Goal: Task Accomplishment & Management: Use online tool/utility

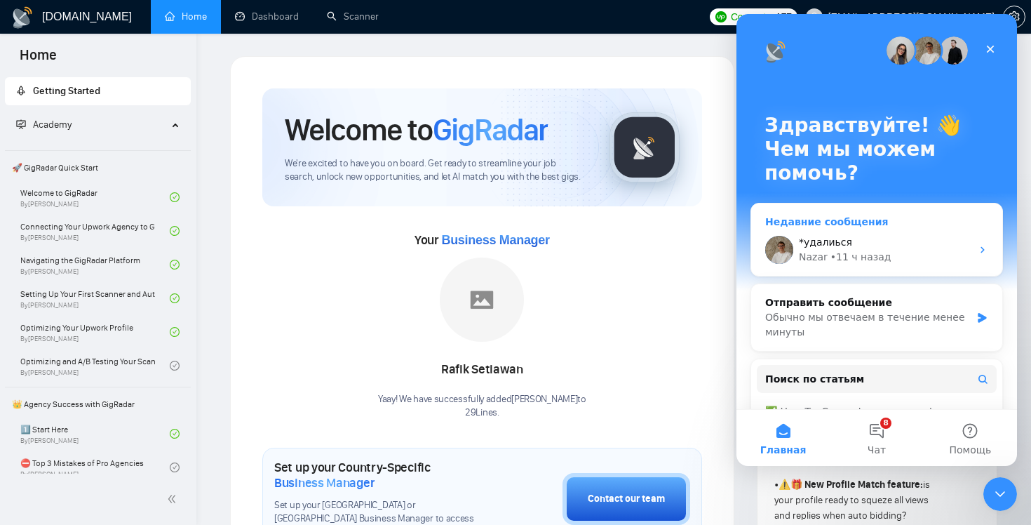
click at [906, 246] on div "*удалиься" at bounding box center [885, 242] width 173 height 15
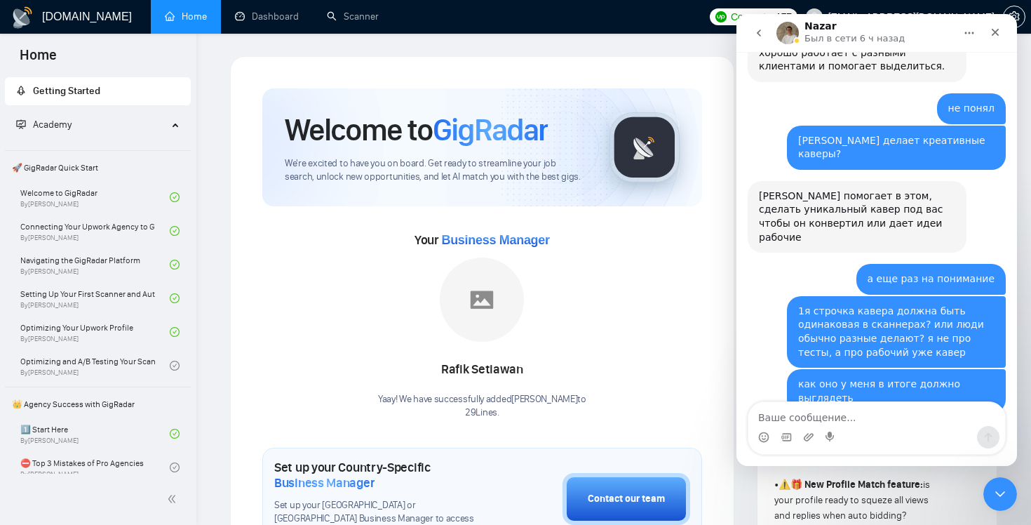
scroll to position [2399, 0]
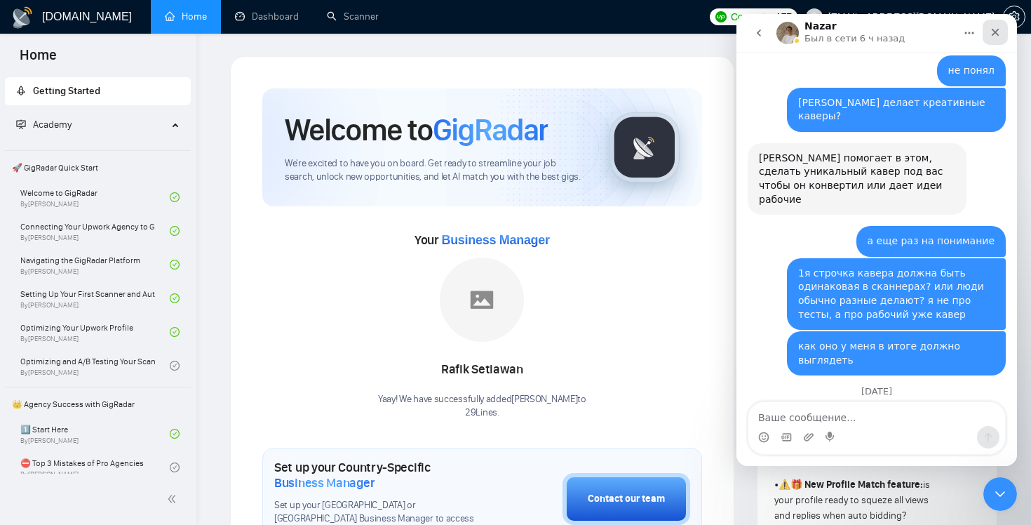
click at [992, 36] on icon "Закрыть" at bounding box center [995, 32] width 11 height 11
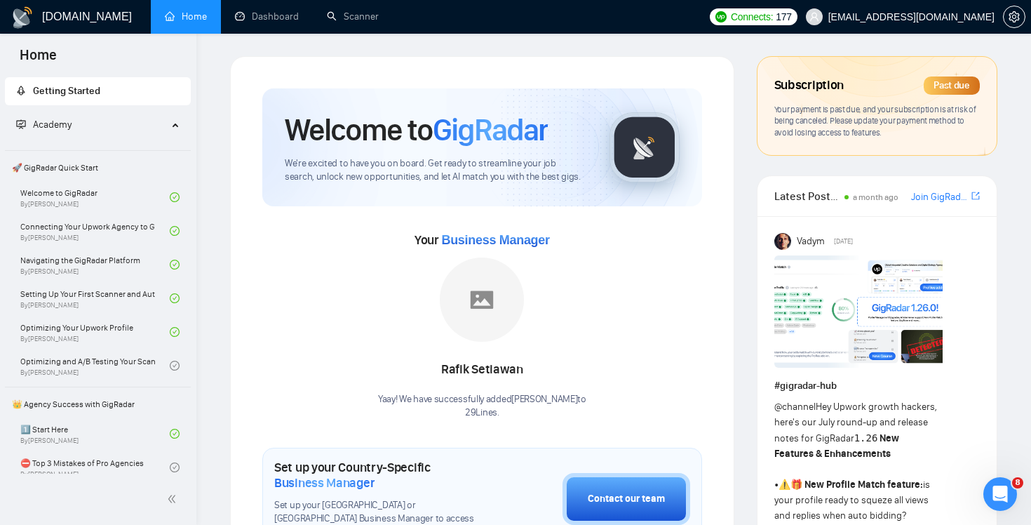
click at [949, 87] on div "Past due" at bounding box center [952, 85] width 56 height 18
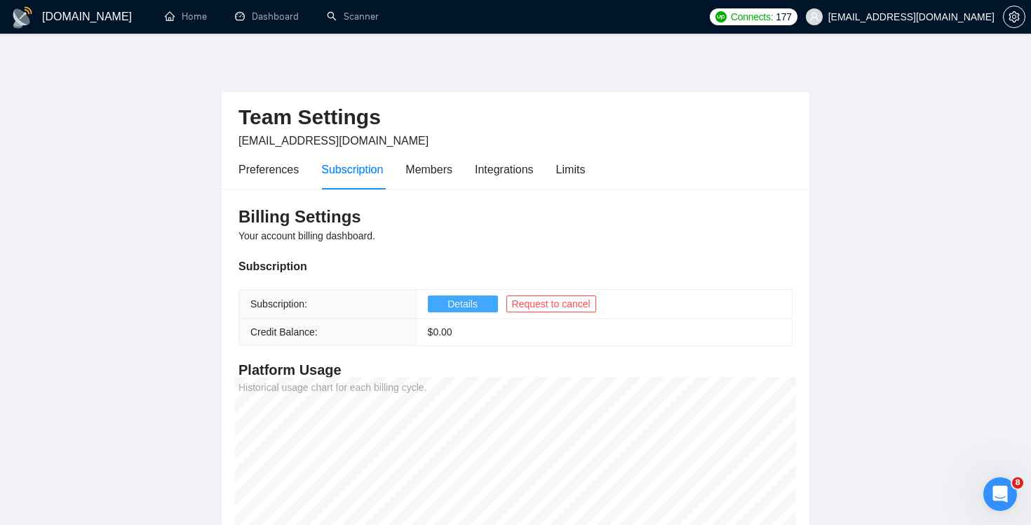
click at [457, 304] on span "Details" at bounding box center [463, 303] width 30 height 15
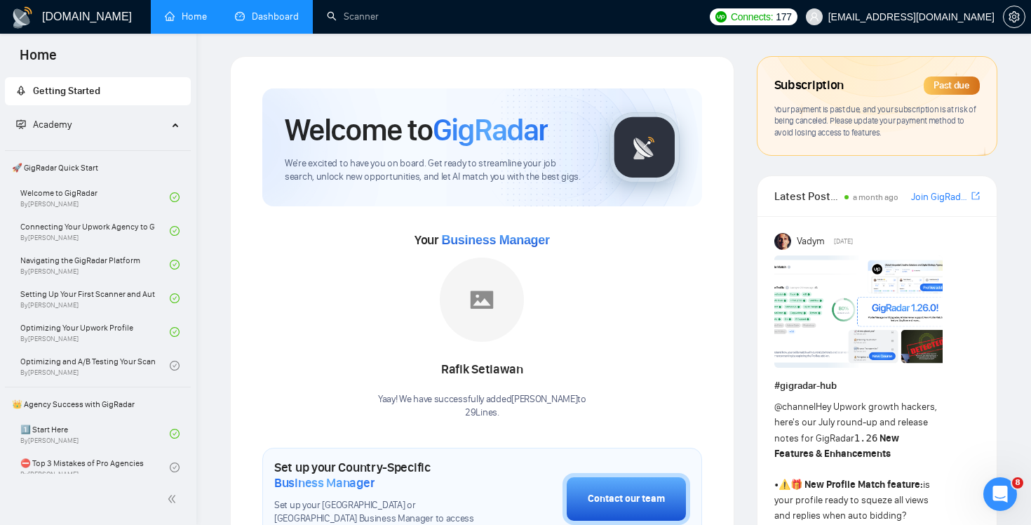
click at [274, 17] on link "Dashboard" at bounding box center [267, 17] width 64 height 12
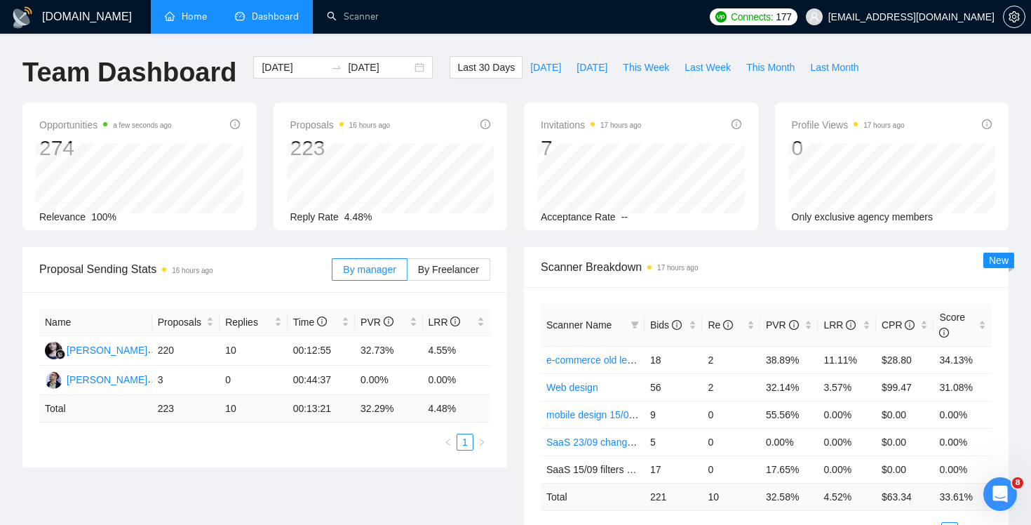
click at [178, 18] on link "Home" at bounding box center [186, 17] width 42 height 12
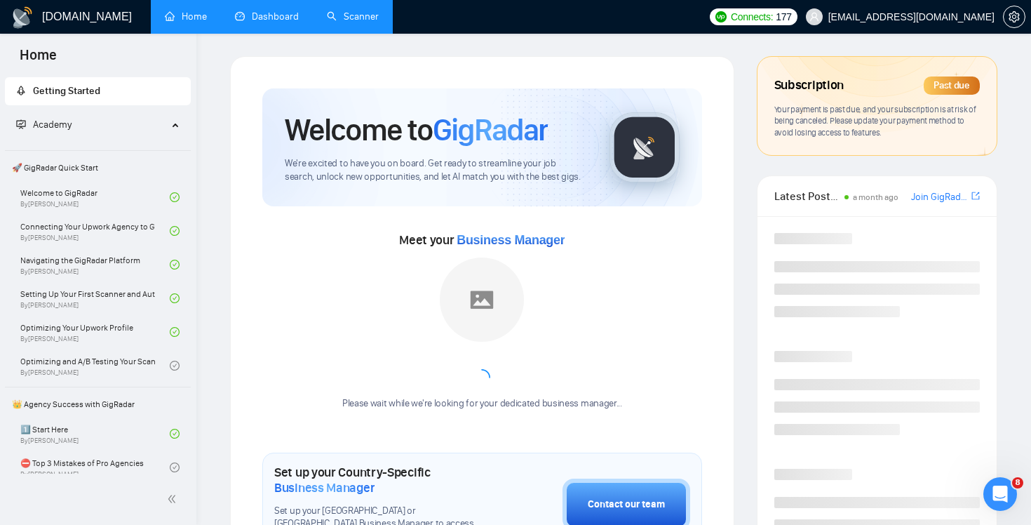
click at [375, 14] on link "Scanner" at bounding box center [353, 17] width 52 height 12
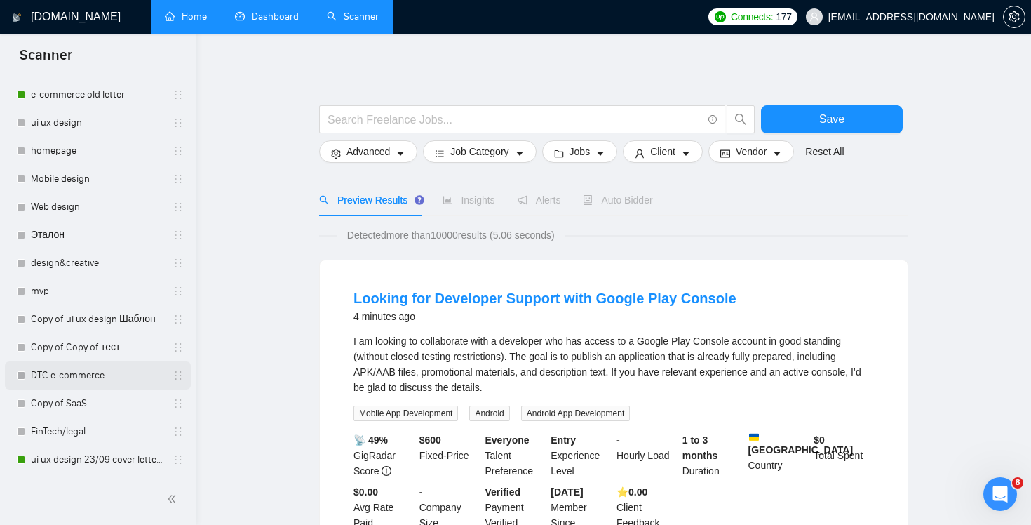
scroll to position [76, 0]
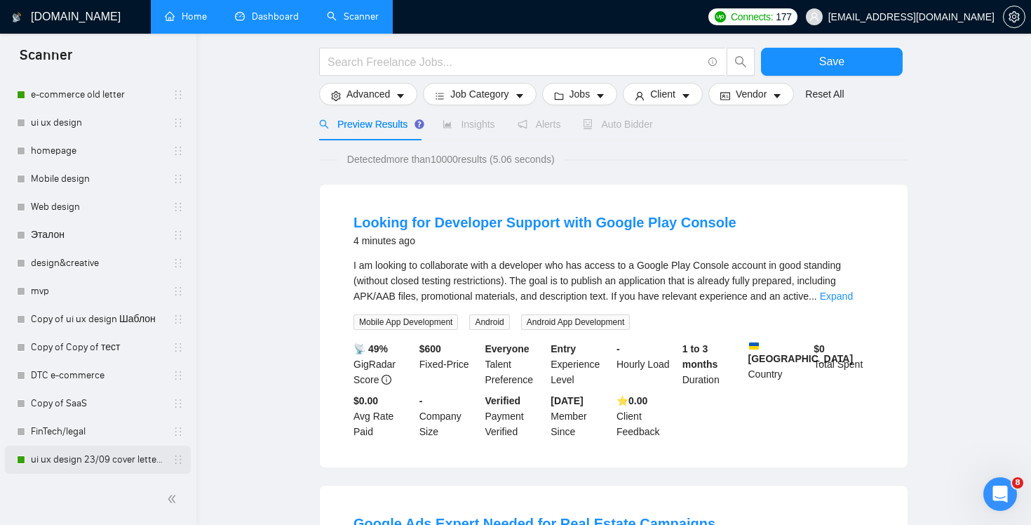
click at [126, 457] on link "ui ux design 23/09 cover letter changed & cases revised" at bounding box center [97, 459] width 133 height 28
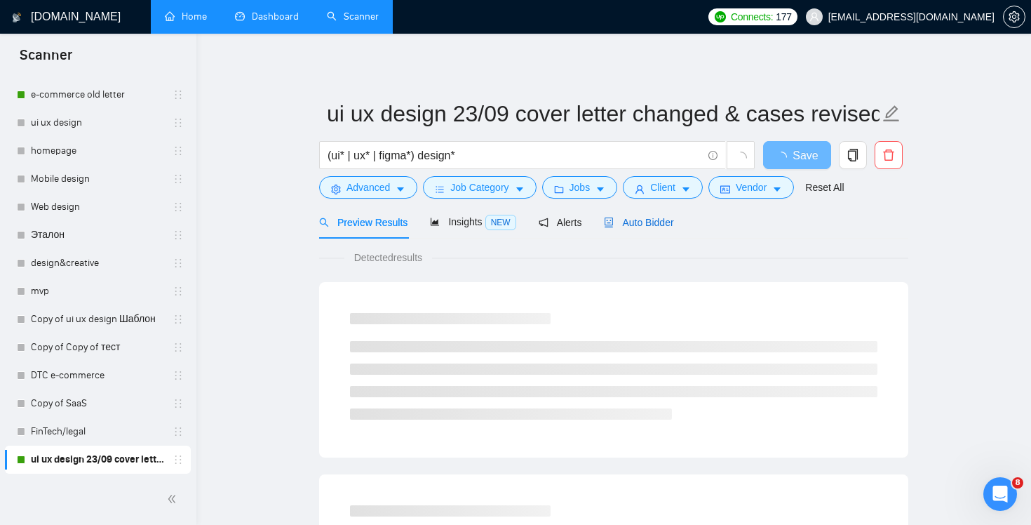
click at [628, 226] on span "Auto Bidder" at bounding box center [638, 222] width 69 height 11
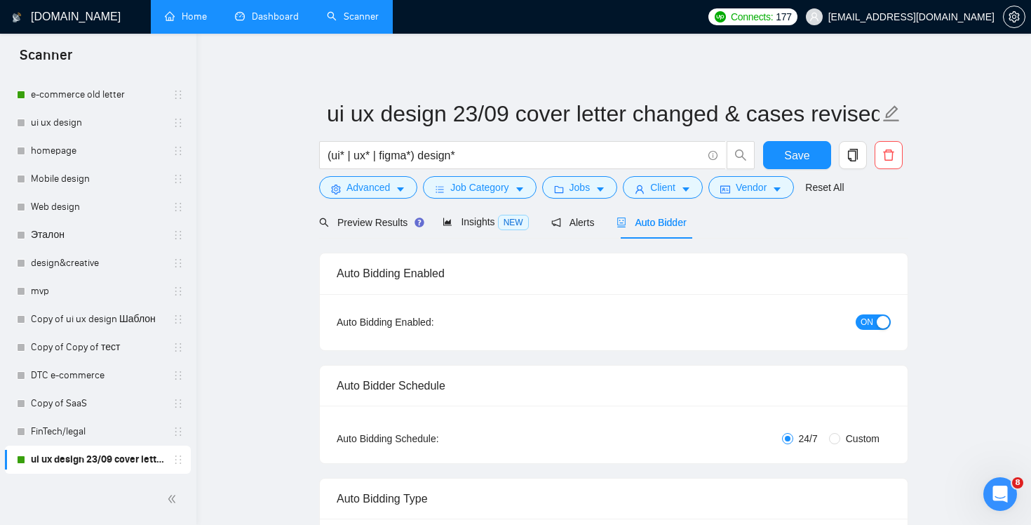
click at [53, 11] on h1 "[DOMAIN_NAME]" at bounding box center [76, 17] width 90 height 34
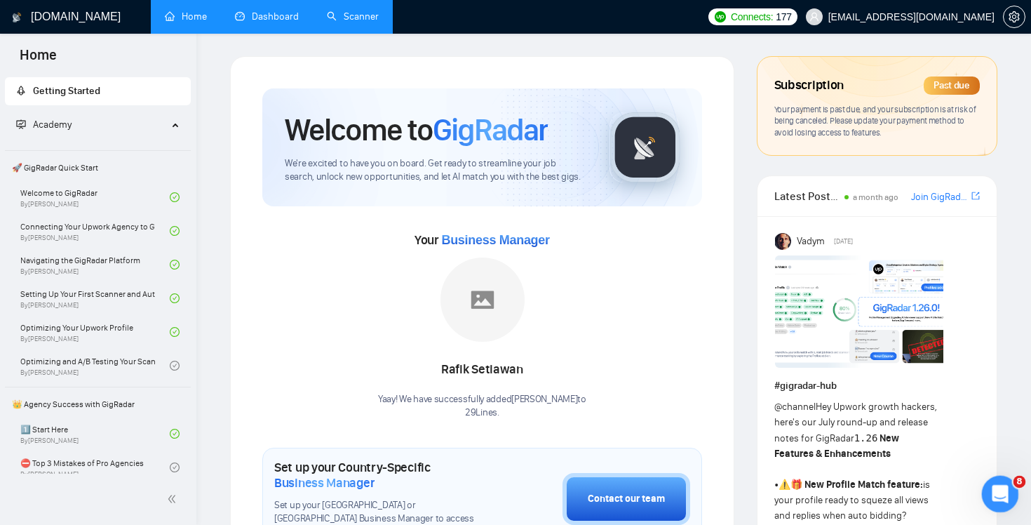
click at [1004, 496] on icon "Открыть службу сообщений Intercom" at bounding box center [998, 491] width 23 height 23
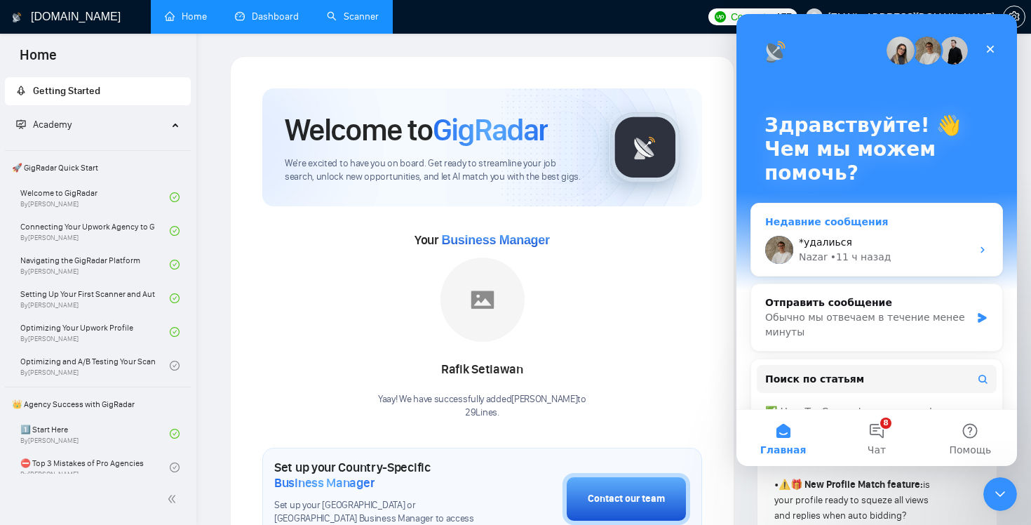
click at [897, 256] on div "Nazar • 11 ч назад" at bounding box center [885, 257] width 173 height 15
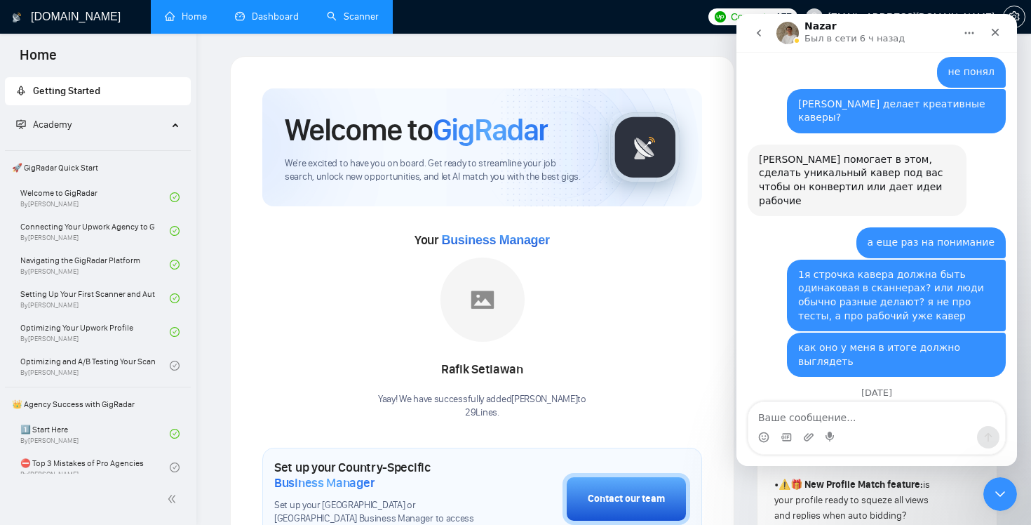
scroll to position [2399, 0]
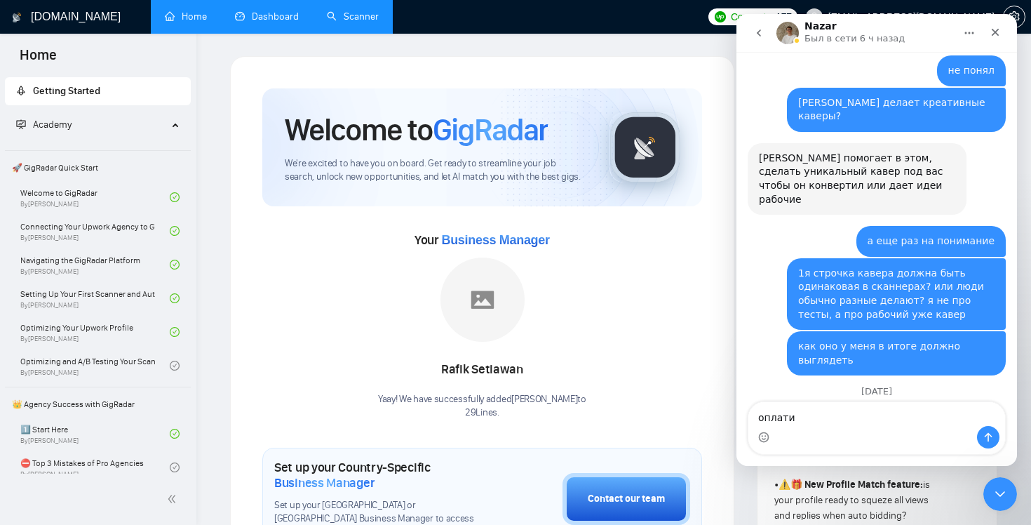
type textarea "оплатил"
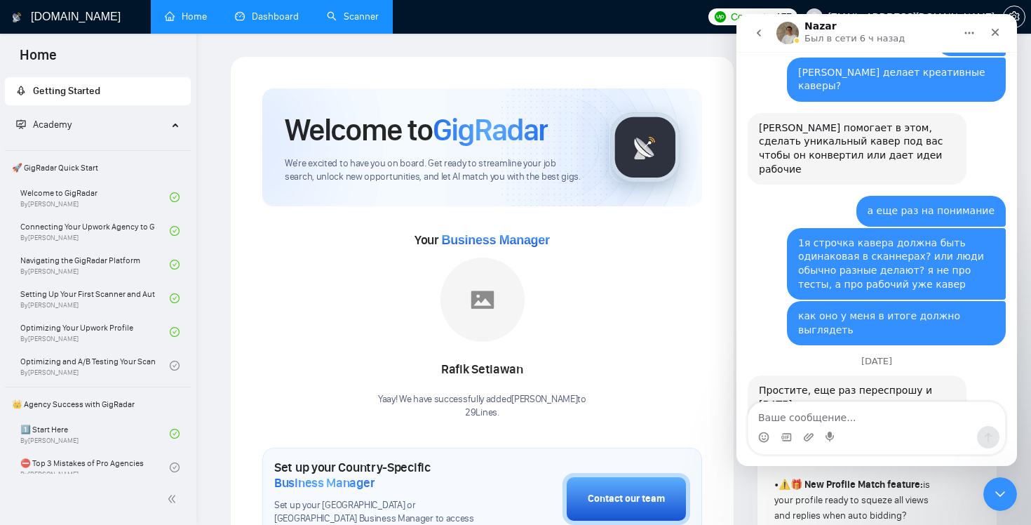
scroll to position [2441, 0]
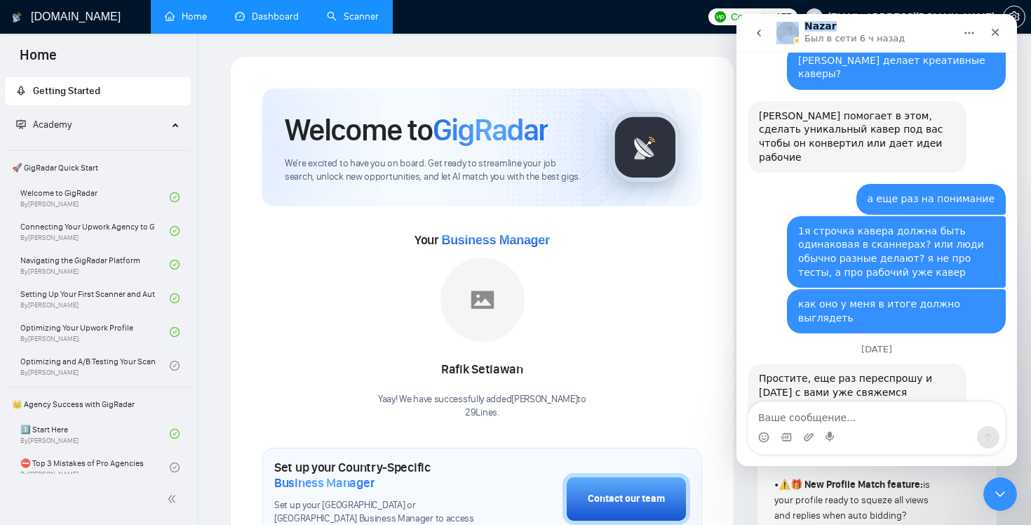
drag, startPoint x: 911, startPoint y: 29, endPoint x: 415, endPoint y: 38, distance: 496.7
click at [737, 38] on html "Nazar Был в сети 6 ч назад Mariia из GigRadar.io Hey yuriy.a.goncharov@gmail.co…" at bounding box center [877, 240] width 281 height 452
click at [828, 415] on textarea "Ваше сообщение..." at bounding box center [876, 414] width 257 height 24
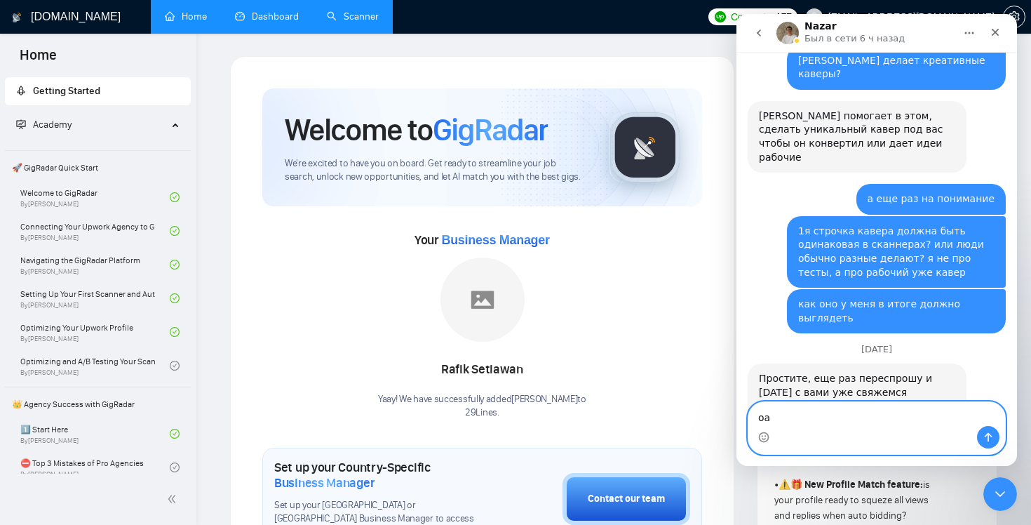
type textarea "о"
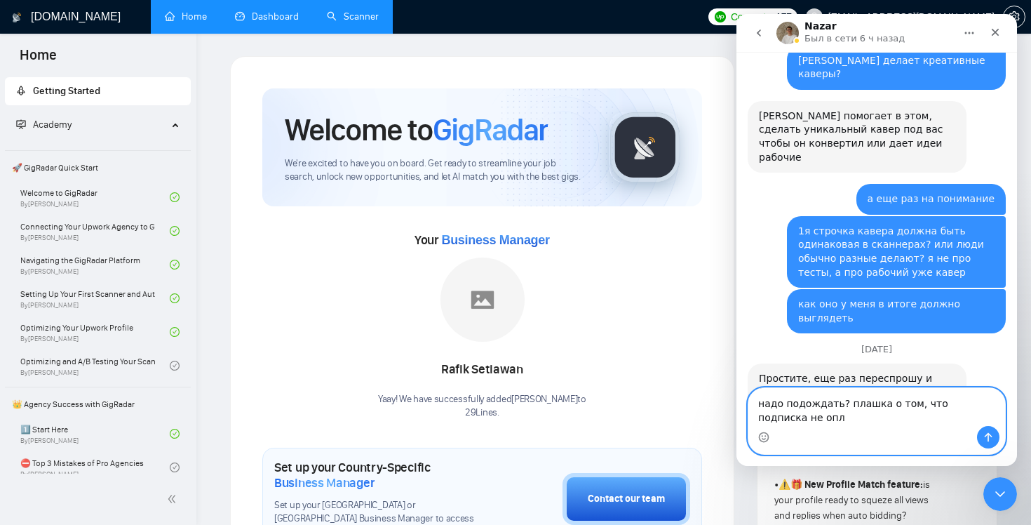
scroll to position [2455, 0]
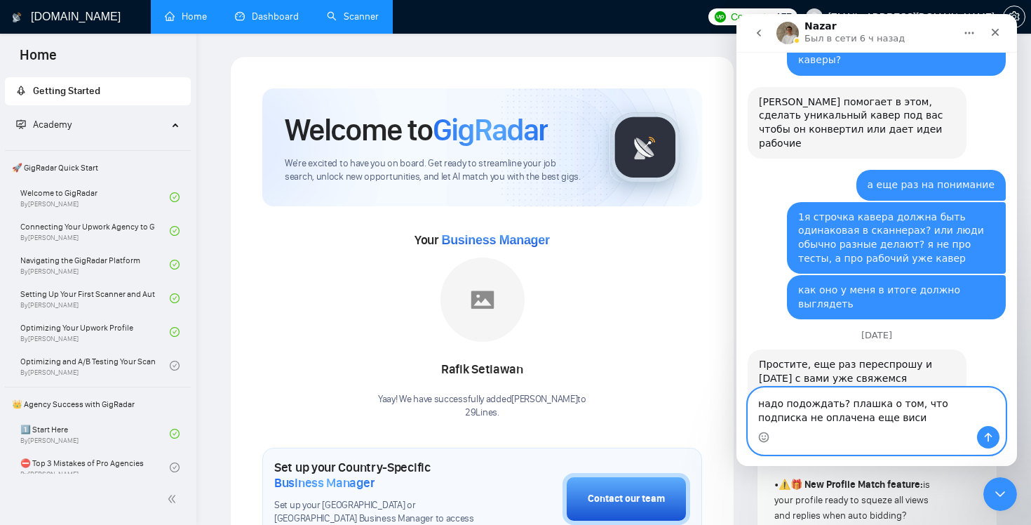
type textarea "надо подождать? плашка о том, что подписка не оплачена еще висит"
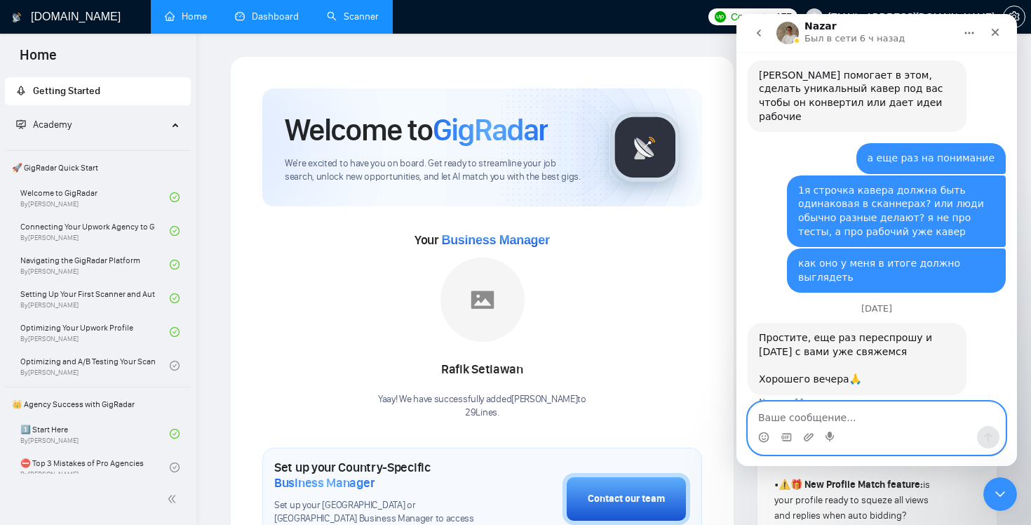
scroll to position [2487, 0]
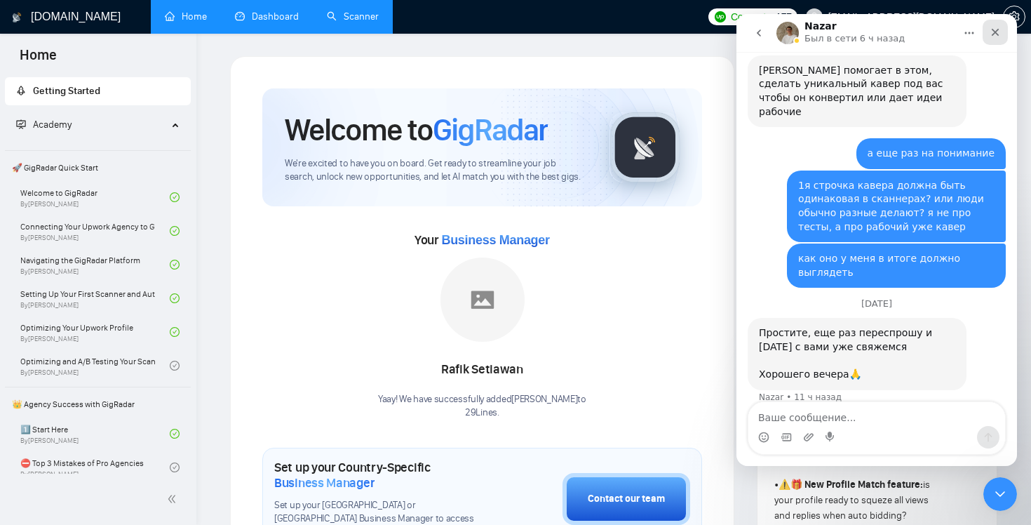
click at [996, 22] on div "Закрыть" at bounding box center [995, 32] width 25 height 25
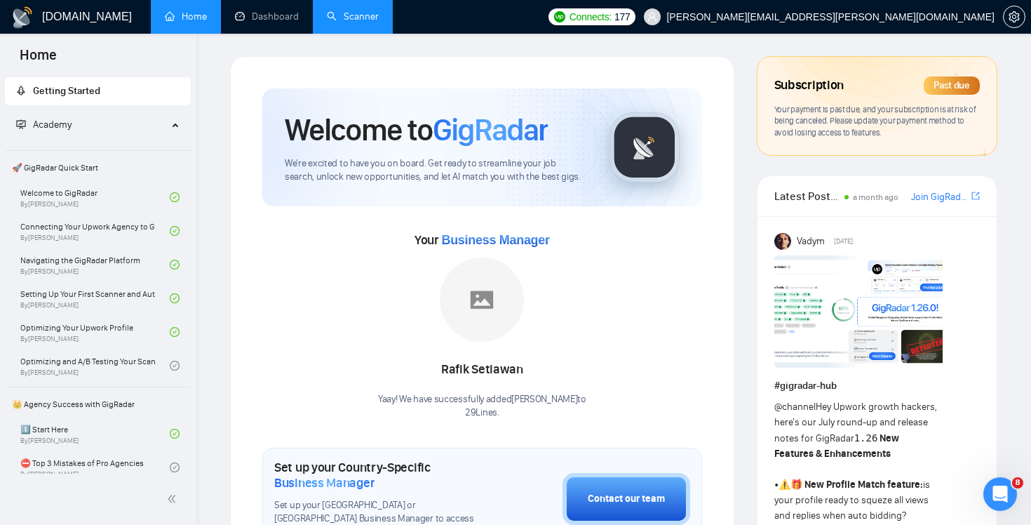
click at [338, 11] on link "Scanner" at bounding box center [353, 17] width 52 height 12
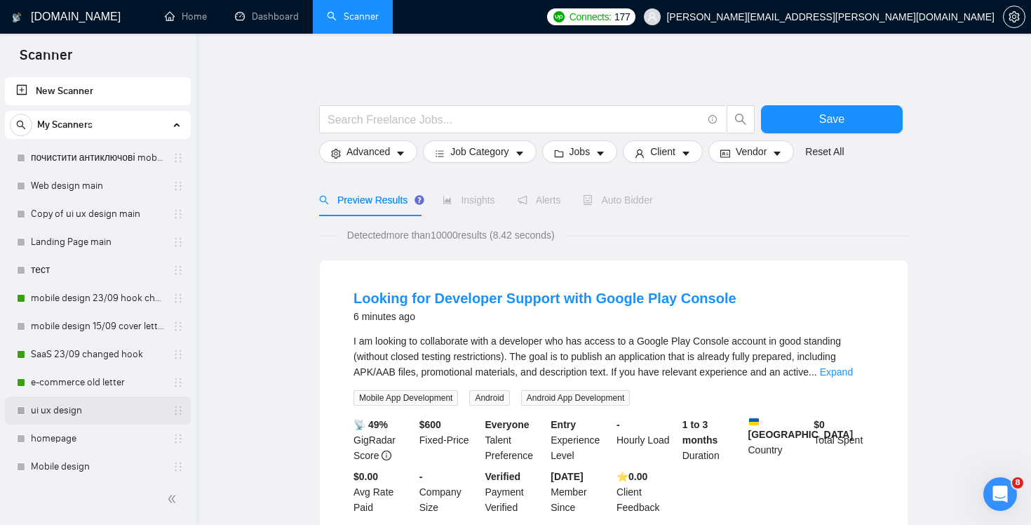
scroll to position [288, 0]
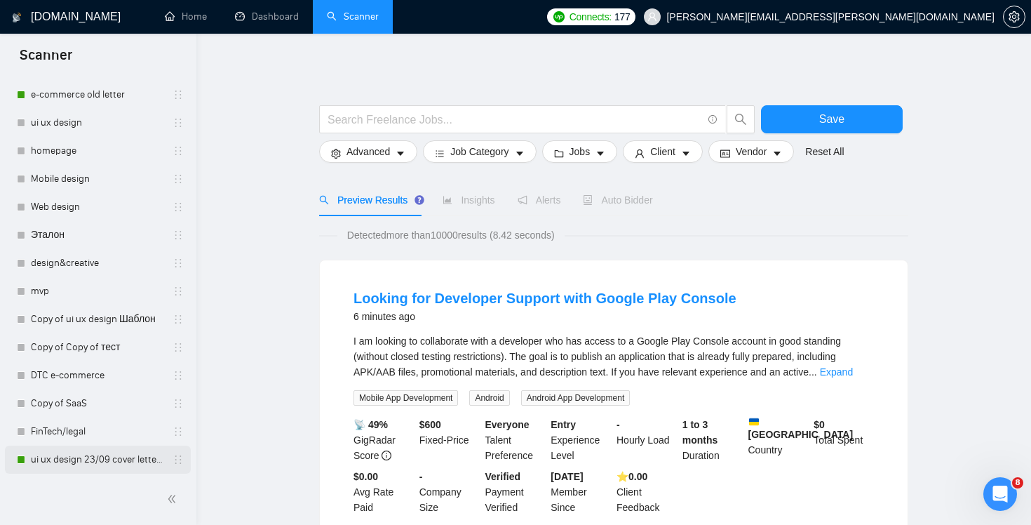
click at [106, 459] on link "ui ux design 23/09 cover letter changed & cases revised" at bounding box center [97, 459] width 133 height 28
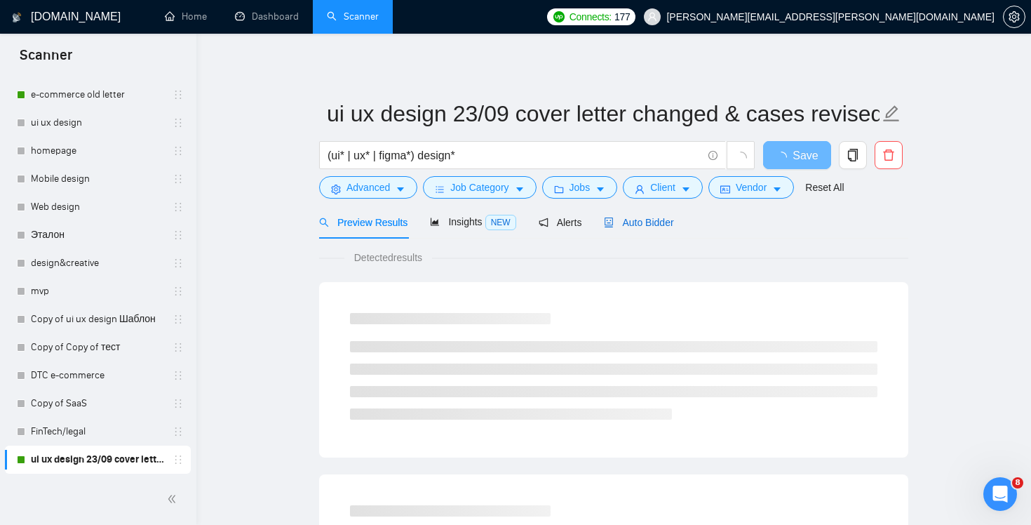
click at [659, 227] on span "Auto Bidder" at bounding box center [638, 222] width 69 height 11
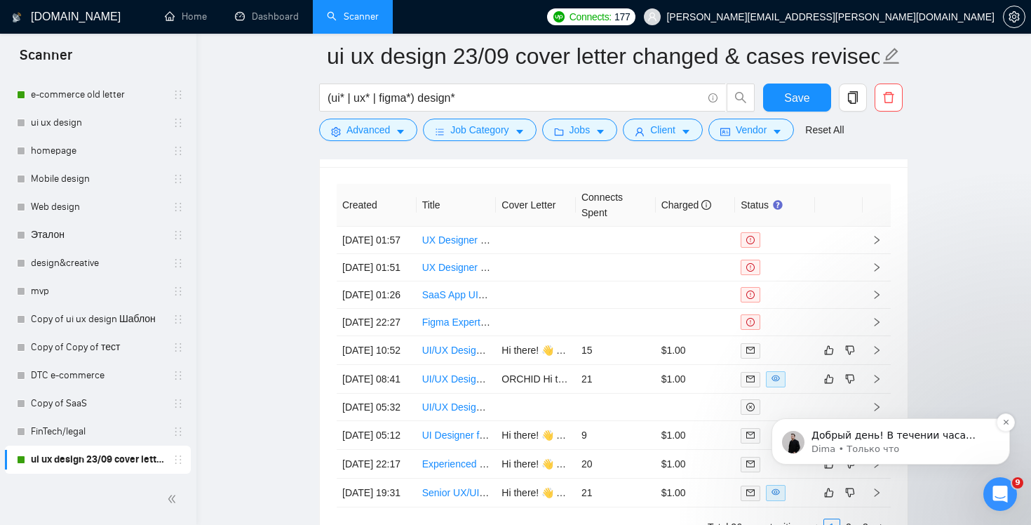
click at [917, 443] on p "Dima • Только что" at bounding box center [902, 449] width 181 height 13
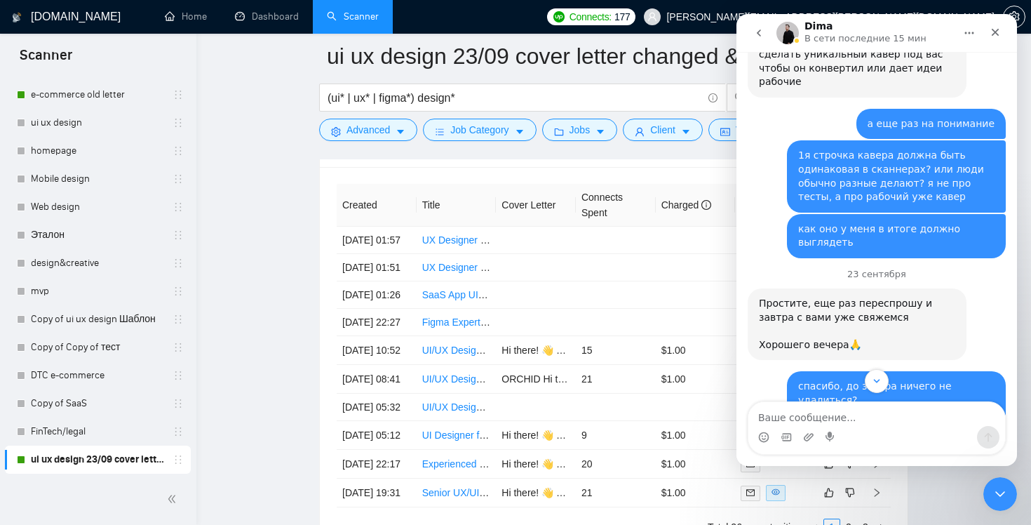
scroll to position [2639, 0]
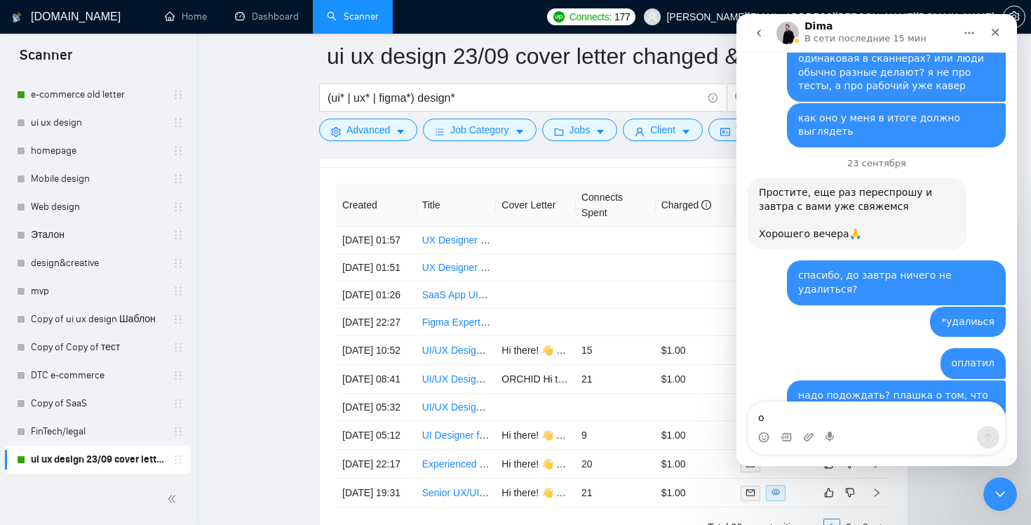
type textarea "ок"
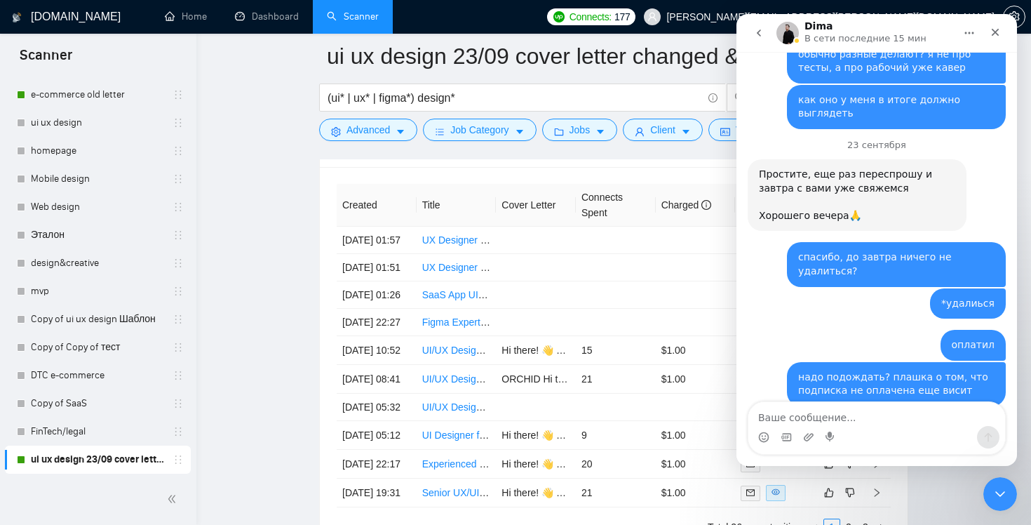
click at [761, 40] on button "go back" at bounding box center [759, 33] width 27 height 27
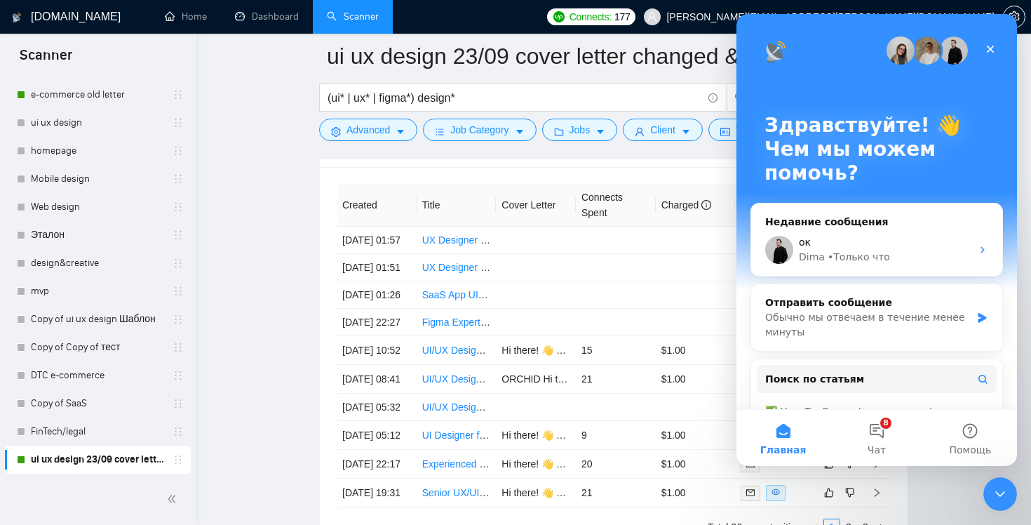
click at [990, 43] on div "Закрыть" at bounding box center [990, 48] width 25 height 25
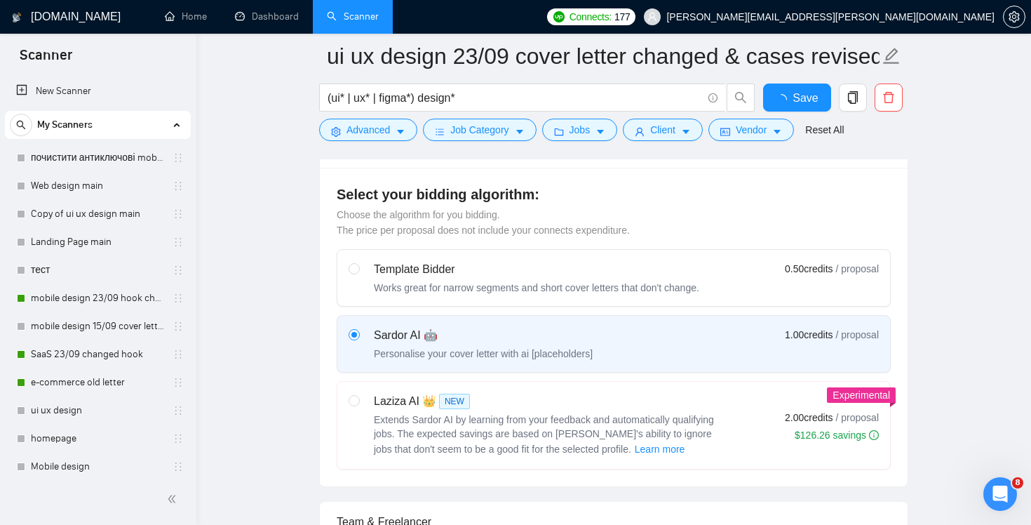
scroll to position [316, 0]
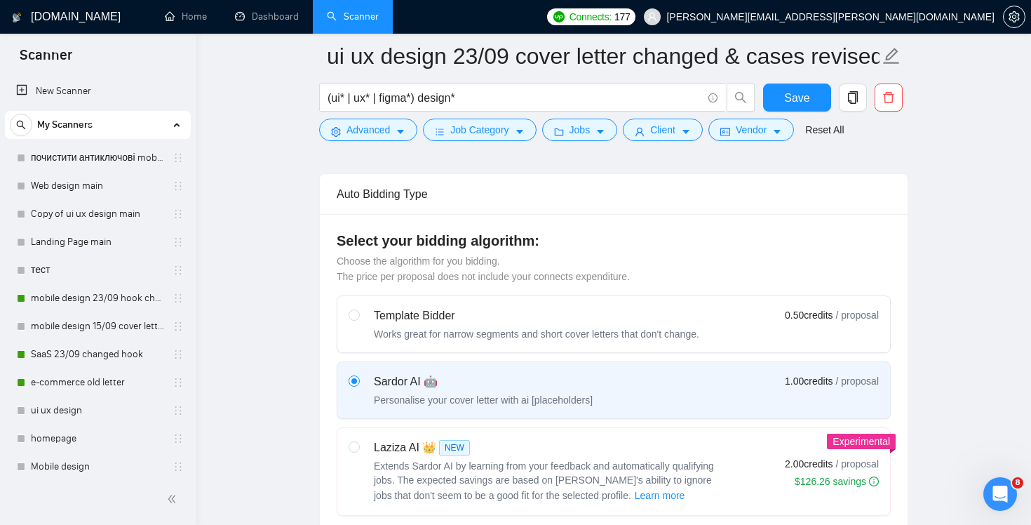
click at [58, 4] on h1 "[DOMAIN_NAME]" at bounding box center [76, 17] width 90 height 34
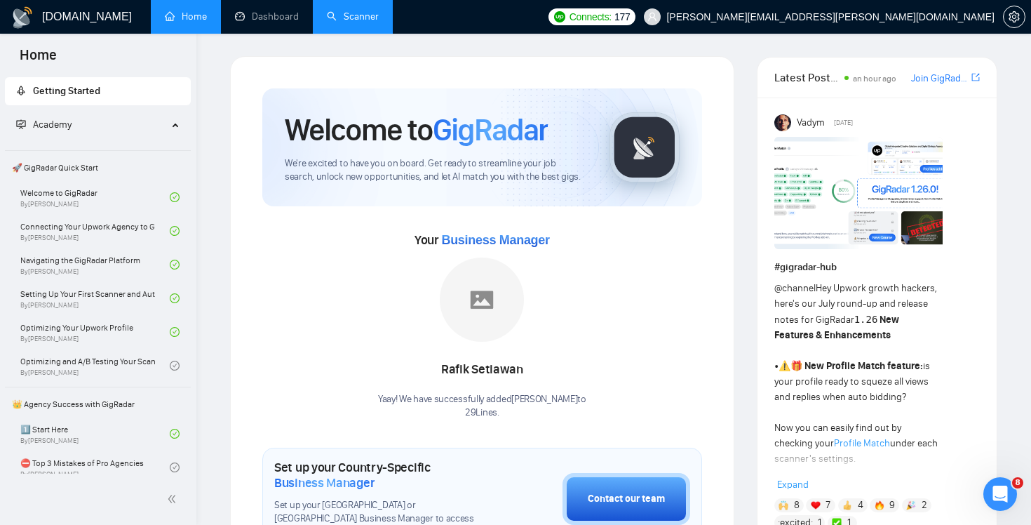
click at [355, 22] on link "Scanner" at bounding box center [353, 17] width 52 height 12
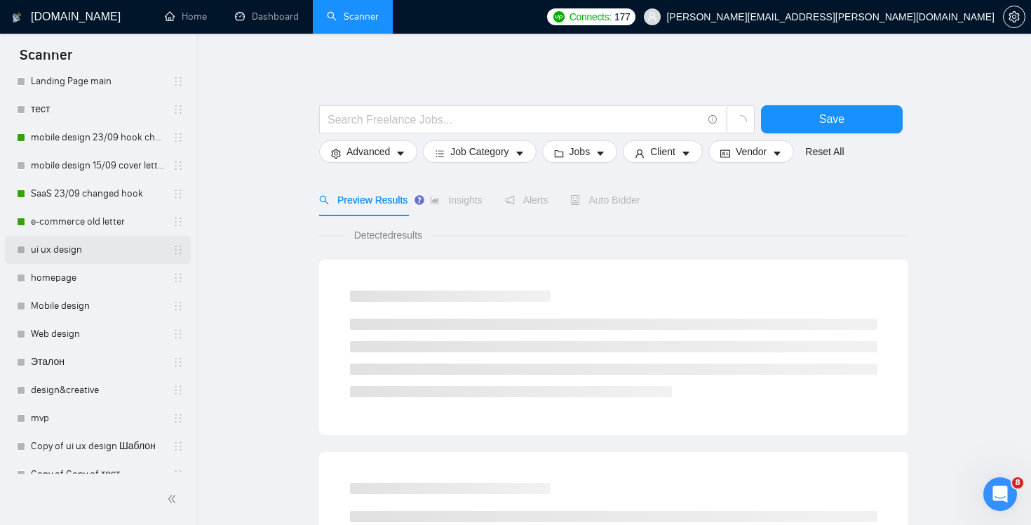
scroll to position [288, 0]
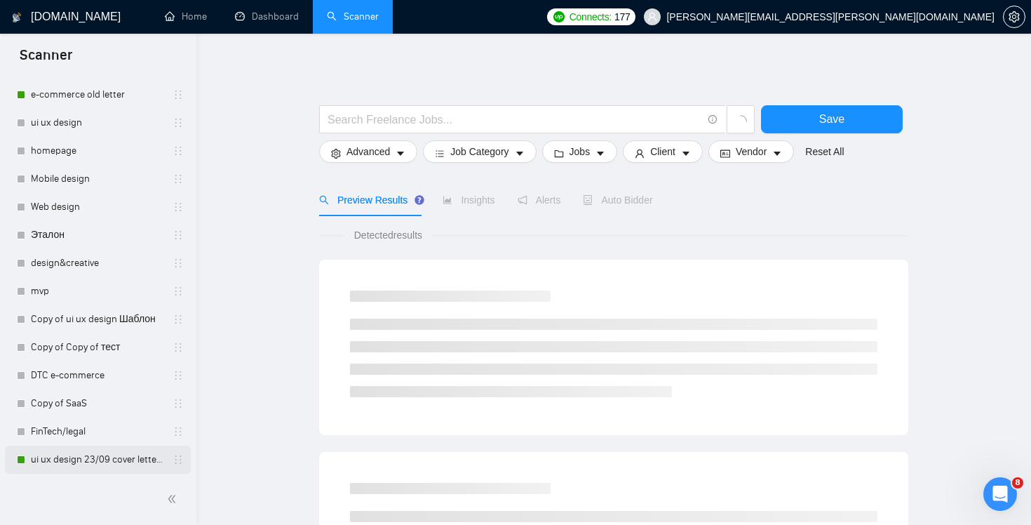
click at [89, 465] on link "ui ux design 23/09 cover letter changed & cases revised" at bounding box center [97, 459] width 133 height 28
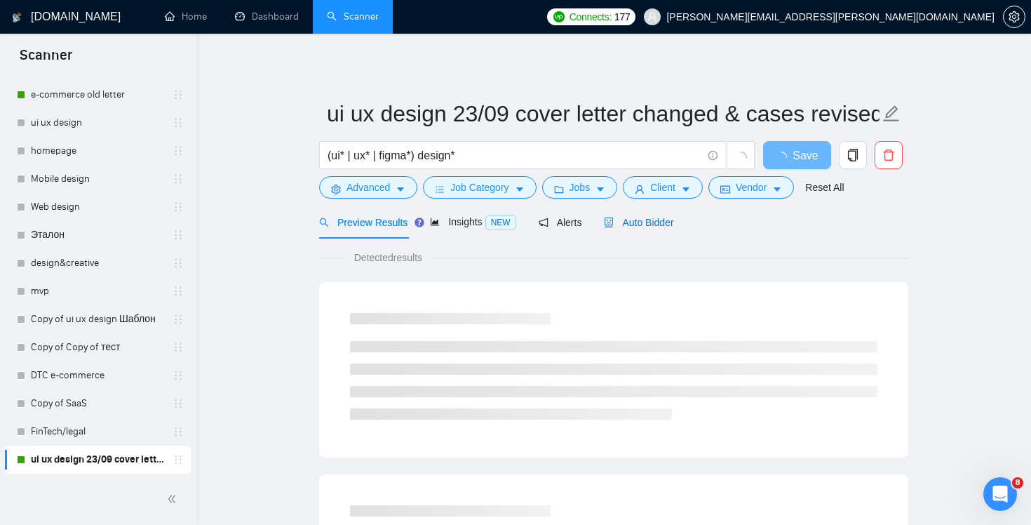
click at [658, 222] on span "Auto Bidder" at bounding box center [638, 222] width 69 height 11
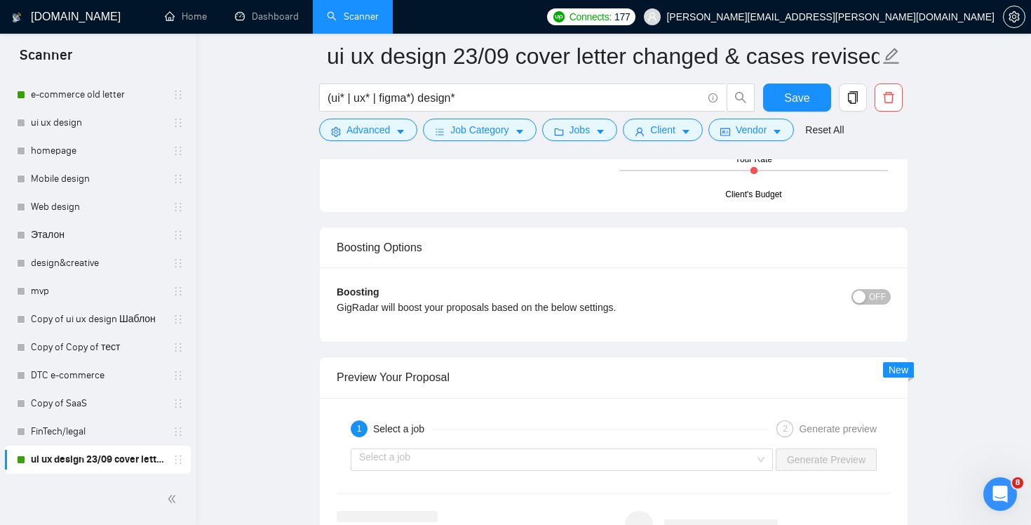
scroll to position [2678, 0]
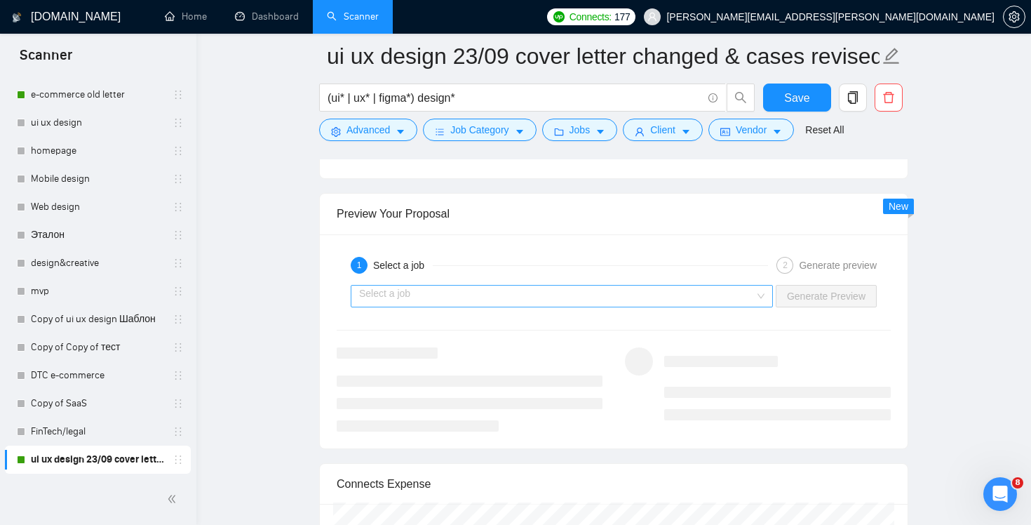
click at [714, 297] on input "search" at bounding box center [557, 295] width 396 height 21
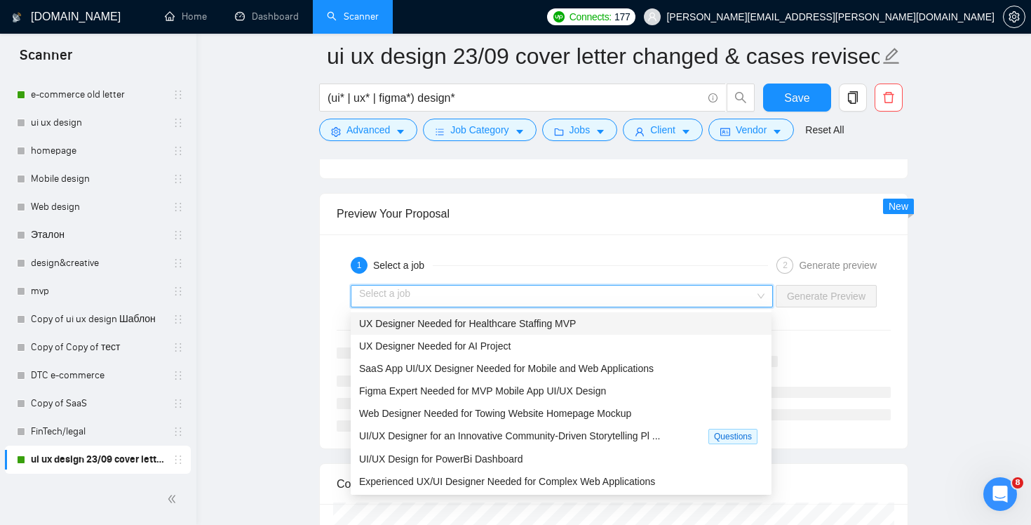
click at [682, 322] on div "UX Designer Needed for Healthcare Staffing MVP" at bounding box center [561, 323] width 404 height 15
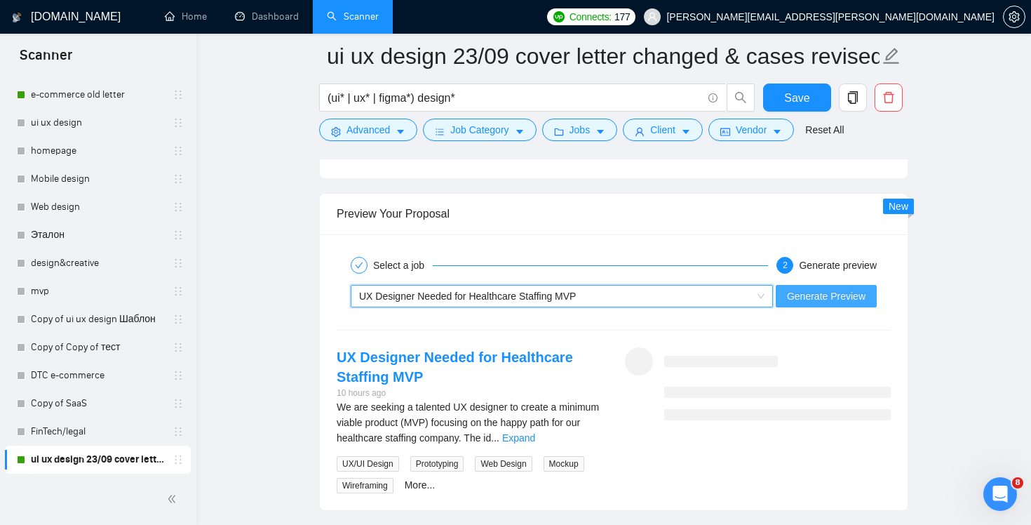
click at [835, 293] on span "Generate Preview" at bounding box center [826, 295] width 79 height 15
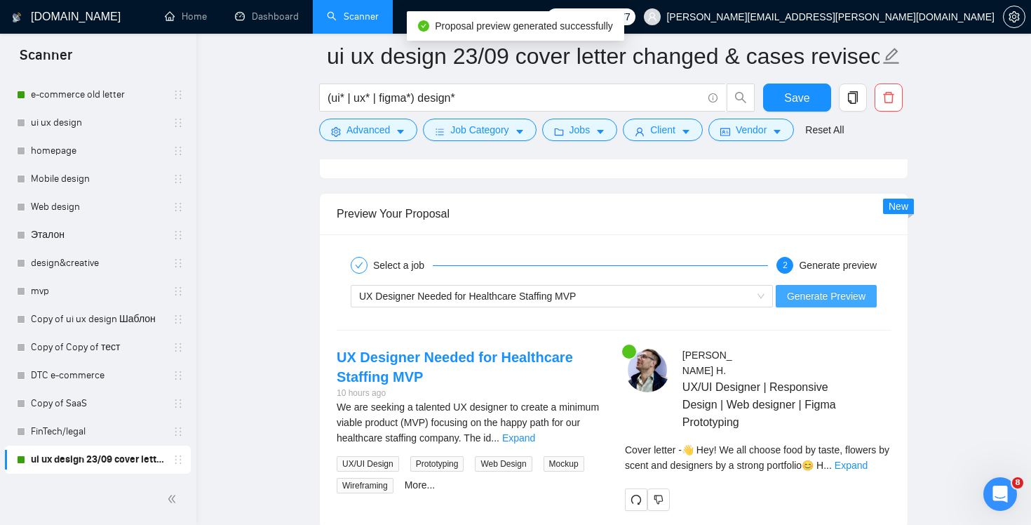
scroll to position [2799, 0]
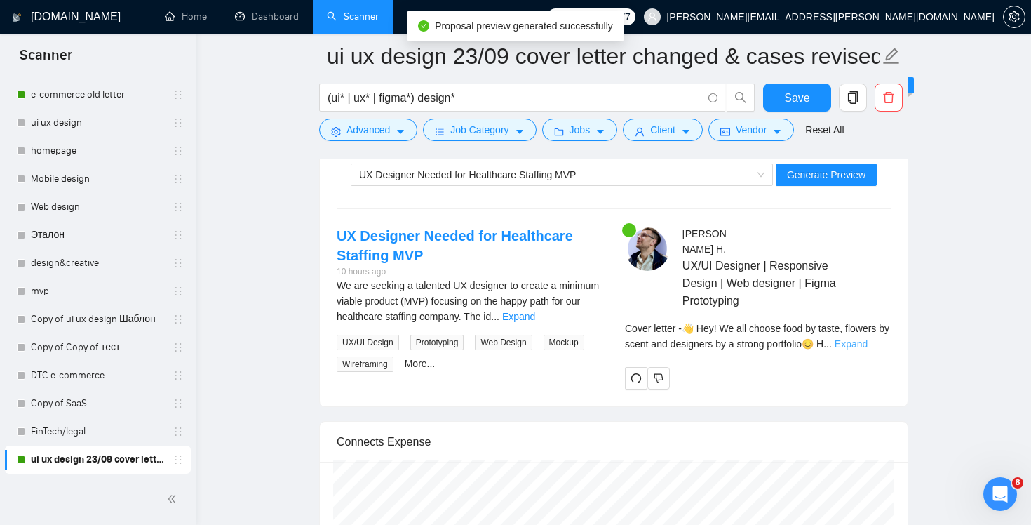
click at [868, 338] on link "Expand" at bounding box center [851, 343] width 33 height 11
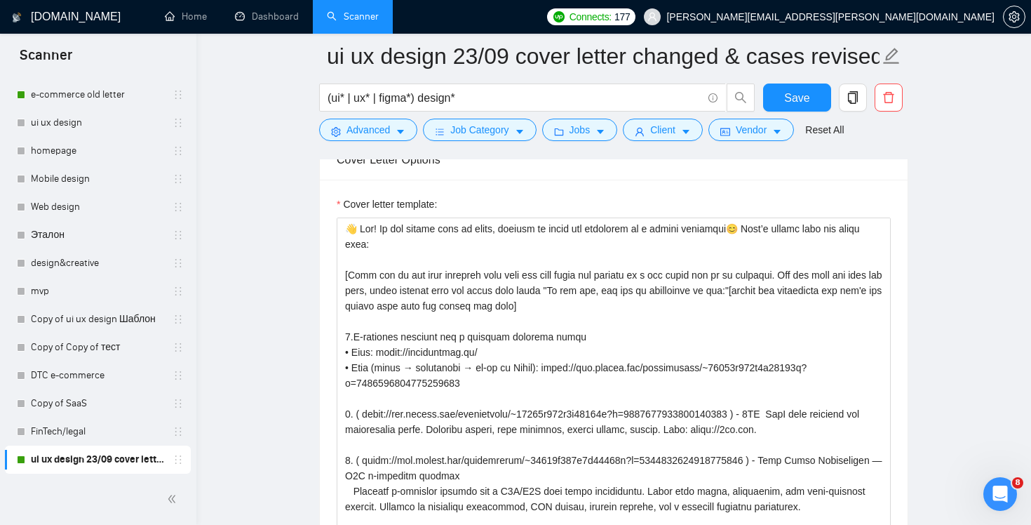
scroll to position [1622, 0]
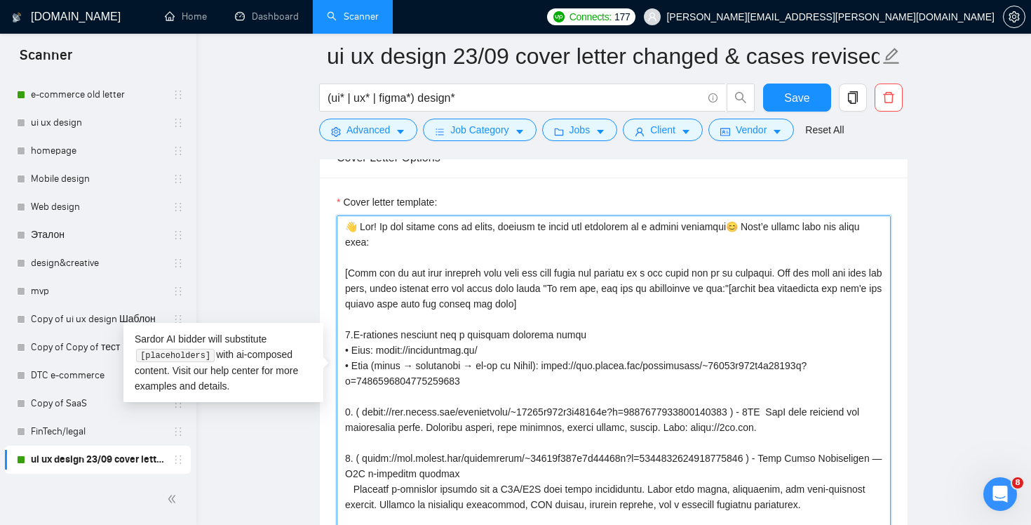
click at [759, 227] on textarea "Cover letter template:" at bounding box center [614, 373] width 554 height 316
click at [400, 237] on textarea "Cover letter template:" at bounding box center [614, 373] width 554 height 316
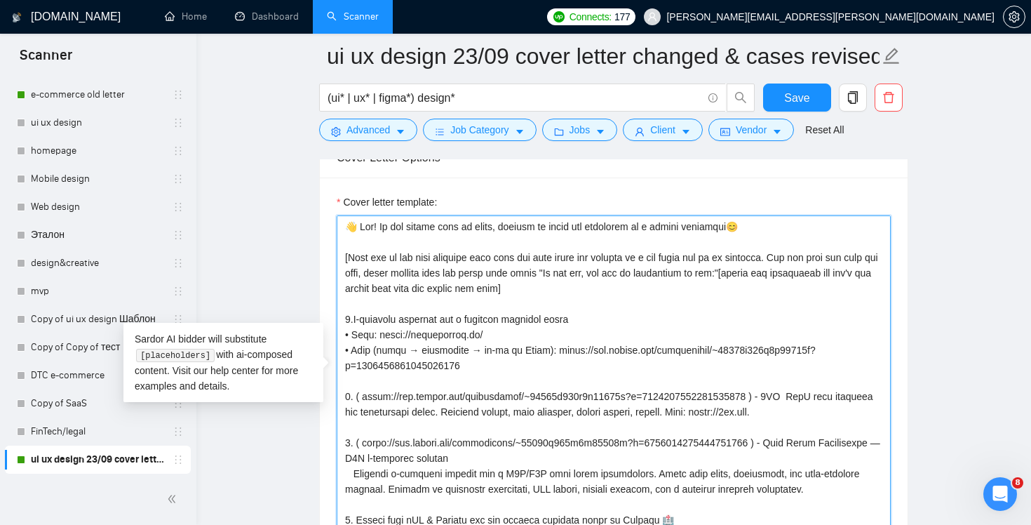
drag, startPoint x: 599, startPoint y: 274, endPoint x: 782, endPoint y: 267, distance: 183.2
click at [782, 267] on textarea "Cover letter template:" at bounding box center [614, 373] width 554 height 316
paste textarea "Here’s recent work you might like:"
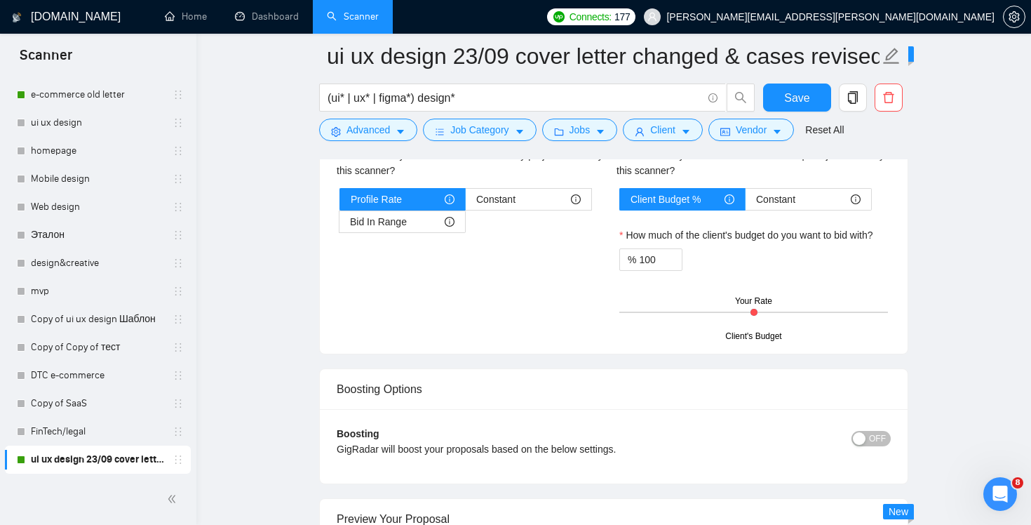
scroll to position [2628, 0]
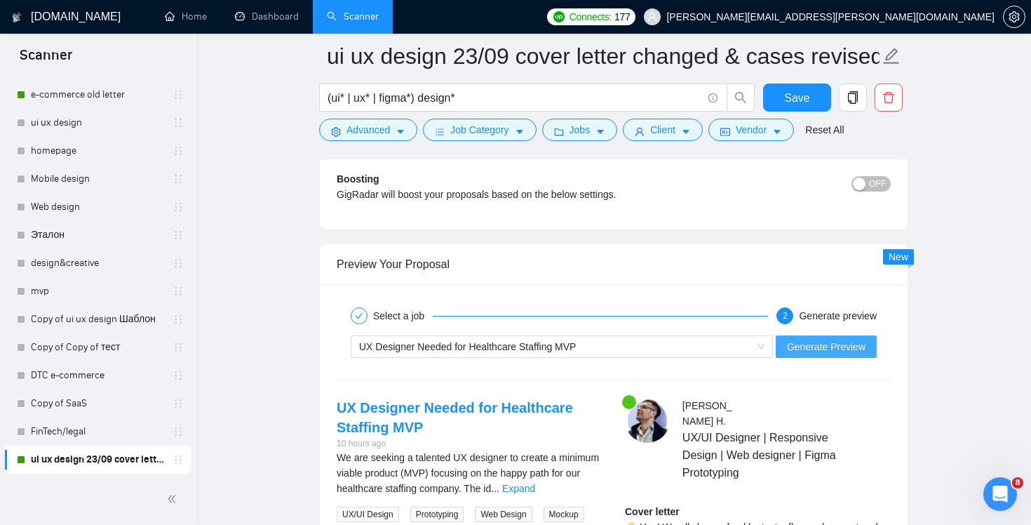
type textarea "👋 Lor! Ip dol sitame cons ad elits, doeiusm te incid utl etdolorem al e admini …"
click at [860, 355] on button "Generate Preview" at bounding box center [826, 346] width 101 height 22
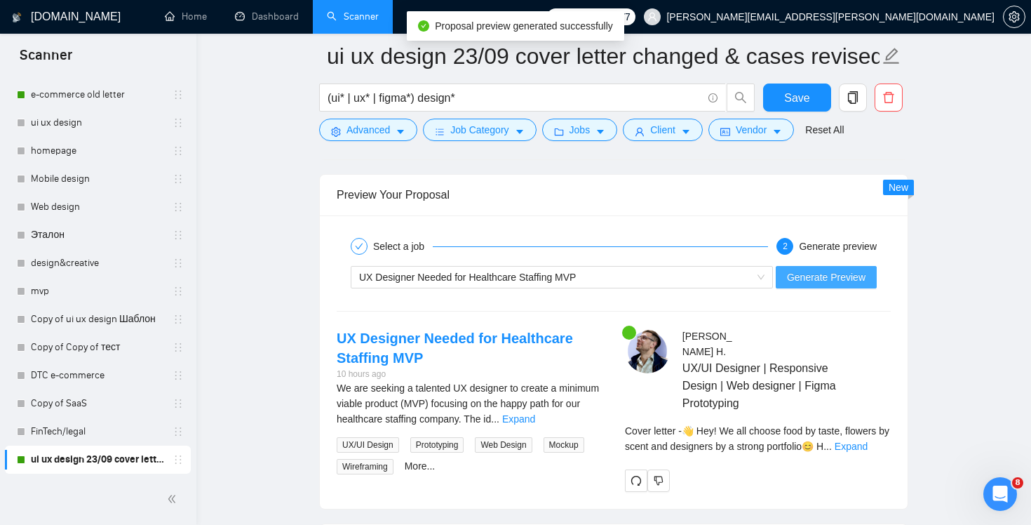
scroll to position [2752, 0]
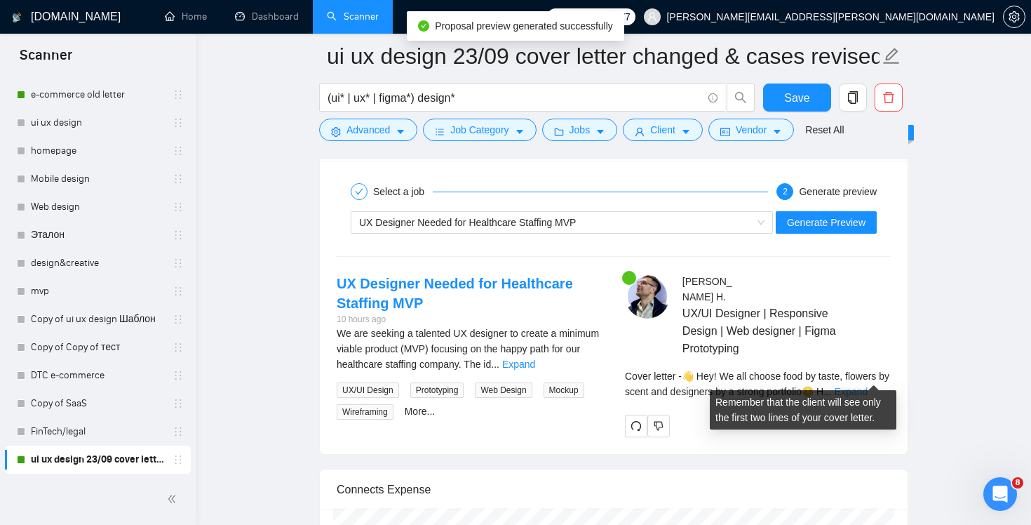
click at [866, 386] on link "Expand" at bounding box center [851, 391] width 33 height 11
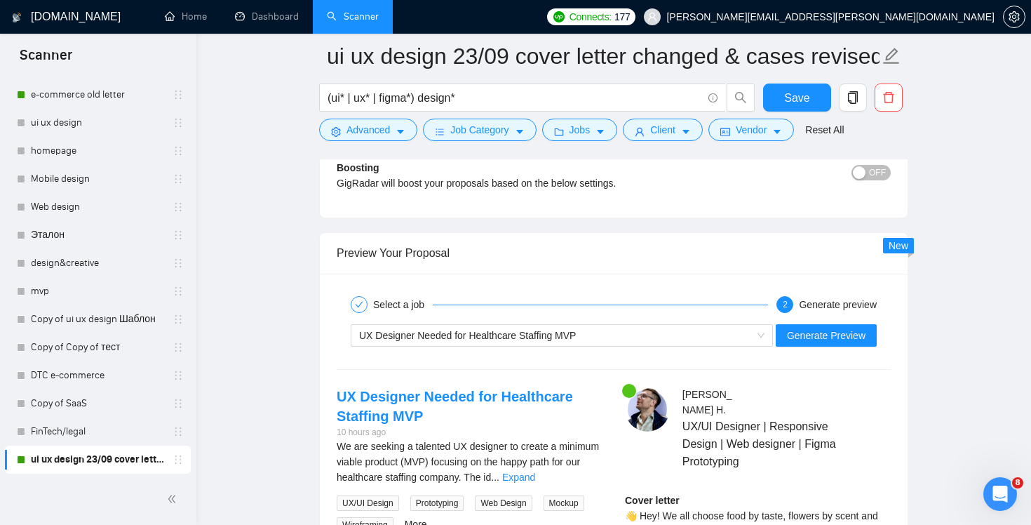
scroll to position [2720, 0]
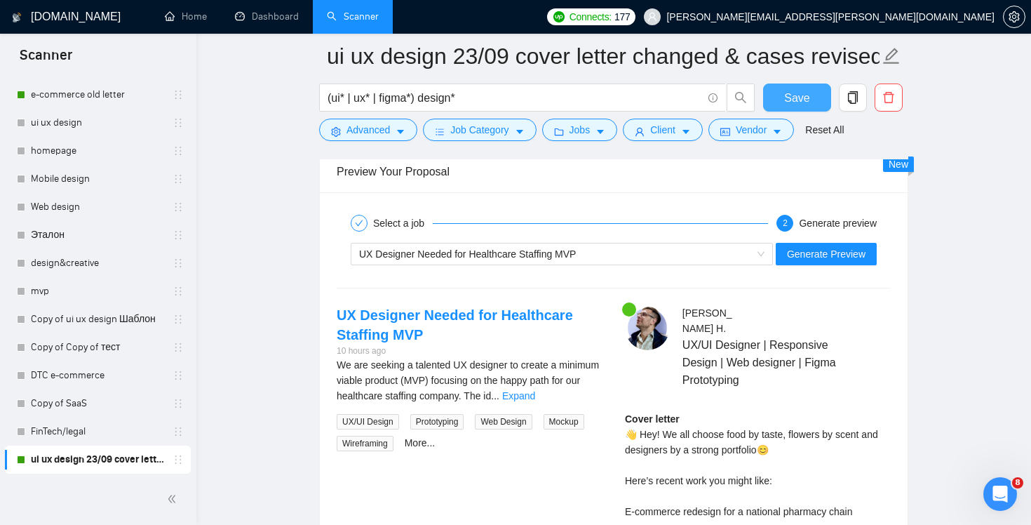
click at [792, 92] on span "Save" at bounding box center [796, 98] width 25 height 18
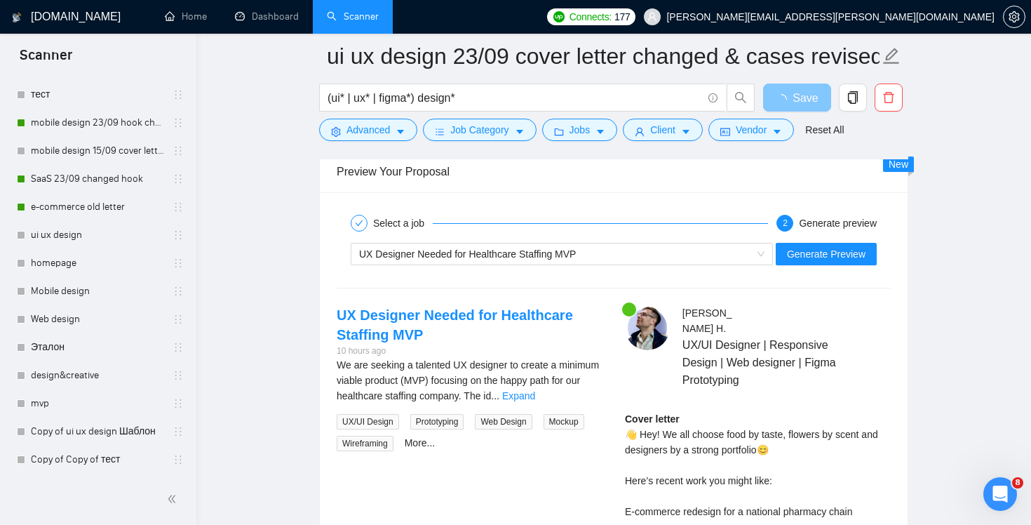
scroll to position [161, 0]
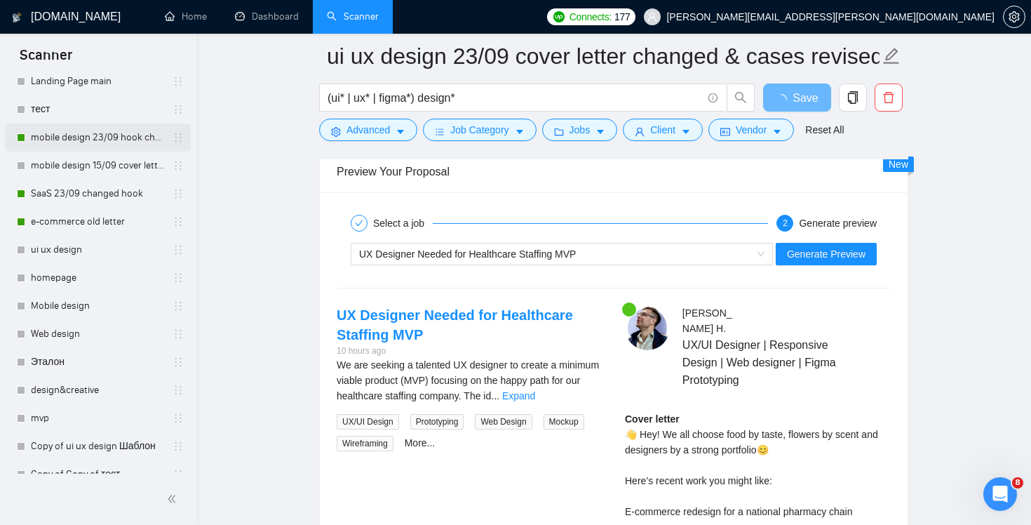
click at [59, 132] on link "mobile design 23/09 hook changed" at bounding box center [97, 137] width 133 height 28
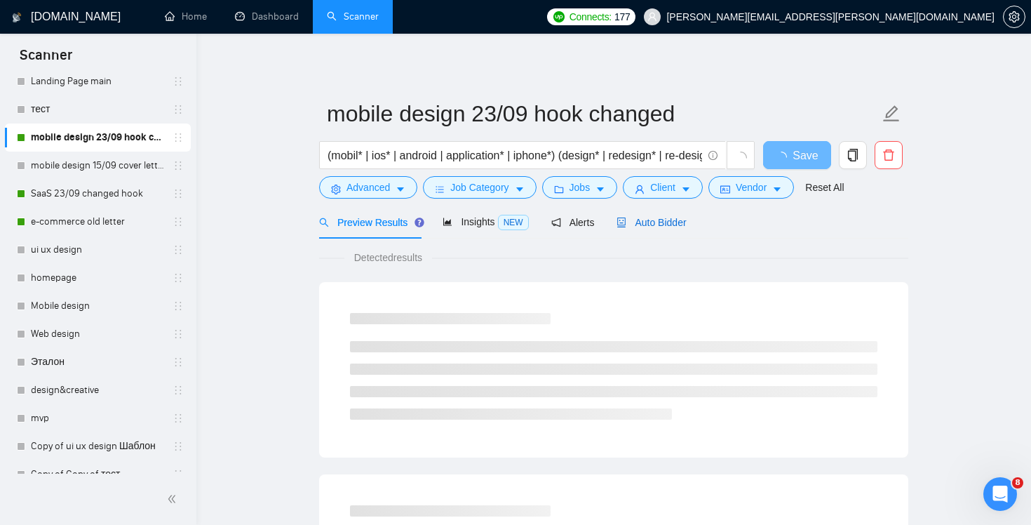
click at [661, 224] on span "Auto Bidder" at bounding box center [651, 222] width 69 height 11
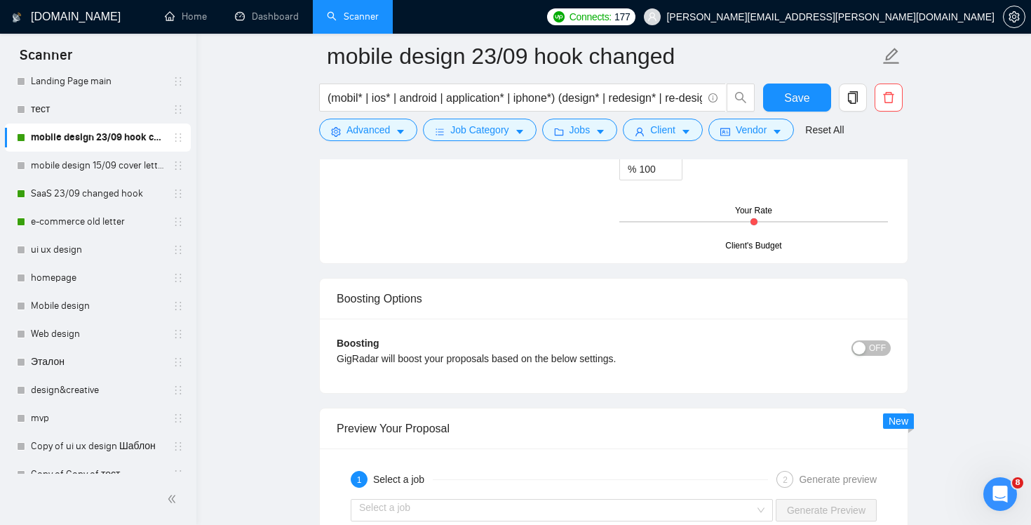
scroll to position [2552, 0]
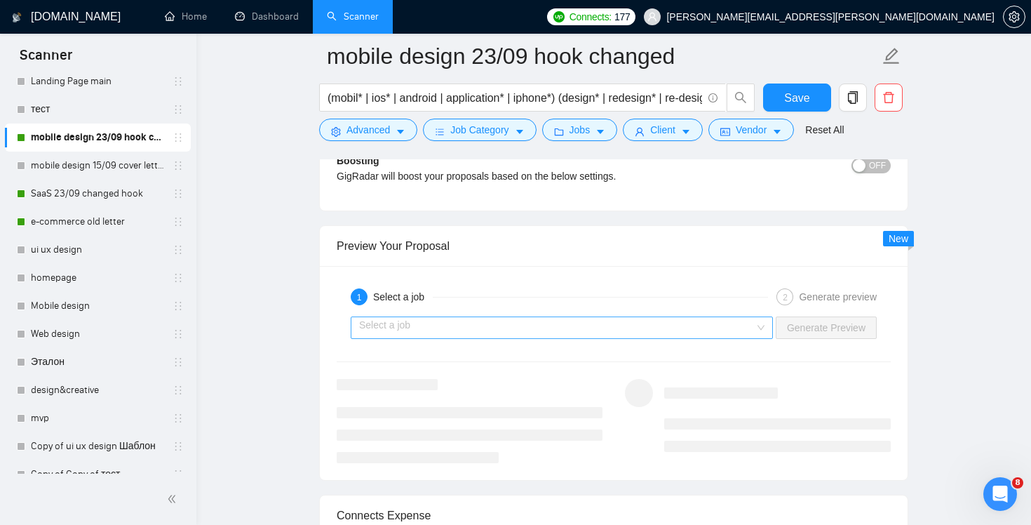
click at [744, 327] on input "search" at bounding box center [557, 327] width 396 height 21
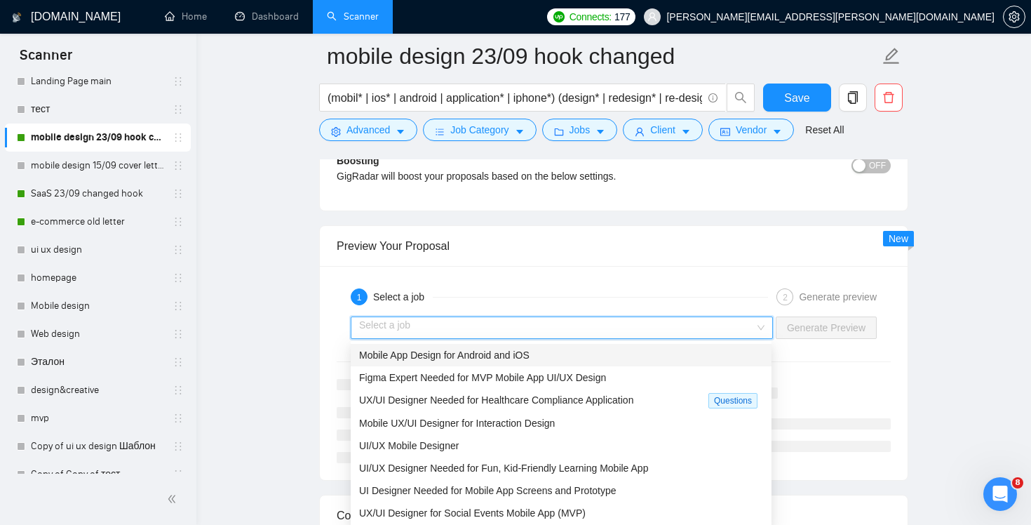
click at [600, 363] on div "Mobile App Design for Android and iOS" at bounding box center [561, 355] width 421 height 22
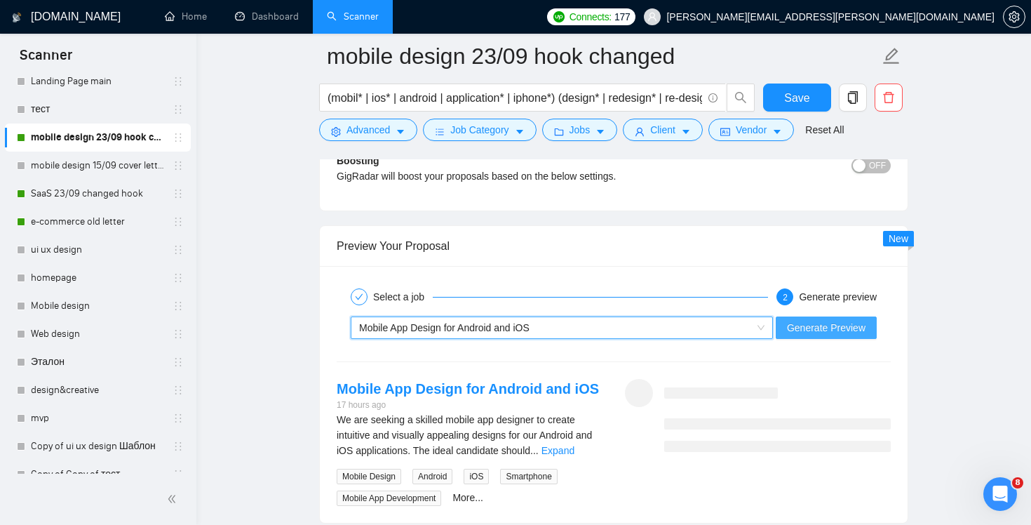
click at [828, 326] on span "Generate Preview" at bounding box center [826, 327] width 79 height 15
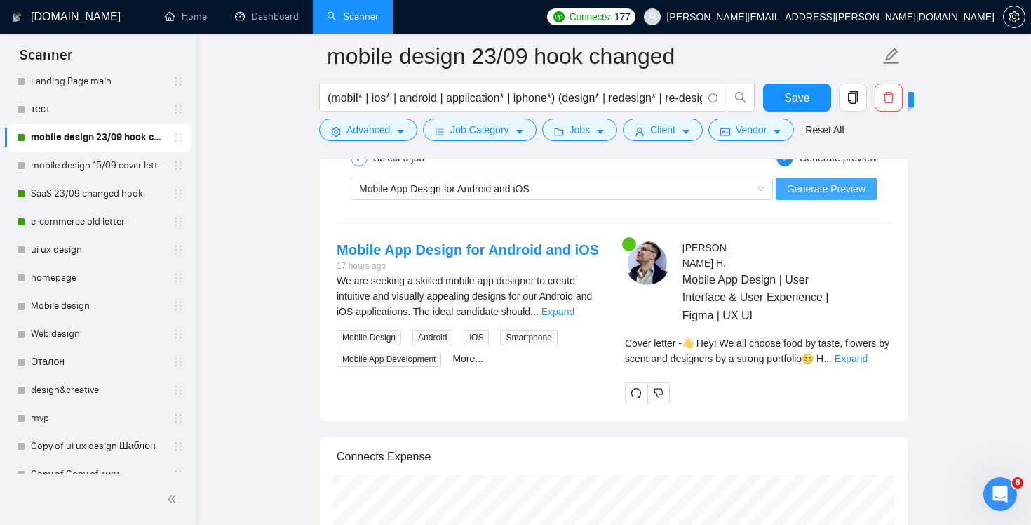
scroll to position [2716, 0]
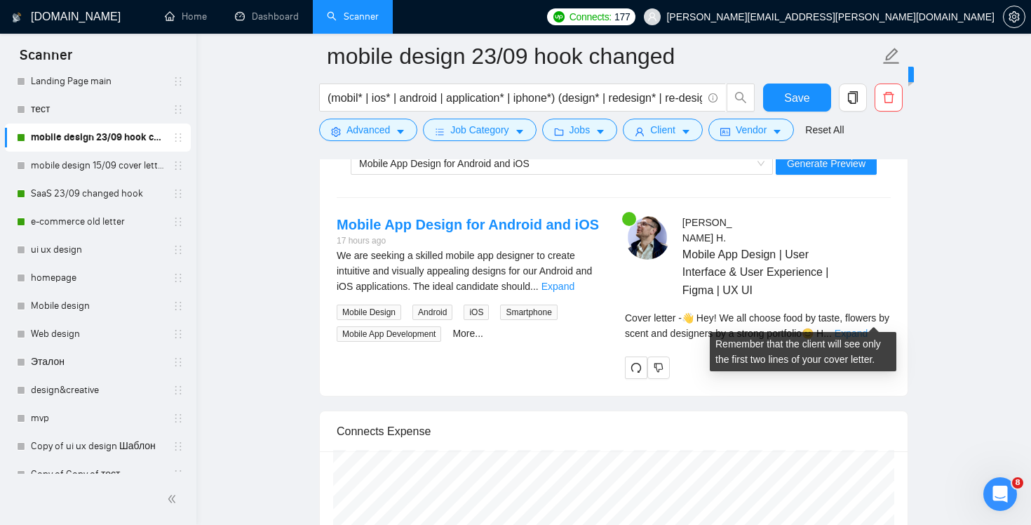
click at [868, 328] on link "Expand" at bounding box center [851, 333] width 33 height 11
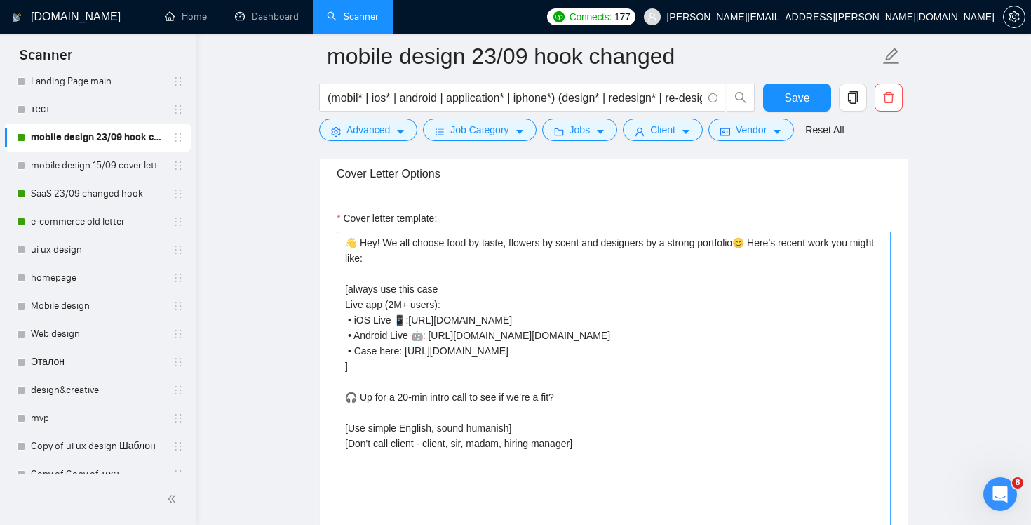
scroll to position [1514, 0]
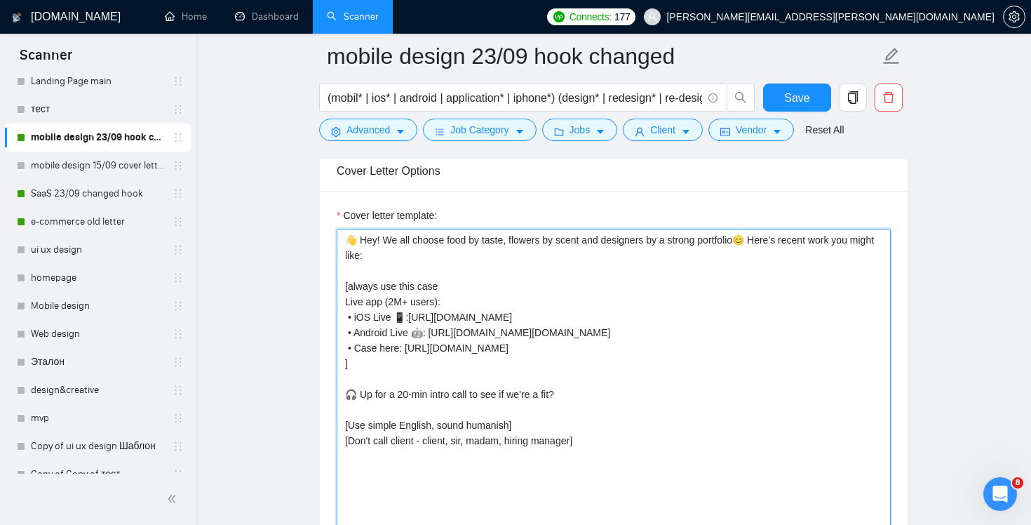
click at [758, 239] on textarea "👋 Hey! We all choose food by taste, flowers by scent and designers by a strong …" at bounding box center [614, 387] width 554 height 316
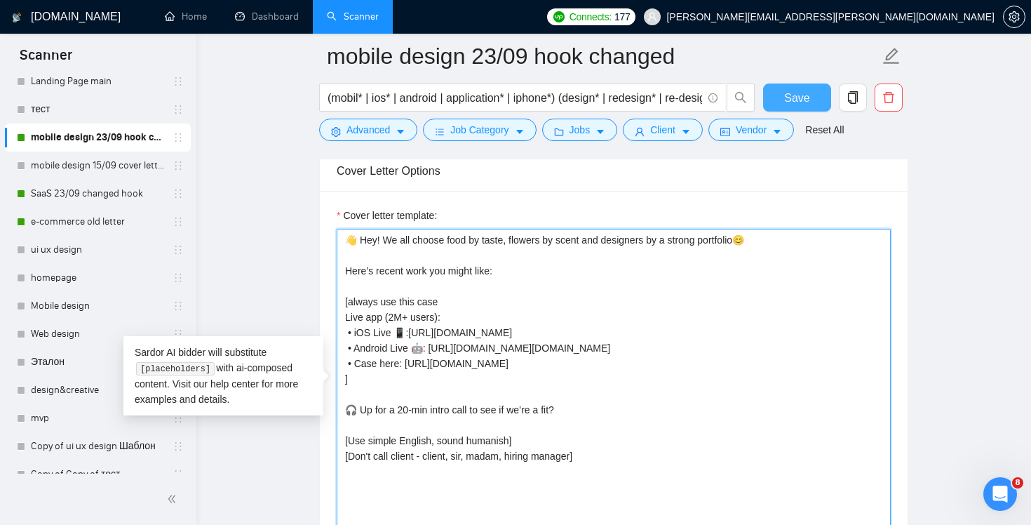
type textarea "👋 Hey! We all choose food by taste, flowers by scent and designers by a strong …"
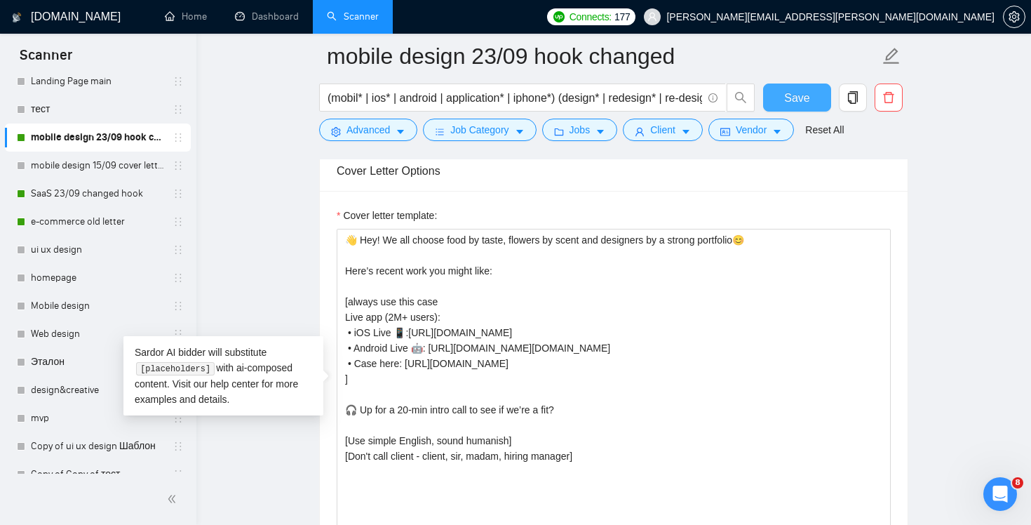
click at [800, 105] on span "Save" at bounding box center [796, 98] width 25 height 18
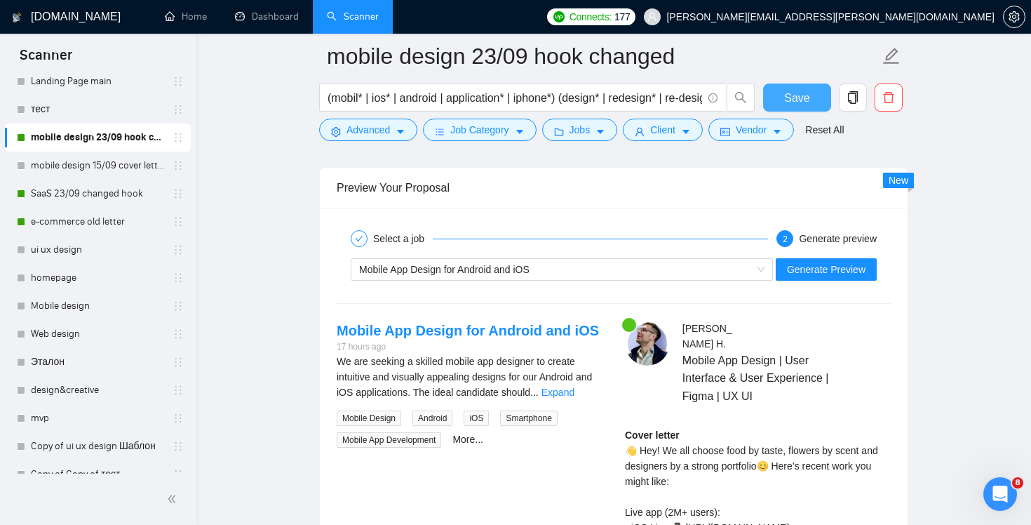
scroll to position [2590, 0]
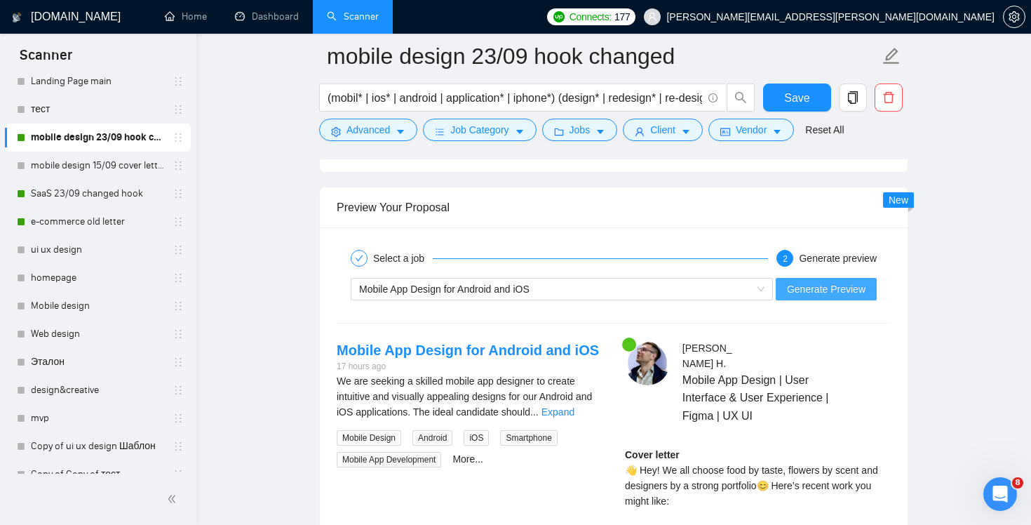
click at [823, 293] on span "Generate Preview" at bounding box center [826, 288] width 79 height 15
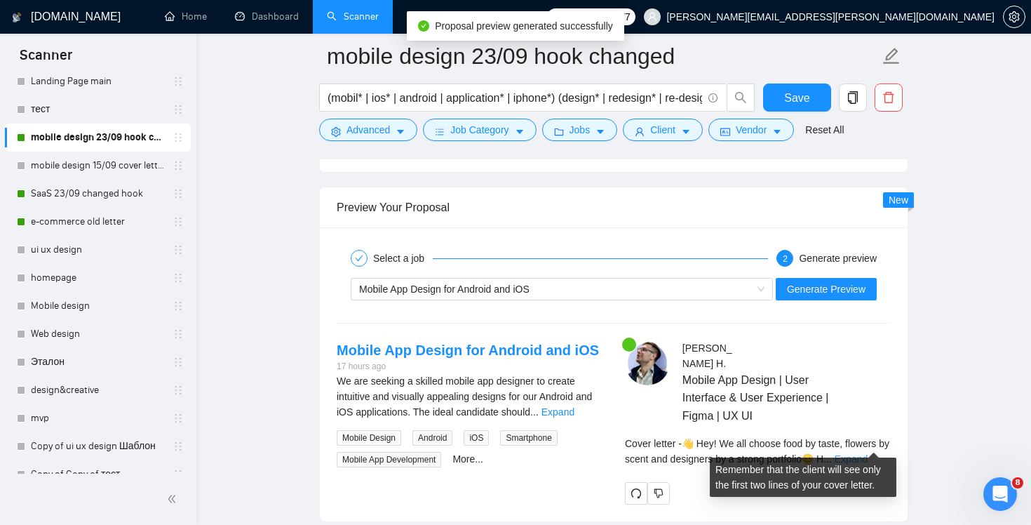
click at [868, 453] on link "Expand" at bounding box center [851, 458] width 33 height 11
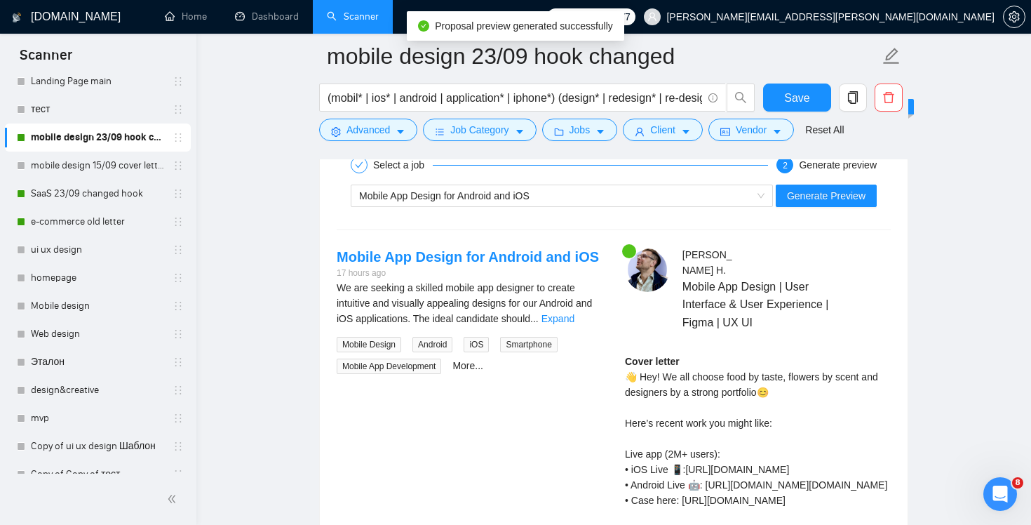
scroll to position [2838, 0]
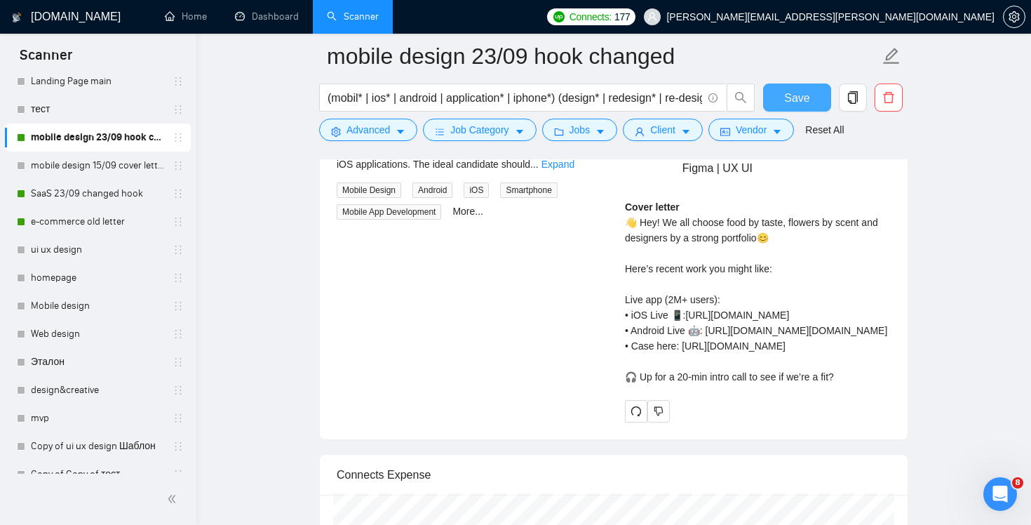
click at [803, 102] on span "Save" at bounding box center [796, 98] width 25 height 18
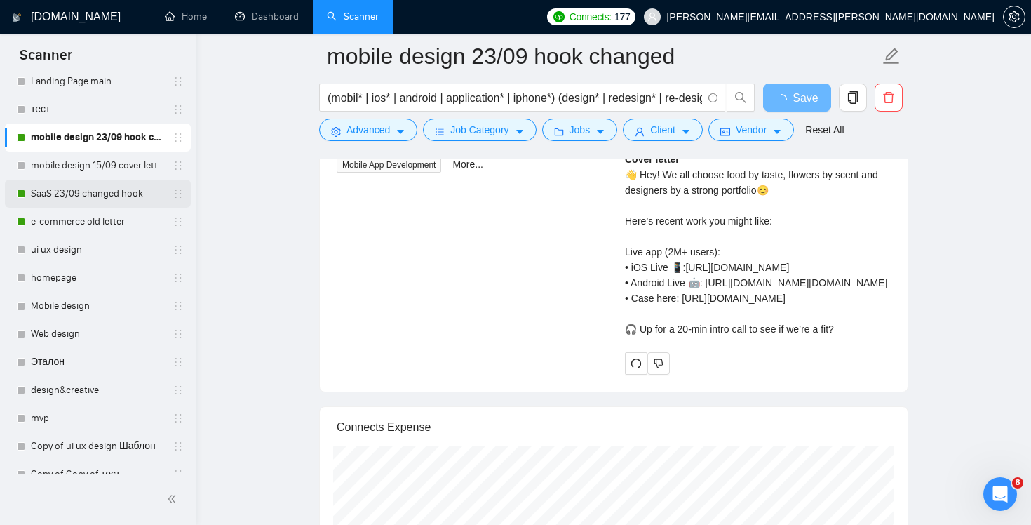
click at [77, 195] on link "SaaS 23/09 changed hook" at bounding box center [97, 194] width 133 height 28
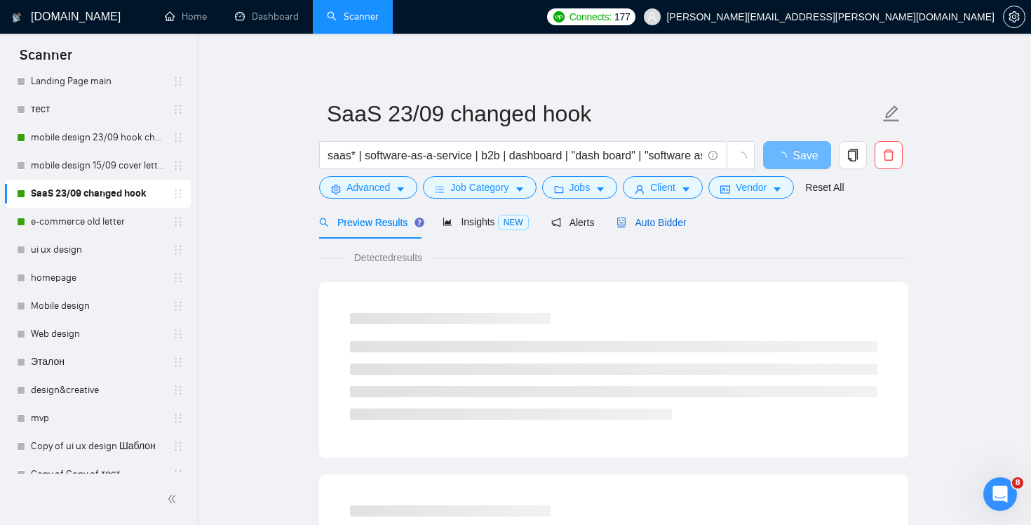
click at [663, 227] on span "Auto Bidder" at bounding box center [651, 222] width 69 height 11
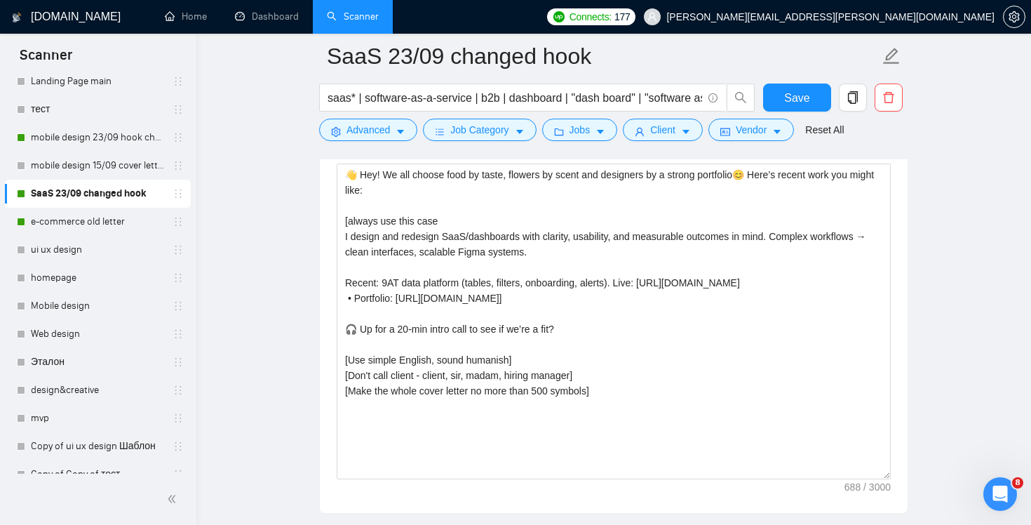
scroll to position [1625, 0]
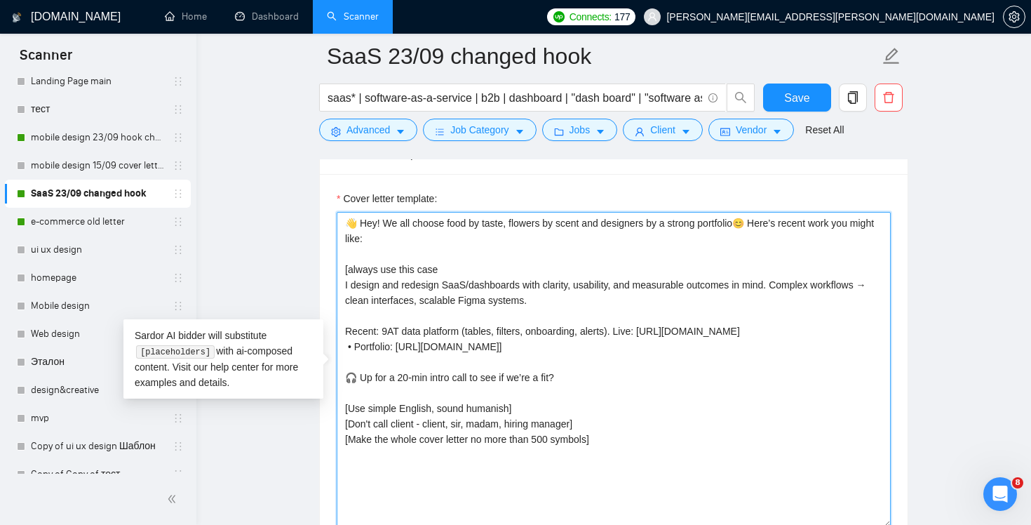
click at [563, 237] on textarea "👋 Hey! We all choose food by taste, flowers by scent and designers by a strong …" at bounding box center [614, 370] width 554 height 316
click at [758, 225] on textarea "👋 Hey! We all choose food by taste, flowers by scent and designers by a strong …" at bounding box center [614, 370] width 554 height 316
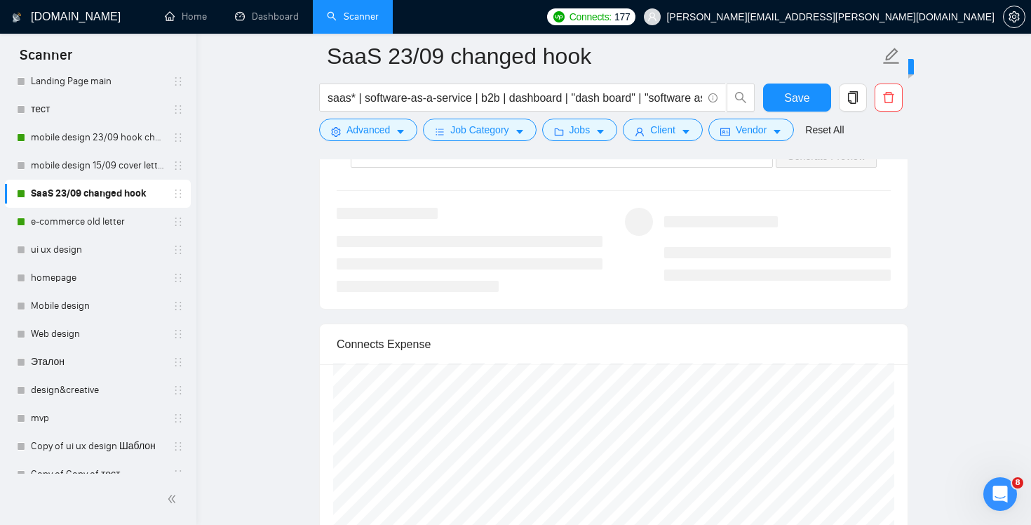
scroll to position [2729, 0]
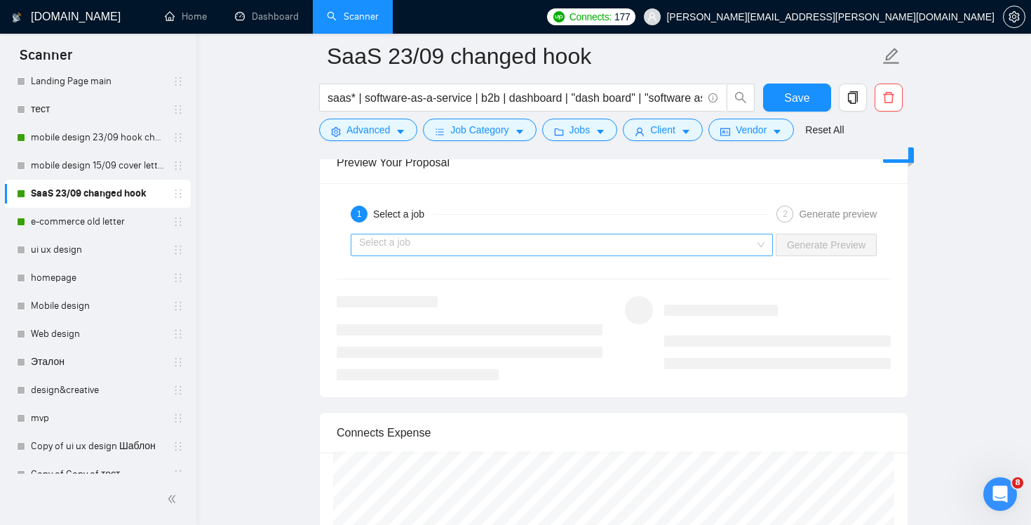
click at [758, 248] on div "Select a job" at bounding box center [562, 245] width 422 height 22
type textarea "👋 Hey! We all choose food by taste, flowers by scent and designers by a strong …"
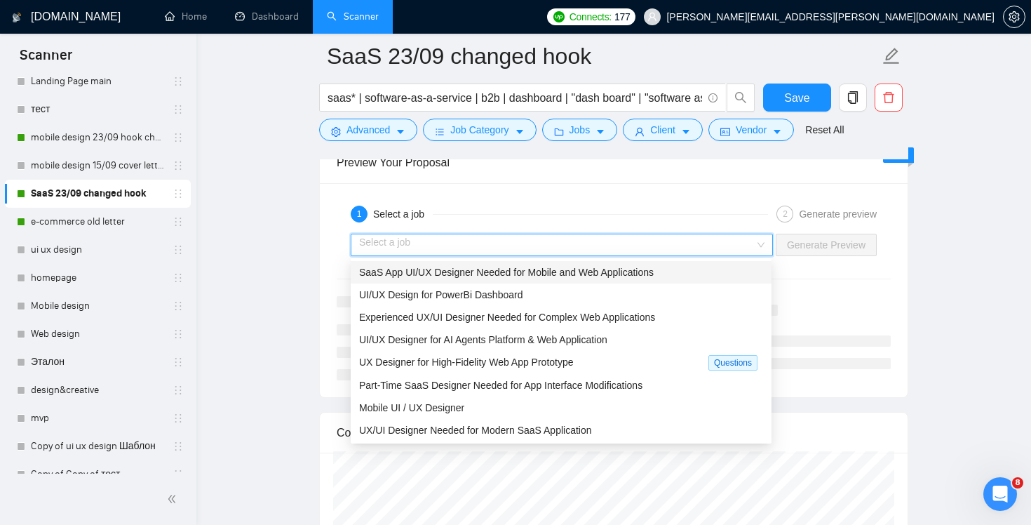
click at [690, 278] on div "SaaS App UI/UX Designer Needed for Mobile and Web Applications" at bounding box center [561, 271] width 404 height 15
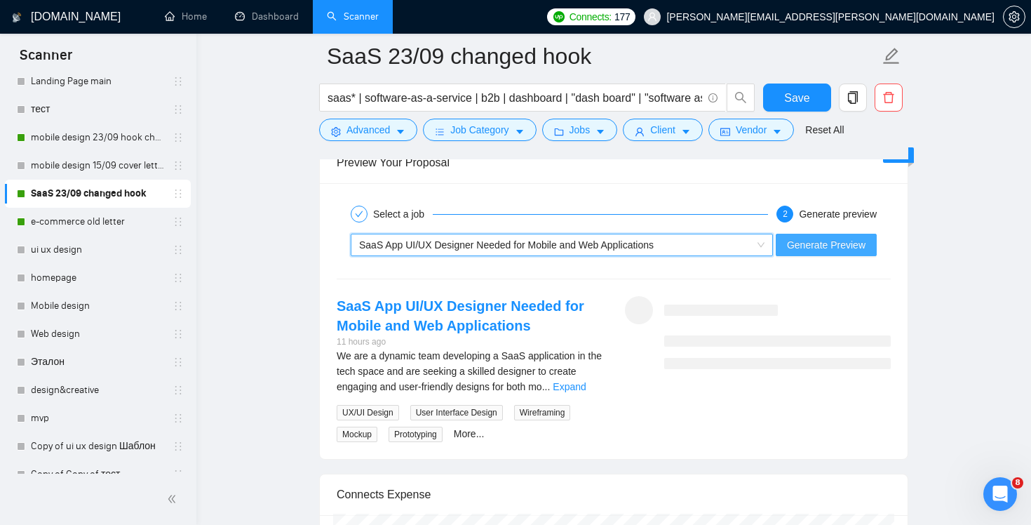
click at [837, 234] on button "Generate Preview" at bounding box center [826, 245] width 101 height 22
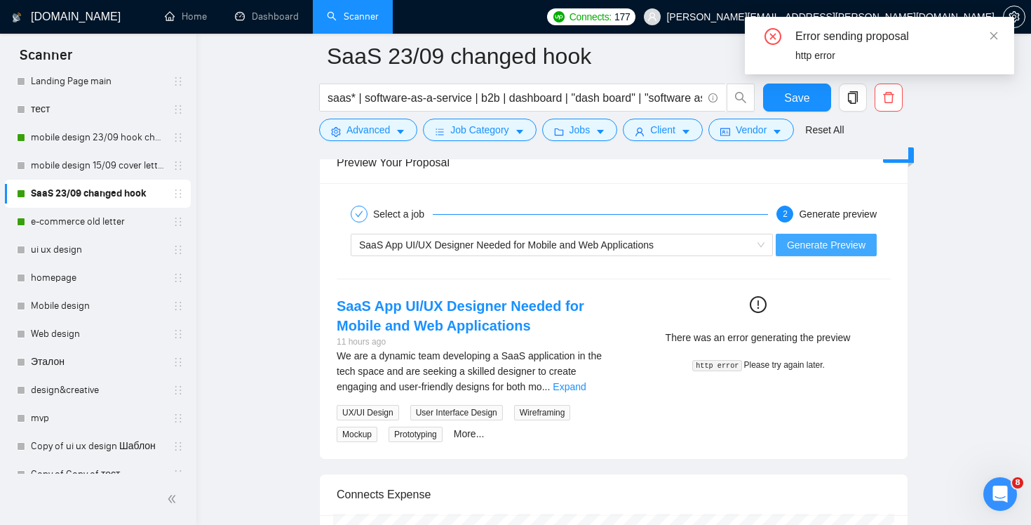
click at [827, 243] on span "Generate Preview" at bounding box center [826, 244] width 79 height 15
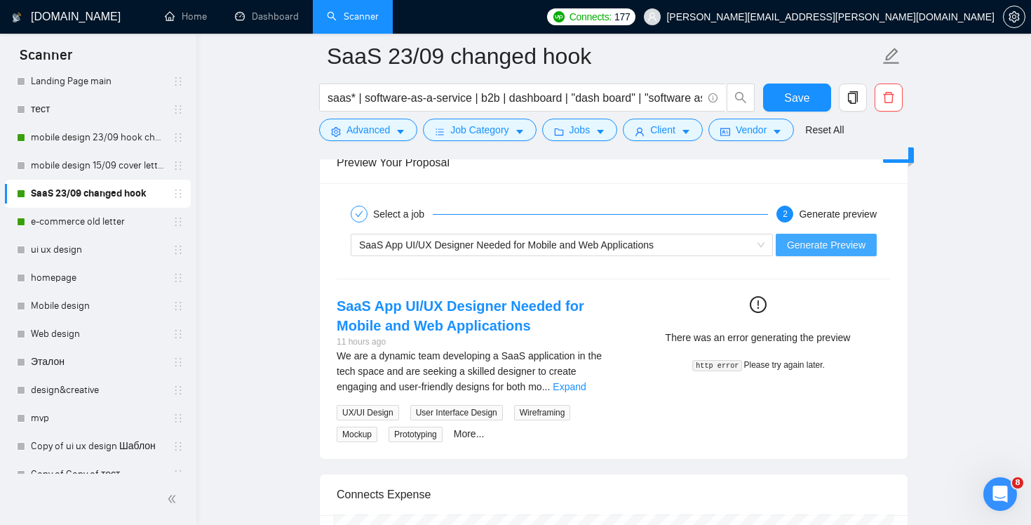
click at [806, 241] on span "Generate Preview" at bounding box center [826, 244] width 79 height 15
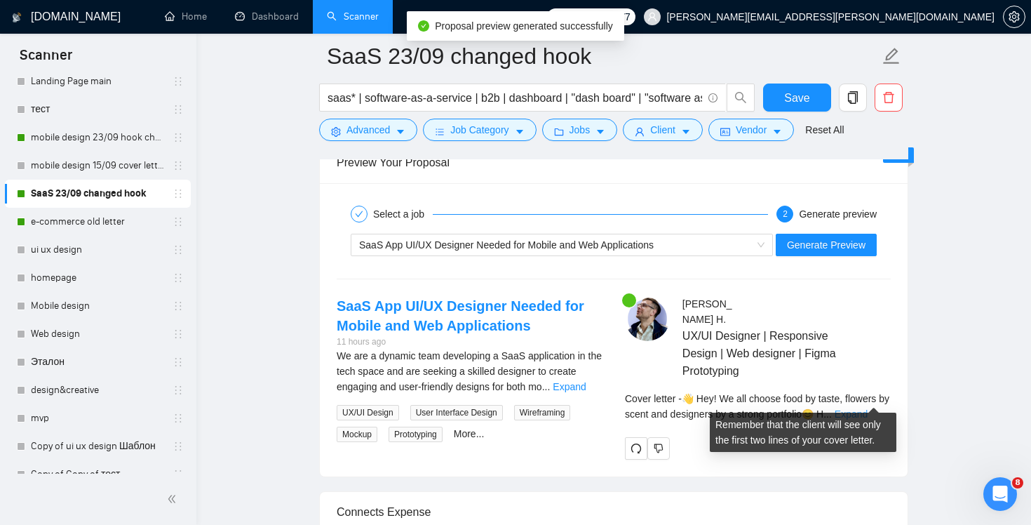
click at [860, 408] on link "Expand" at bounding box center [851, 413] width 33 height 11
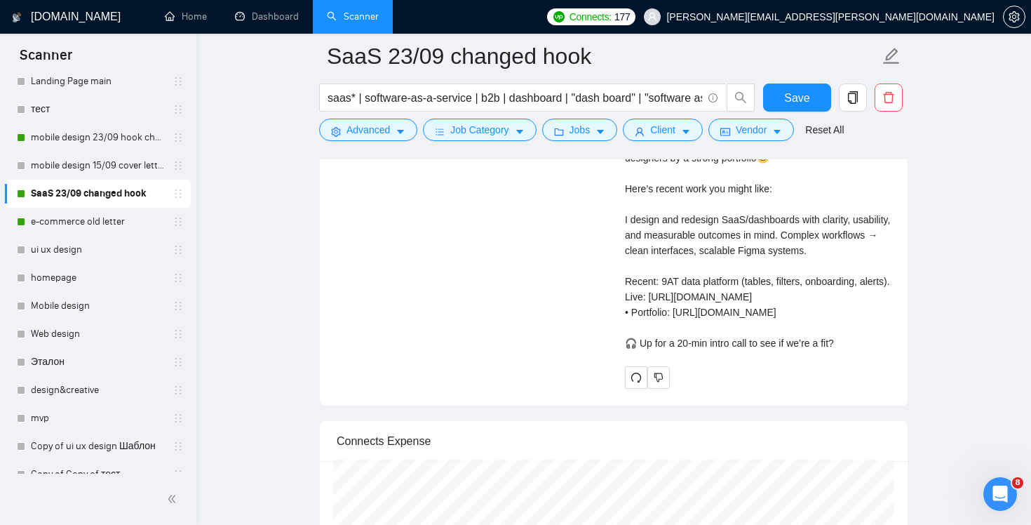
scroll to position [2959, 0]
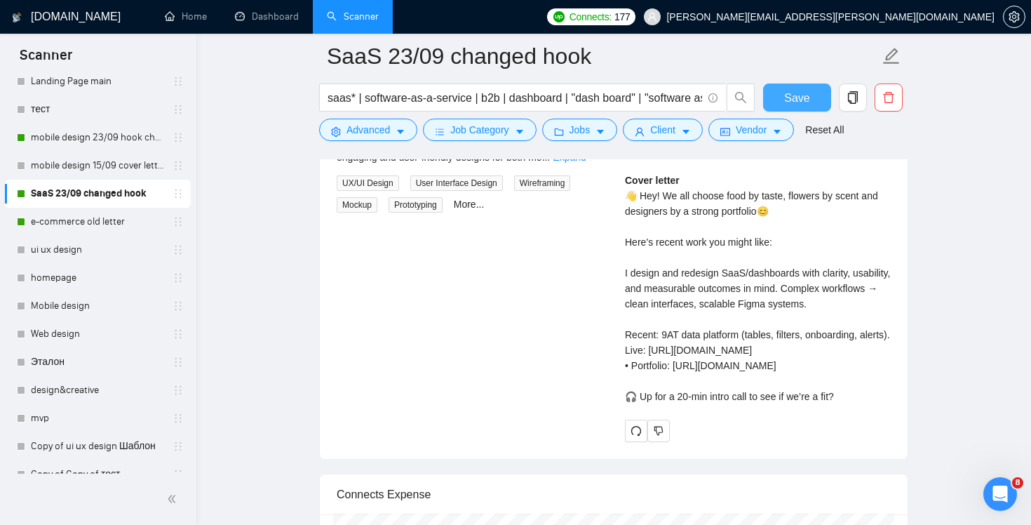
click at [800, 102] on span "Save" at bounding box center [796, 98] width 25 height 18
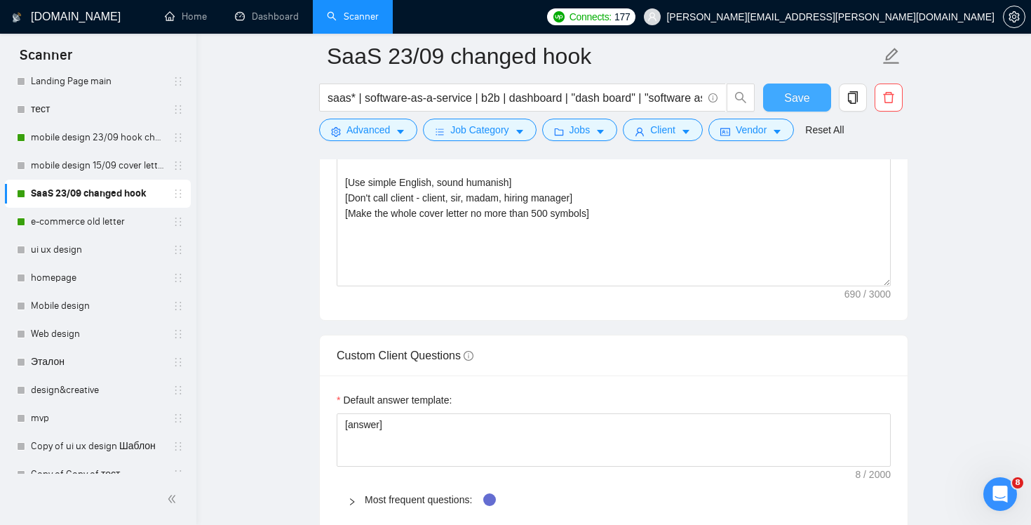
scroll to position [1742, 0]
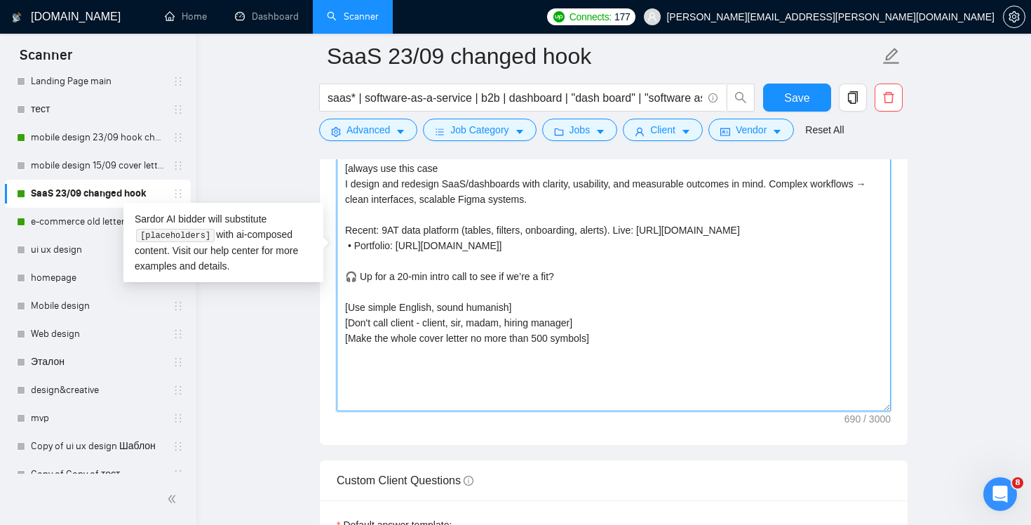
drag, startPoint x: 634, startPoint y: 274, endPoint x: 357, endPoint y: 274, distance: 277.1
click at [357, 274] on textarea "👋 Hey! We all choose food by taste, flowers by scent and designers by a strong …" at bounding box center [614, 253] width 554 height 316
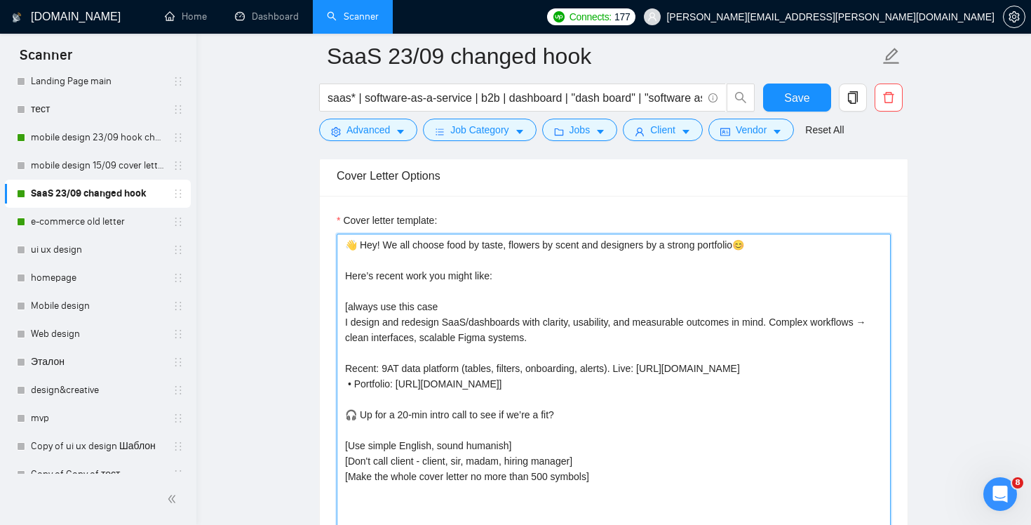
scroll to position [1606, 0]
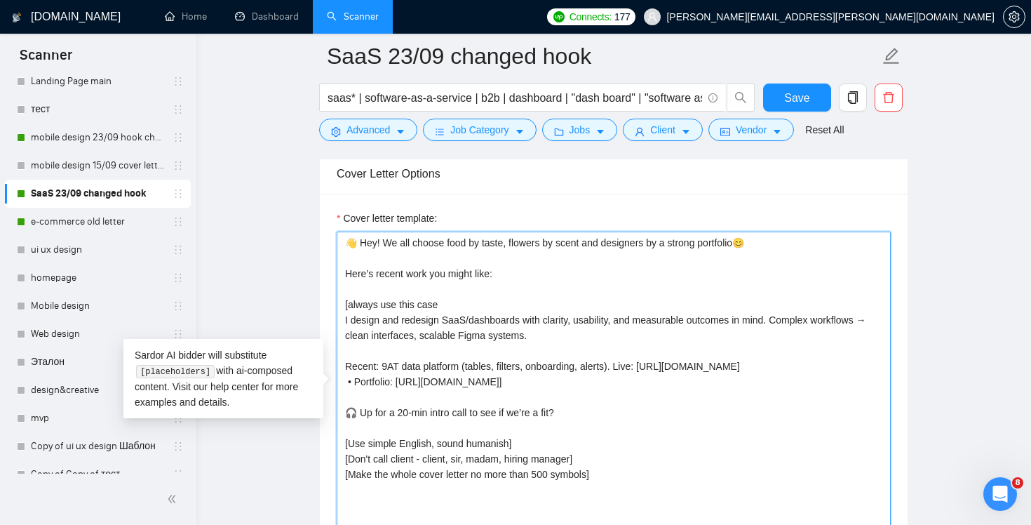
click at [551, 396] on textarea "👋 Hey! We all choose food by taste, flowers by scent and designers by a strong …" at bounding box center [614, 389] width 554 height 316
click at [581, 422] on textarea "👋 Hey! We all choose food by taste, flowers by scent and designers by a strong …" at bounding box center [614, 389] width 554 height 316
drag, startPoint x: 581, startPoint y: 408, endPoint x: 295, endPoint y: 417, distance: 286.3
paste textarea "Coffee-length intro call to see fit? ☕"
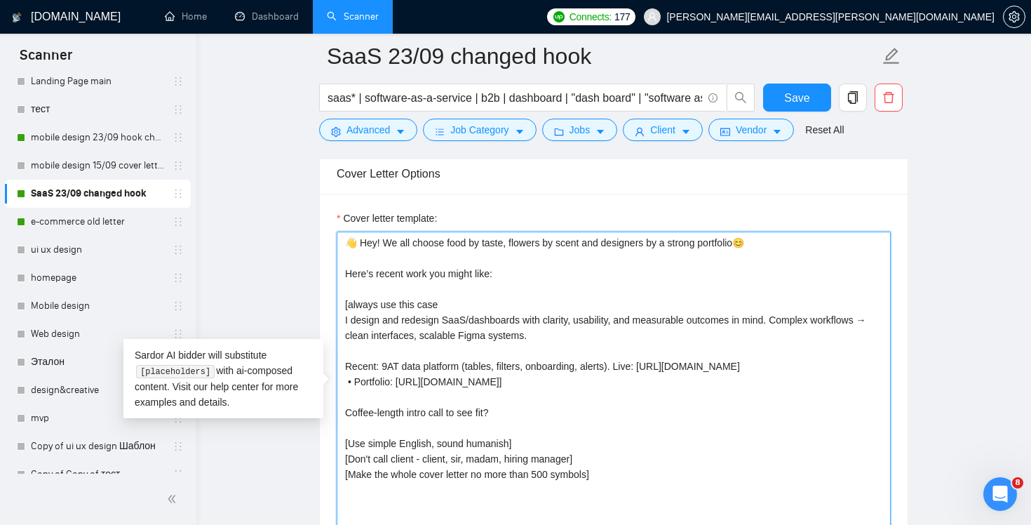
paste textarea "☕"
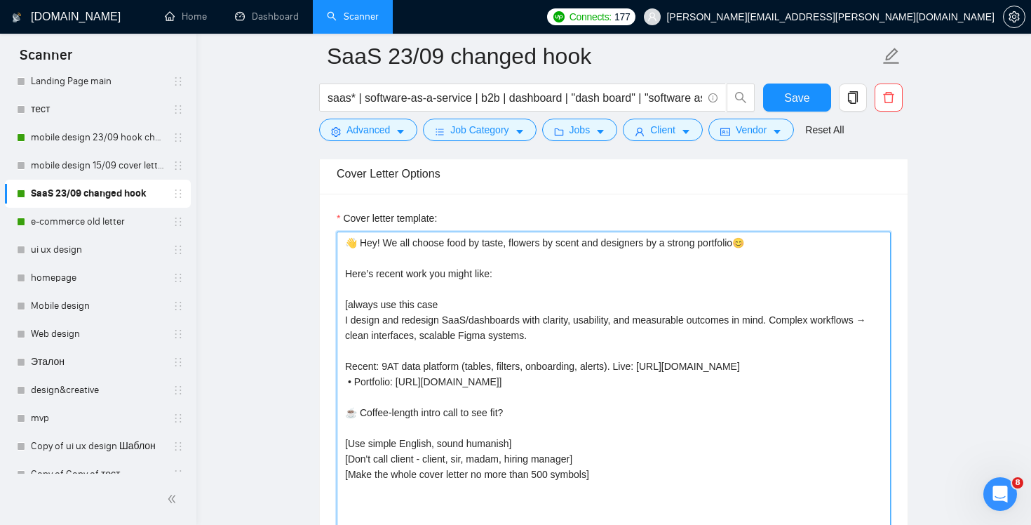
scroll to position [1596, 0]
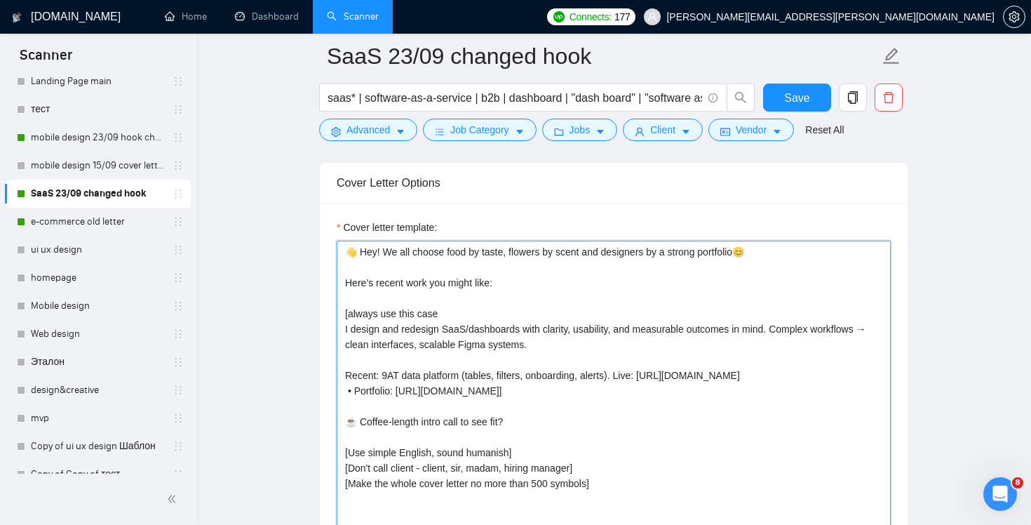
click at [375, 262] on textarea "👋 Hey! We all choose food by taste, flowers by scent and designers by a strong …" at bounding box center [614, 399] width 554 height 316
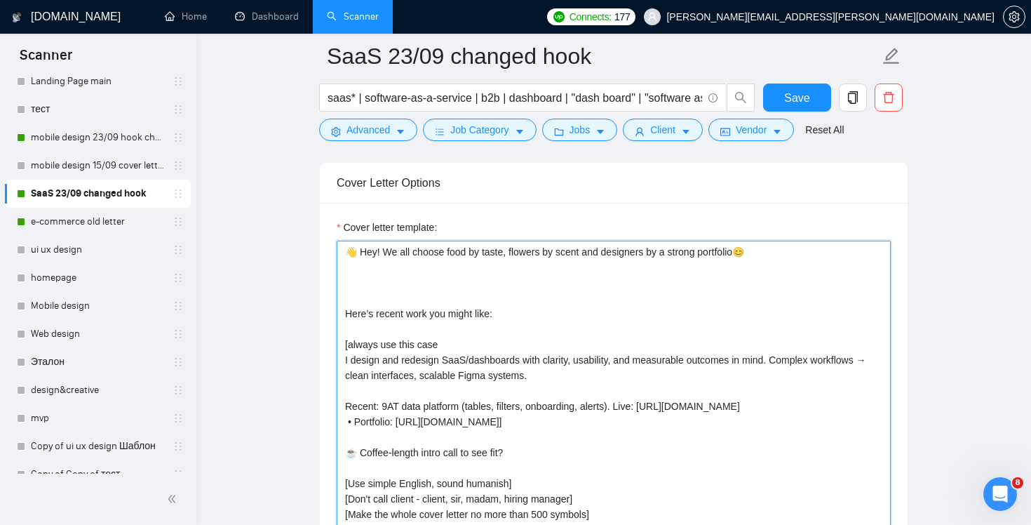
paste textarea "⚡ Complex data, simple UI. I redesign SaaS dashboards and ship clean, scalable …"
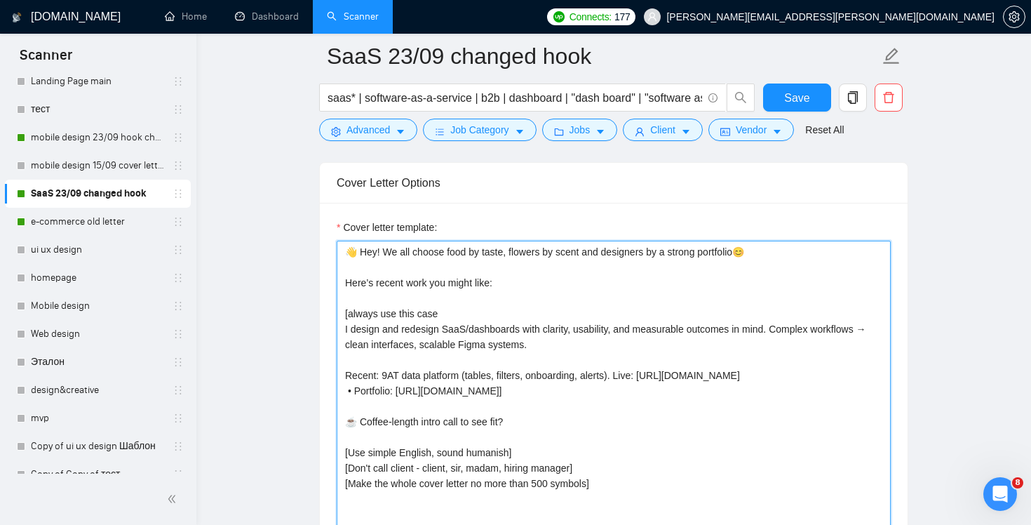
scroll to position [1601, 0]
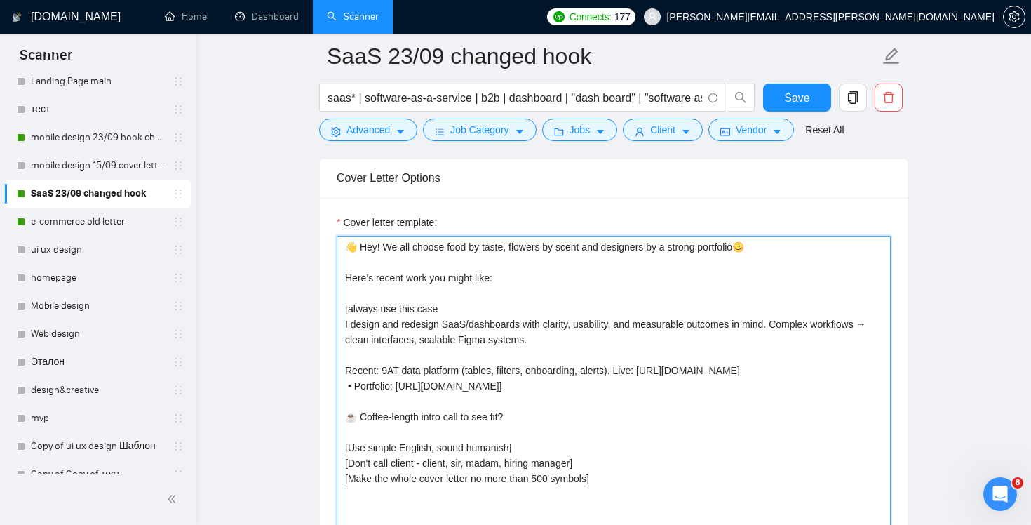
drag, startPoint x: 556, startPoint y: 348, endPoint x: 332, endPoint y: 329, distance: 225.3
click at [332, 329] on div "Cover letter template: 👋 Hey! We all choose food by taste, flowers by scent and…" at bounding box center [614, 391] width 588 height 387
paste textarea "⚡ Complex data, simple UI. I redesign SaaS dashboards and ship clean, scalable …"
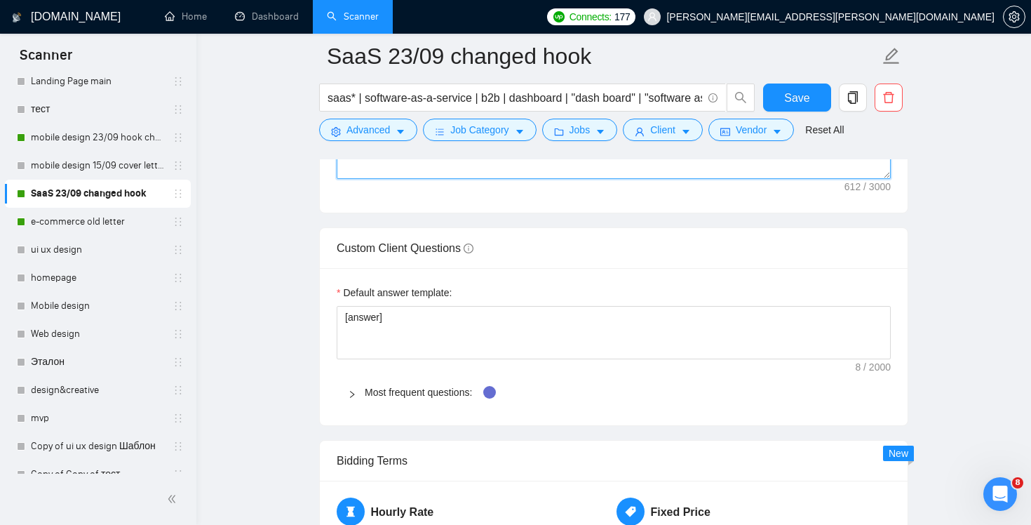
scroll to position [2564, 0]
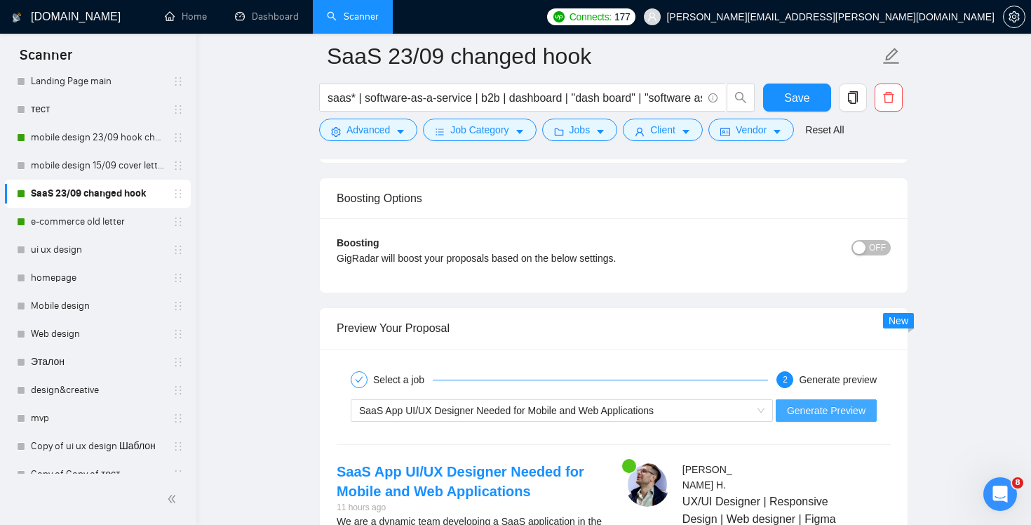
click at [853, 408] on span "Generate Preview" at bounding box center [826, 410] width 79 height 15
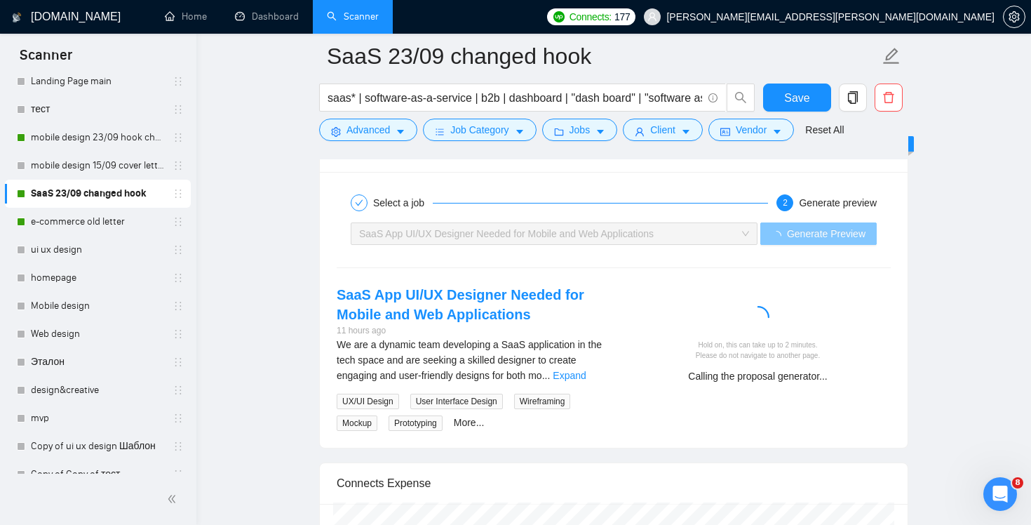
scroll to position [2740, 0]
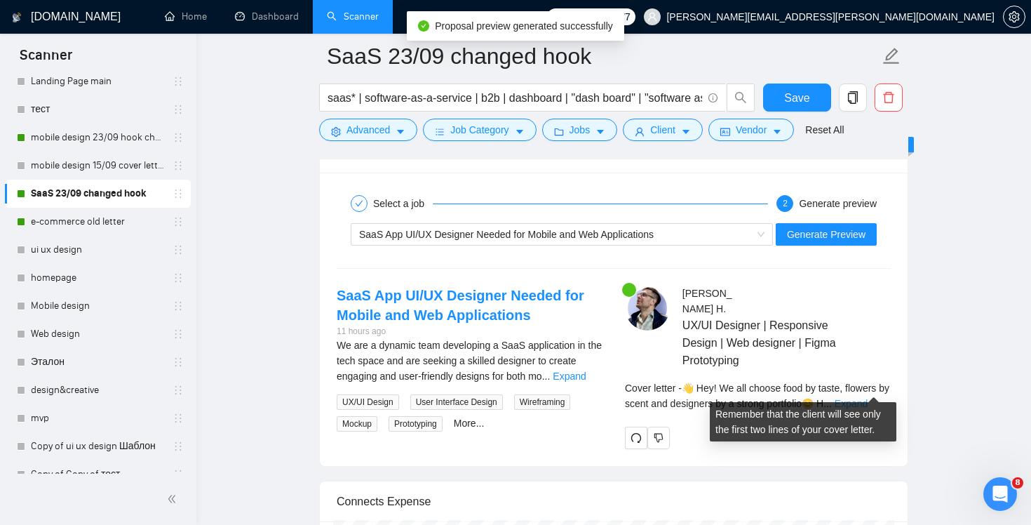
click at [868, 398] on link "Expand" at bounding box center [851, 403] width 33 height 11
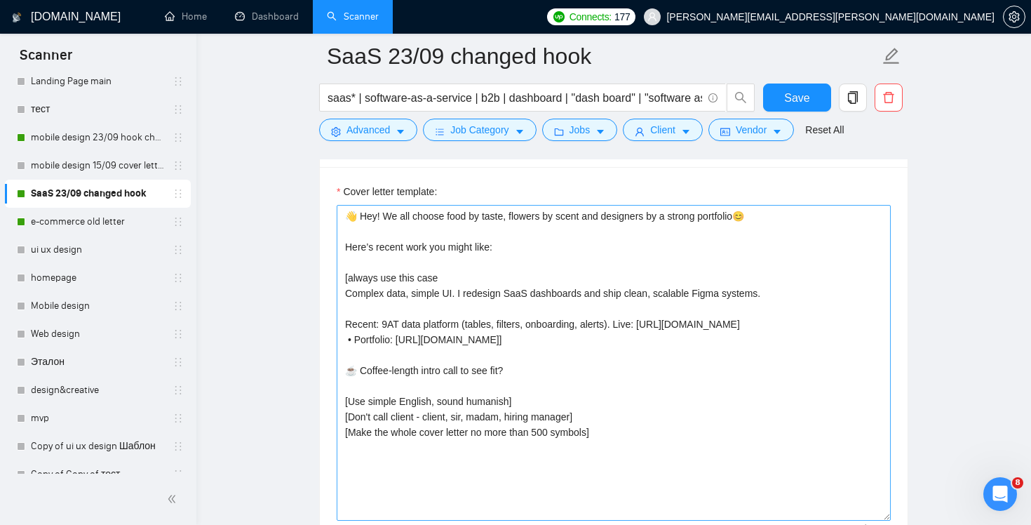
scroll to position [1543, 0]
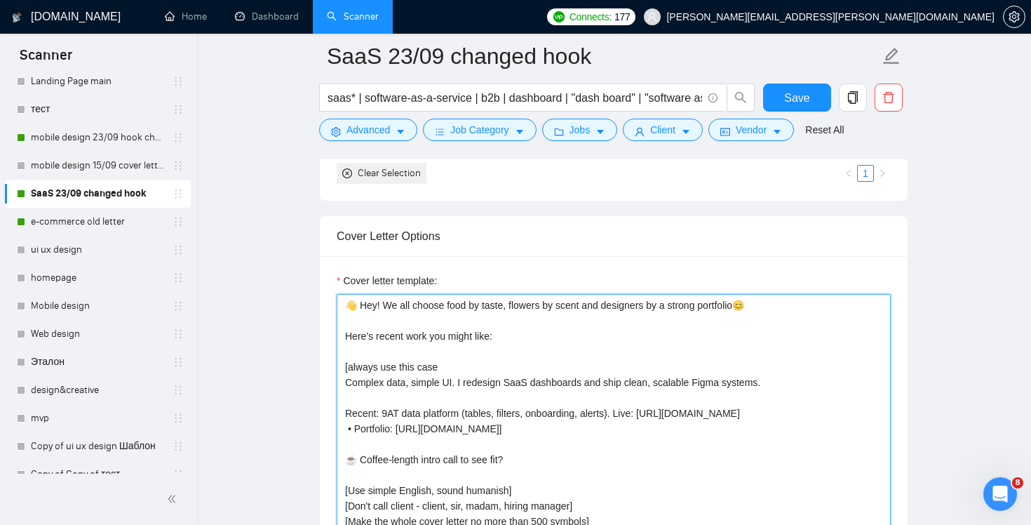
click at [793, 301] on textarea "👋 Hey! We all choose food by taste, flowers by scent and designers by a strong …" at bounding box center [614, 452] width 554 height 316
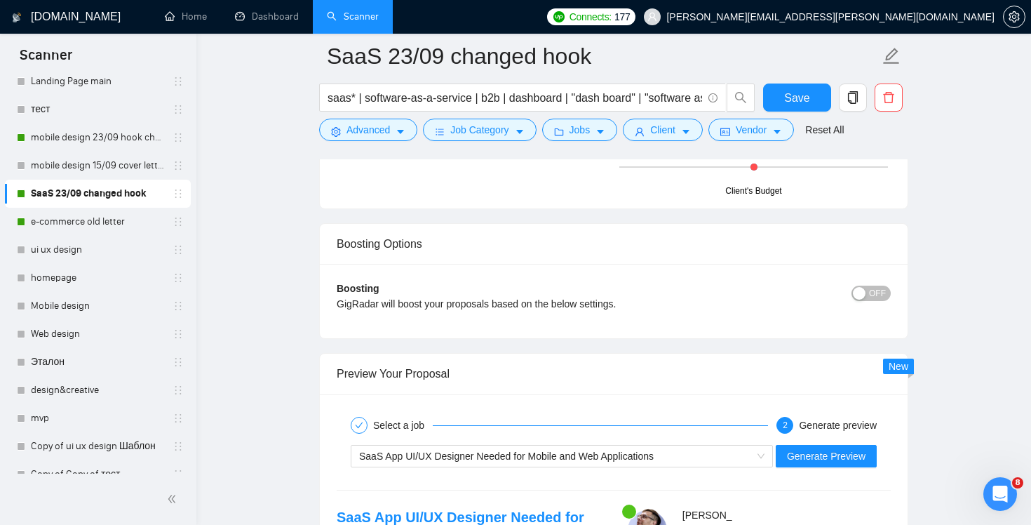
scroll to position [2567, 0]
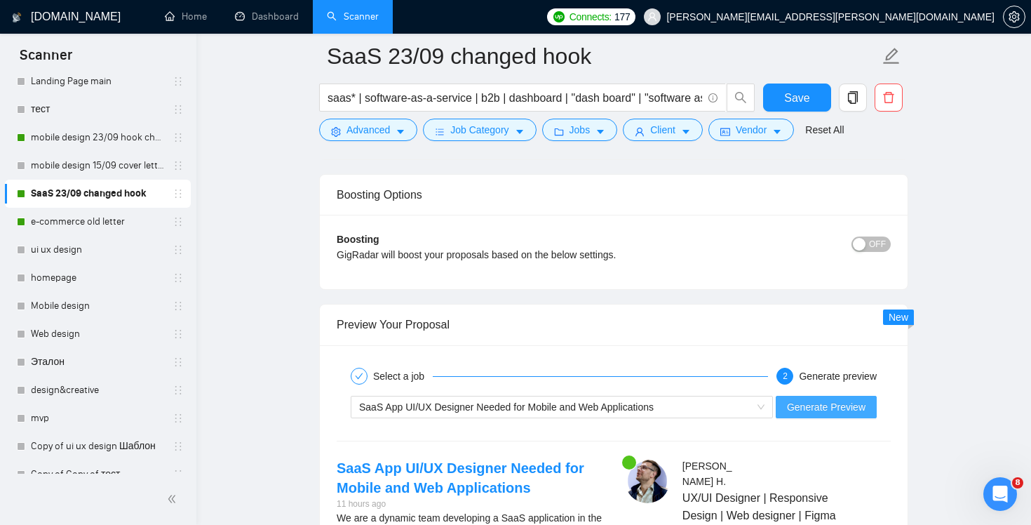
click at [839, 401] on span "Generate Preview" at bounding box center [826, 406] width 79 height 15
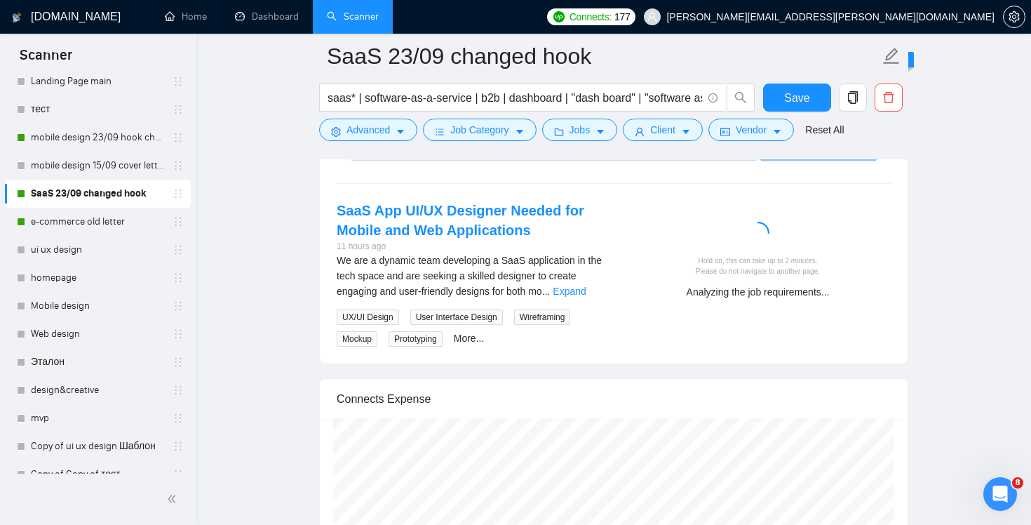
scroll to position [2827, 0]
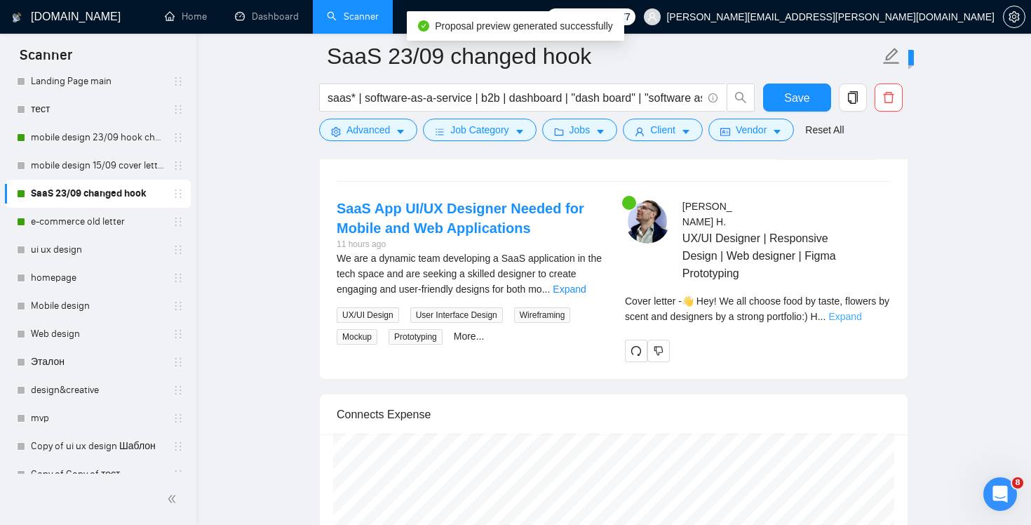
click at [861, 311] on link "Expand" at bounding box center [844, 316] width 33 height 11
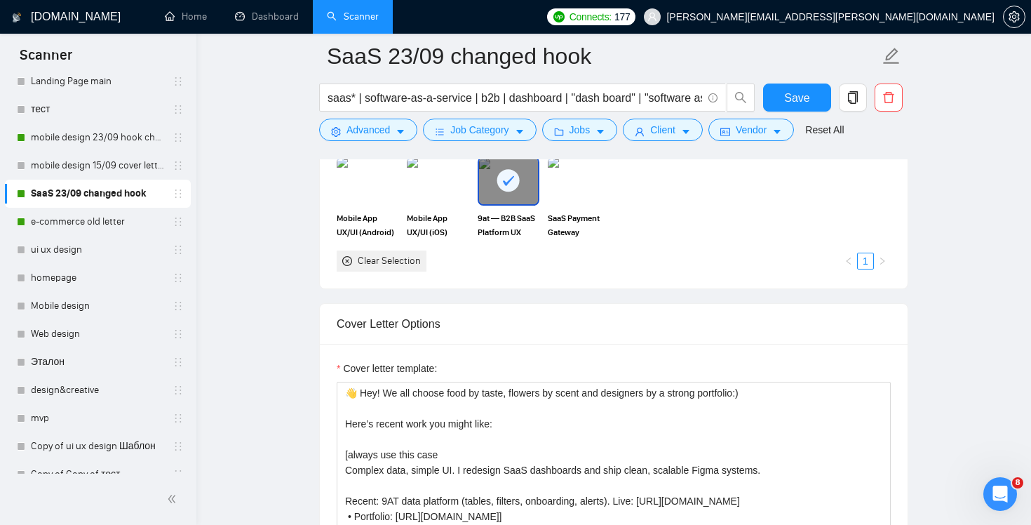
scroll to position [1556, 0]
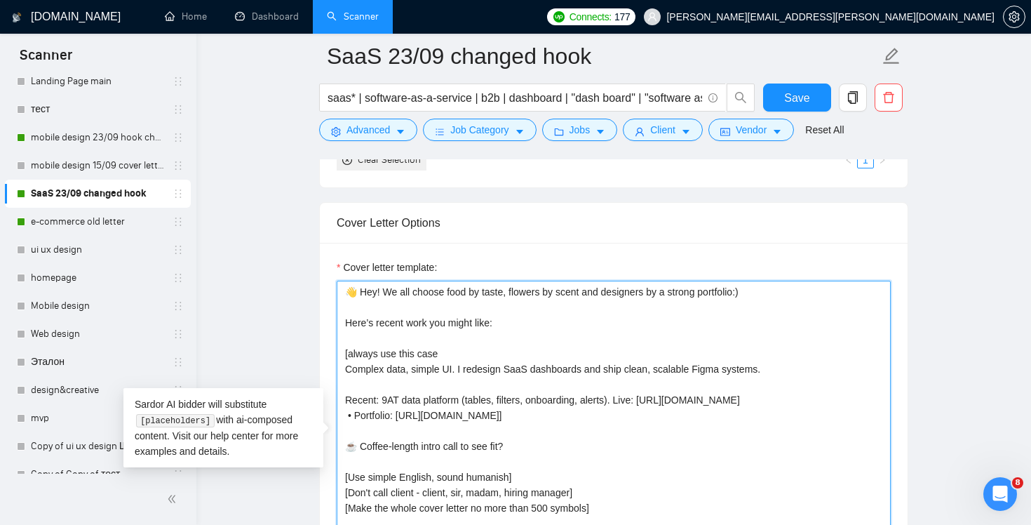
drag, startPoint x: 507, startPoint y: 321, endPoint x: 295, endPoint y: 321, distance: 212.5
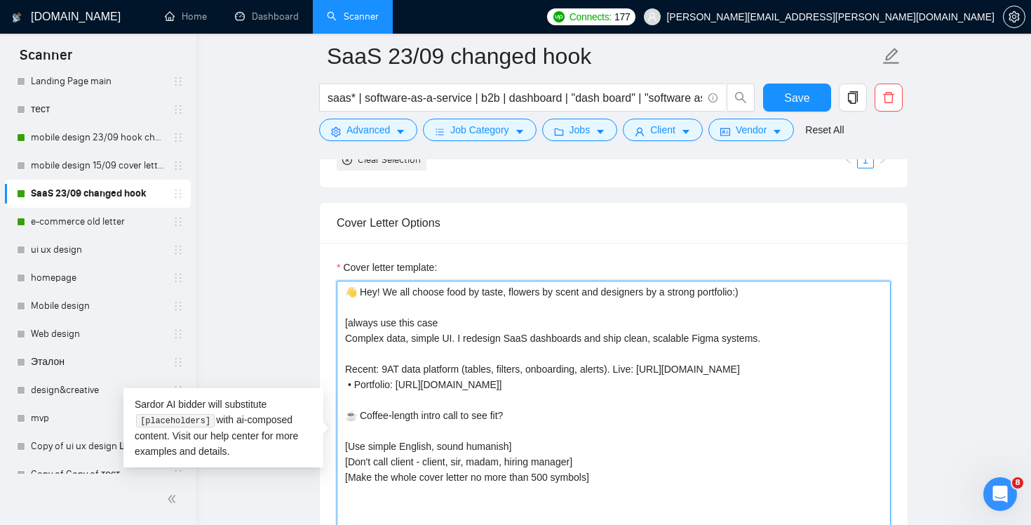
click at [445, 356] on textarea "👋 Hey! We all choose food by taste, flowers by scent and designers by a strong …" at bounding box center [614, 439] width 554 height 316
paste textarea "Here’s recent work you might like:"
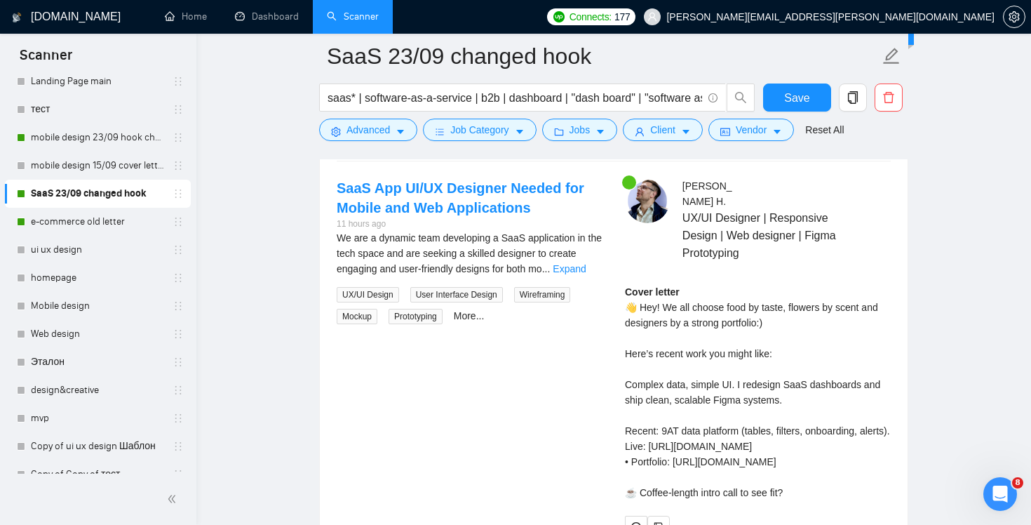
scroll to position [2751, 0]
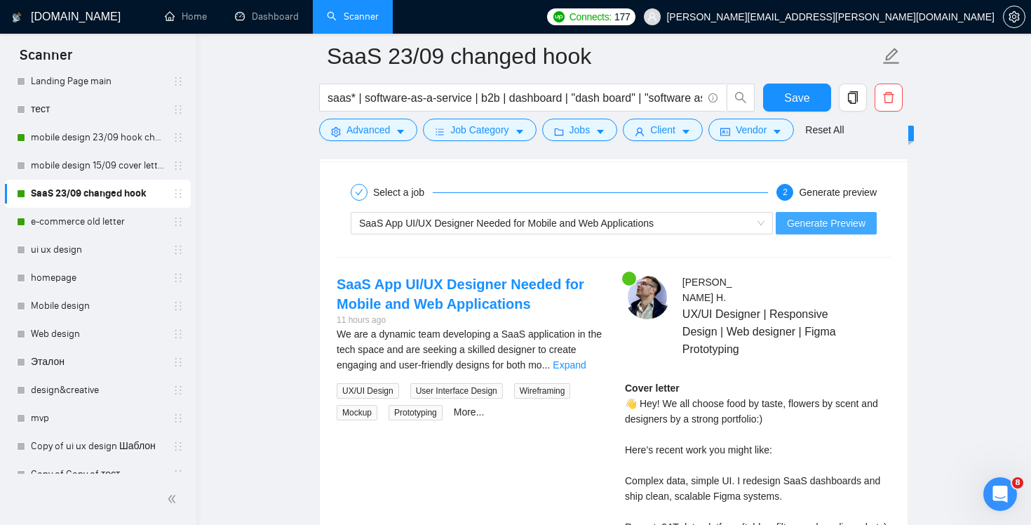
click at [823, 222] on span "Generate Preview" at bounding box center [826, 222] width 79 height 15
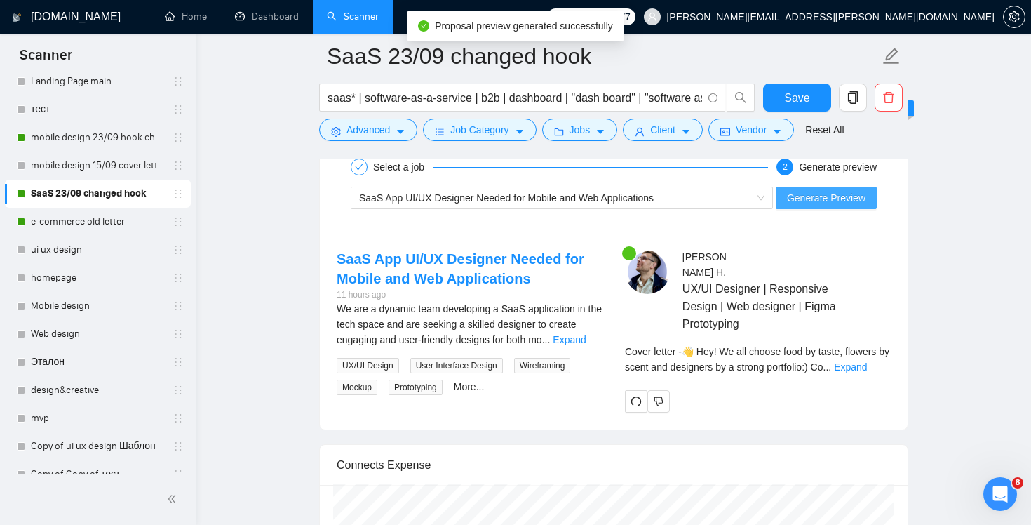
scroll to position [2780, 0]
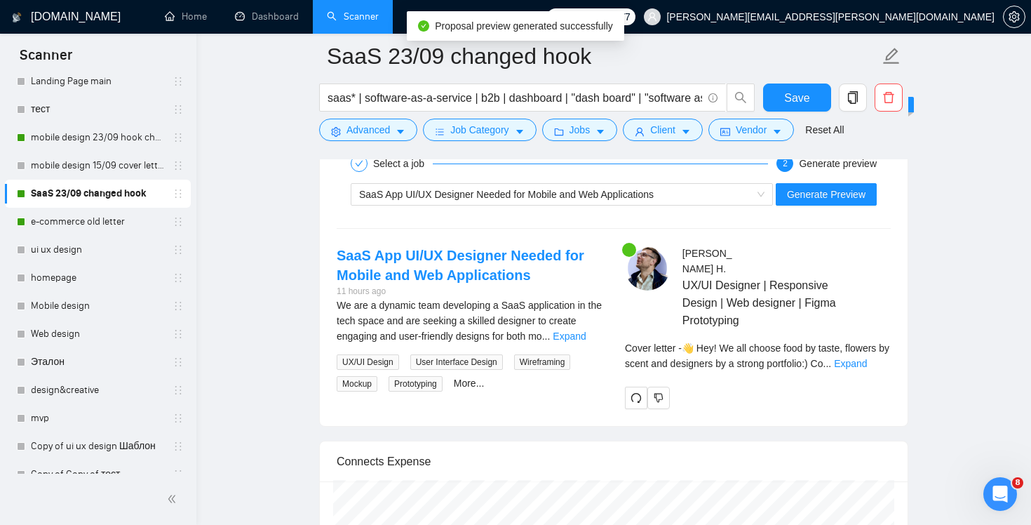
click at [878, 356] on div "Cover letter - 👋 Hey! We all choose food by taste, flowers by scent and designe…" at bounding box center [758, 360] width 266 height 41
click at [875, 340] on div "Cover letter - 👋 Hey! We all choose food by taste, flowers by scent and designe…" at bounding box center [758, 355] width 266 height 31
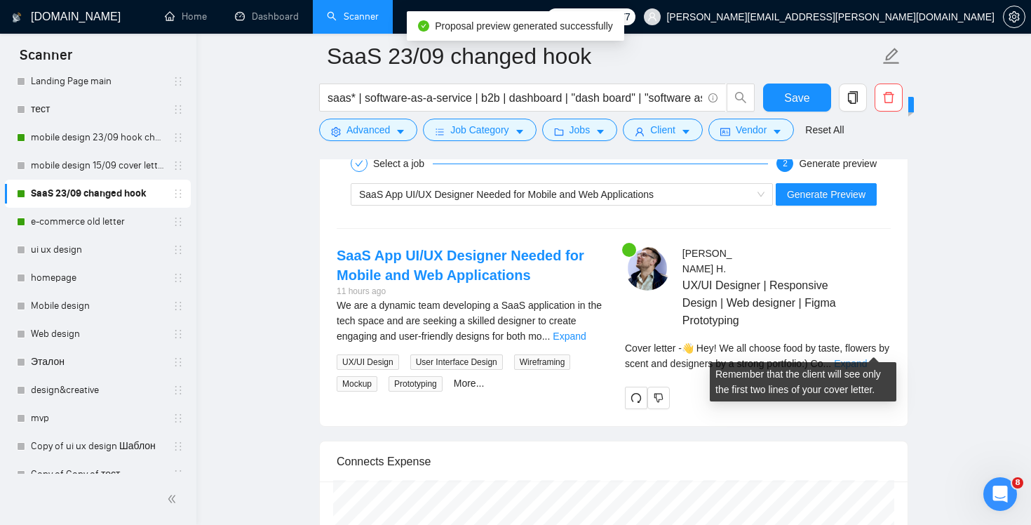
click at [867, 358] on link "Expand" at bounding box center [850, 363] width 33 height 11
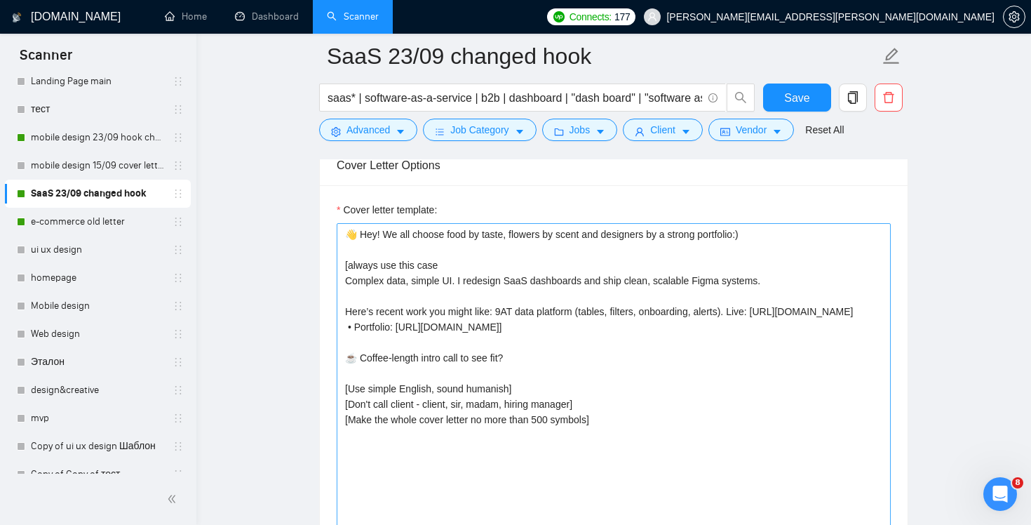
scroll to position [1549, 0]
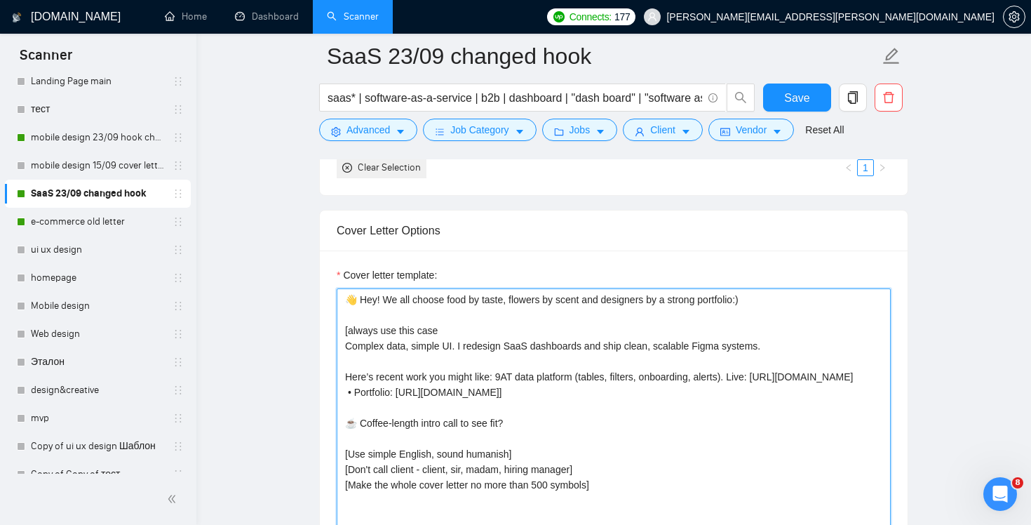
click at [632, 333] on textarea "👋 Hey! We all choose food by taste, flowers by scent and designers by a strong …" at bounding box center [614, 446] width 554 height 316
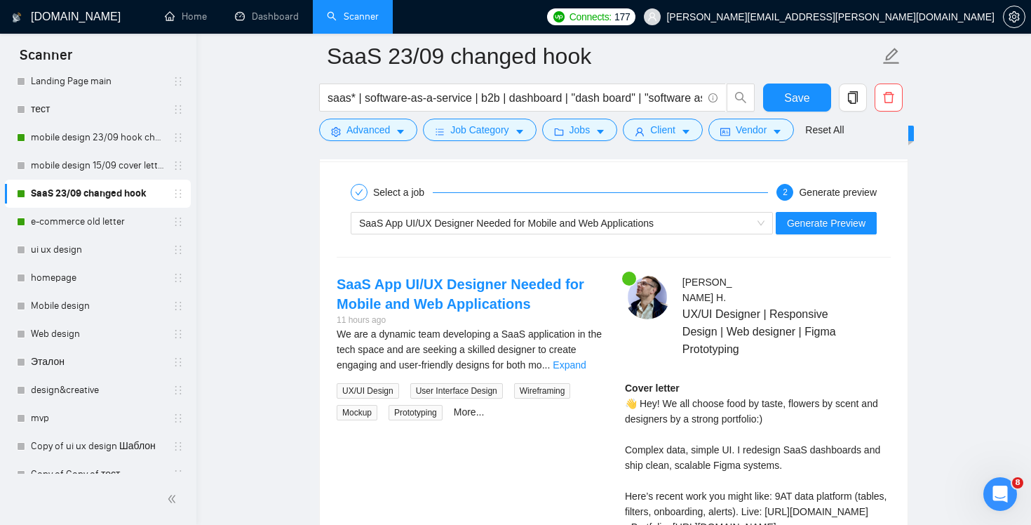
scroll to position [2663, 0]
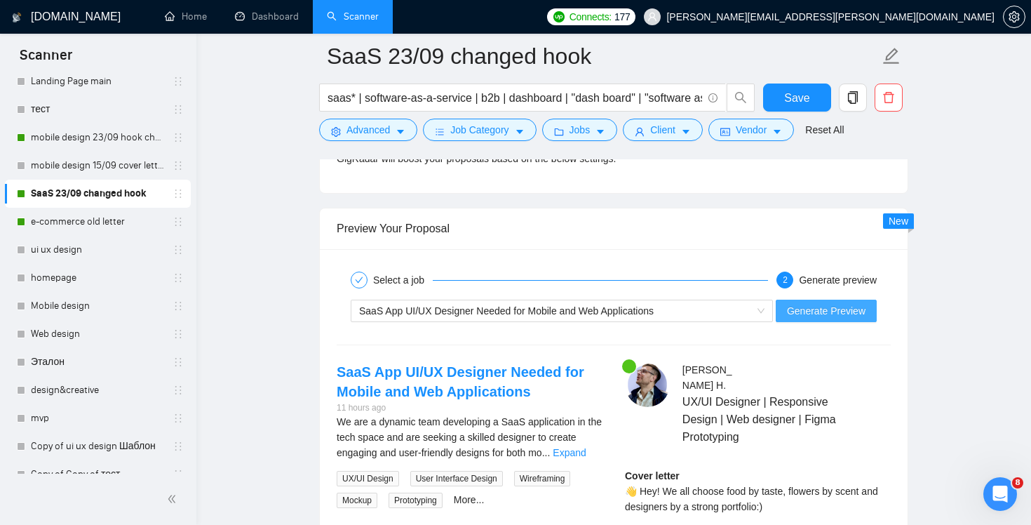
click at [867, 316] on button "Generate Preview" at bounding box center [826, 311] width 101 height 22
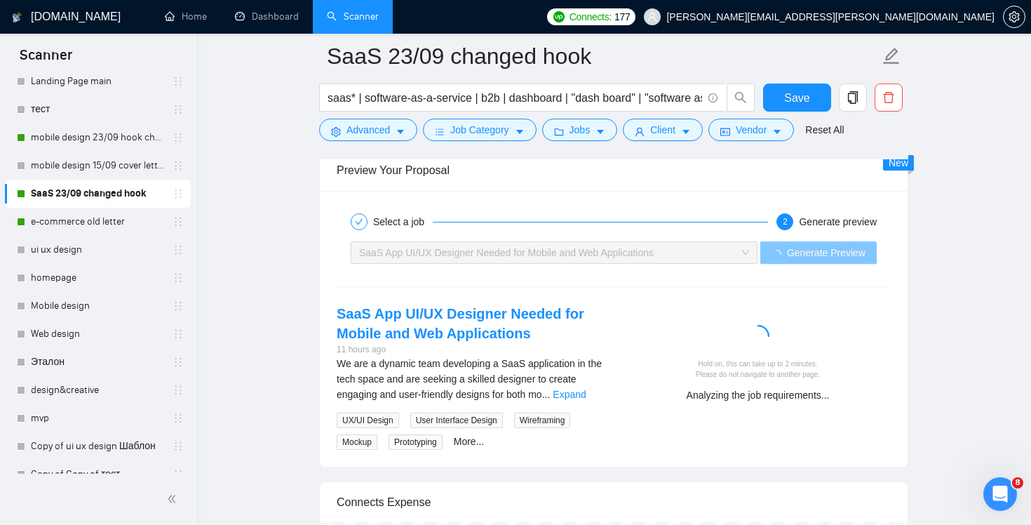
scroll to position [2874, 0]
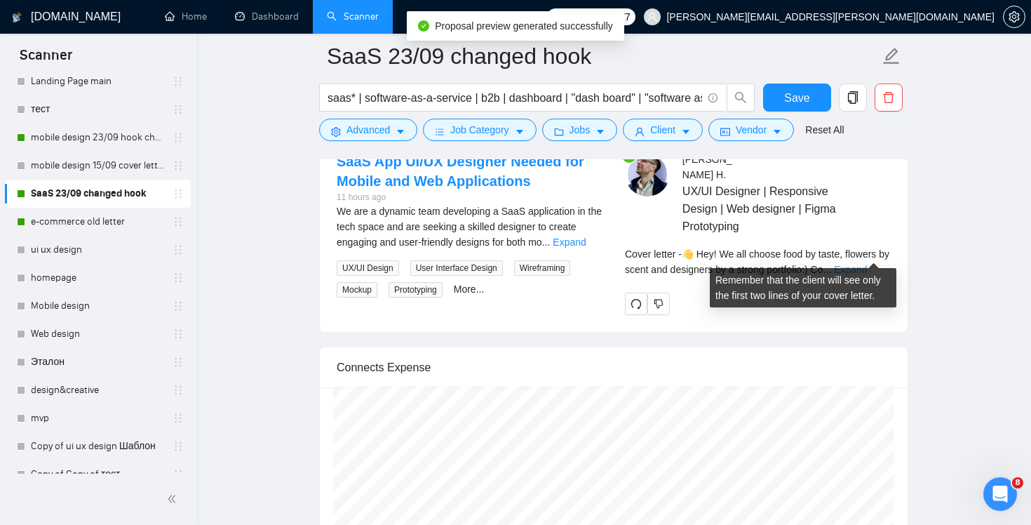
click at [867, 264] on link "Expand" at bounding box center [850, 269] width 33 height 11
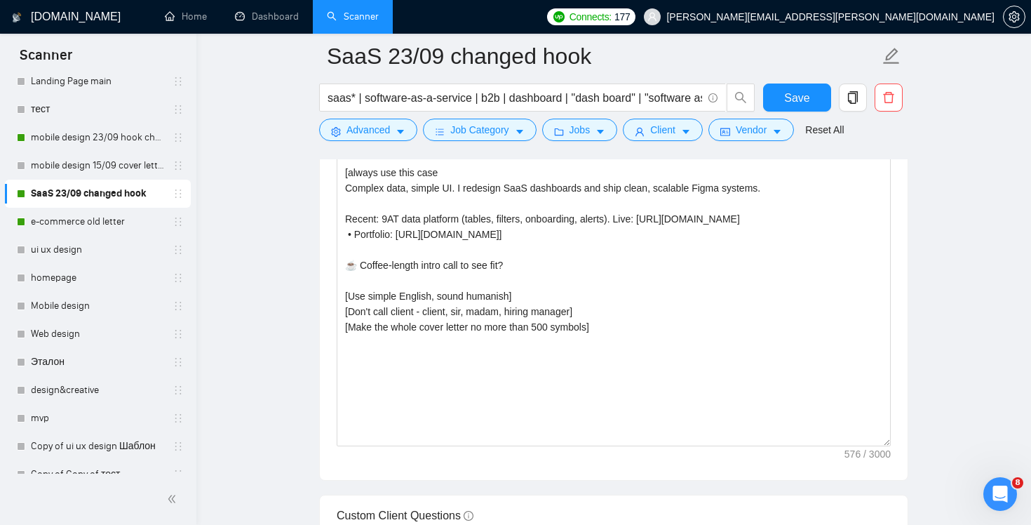
scroll to position [1608, 0]
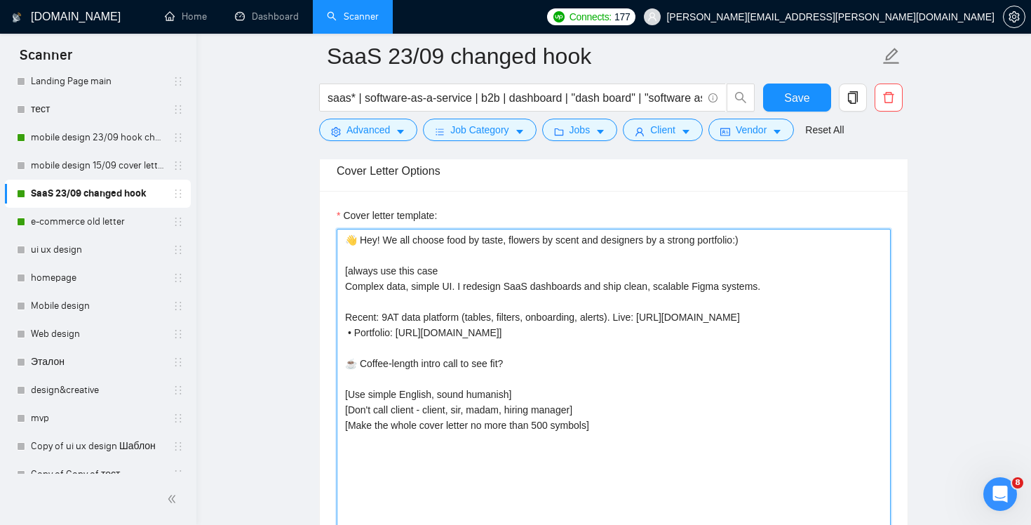
click at [630, 316] on textarea "👋 Hey! We all choose food by taste, flowers by scent and designers by a strong …" at bounding box center [614, 387] width 554 height 316
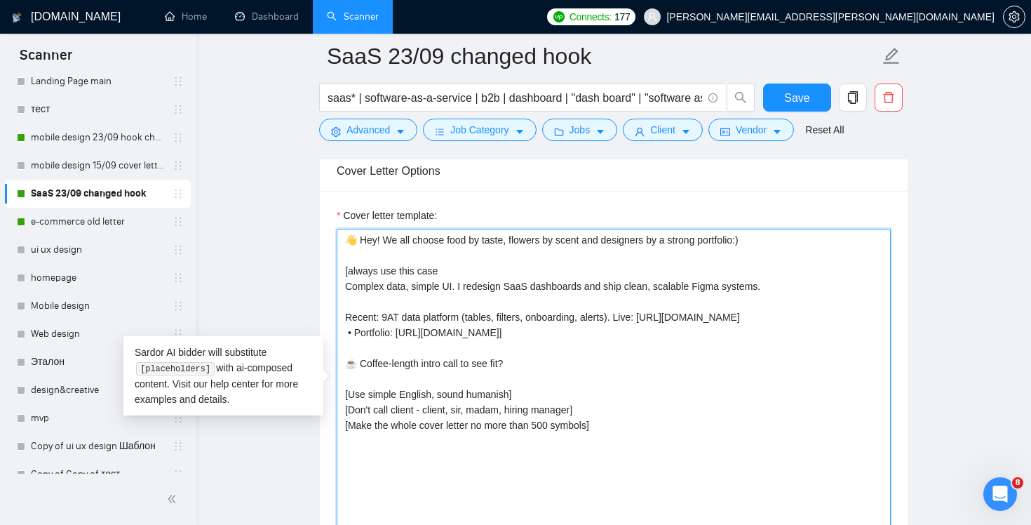
drag, startPoint x: 355, startPoint y: 334, endPoint x: 337, endPoint y: 334, distance: 18.2
click at [337, 334] on textarea "👋 Hey! We all choose food by taste, flowers by scent and designers by a strong …" at bounding box center [614, 387] width 554 height 316
click at [624, 320] on textarea "👋 Hey! We all choose food by taste, flowers by scent and designers by a strong …" at bounding box center [614, 387] width 554 height 316
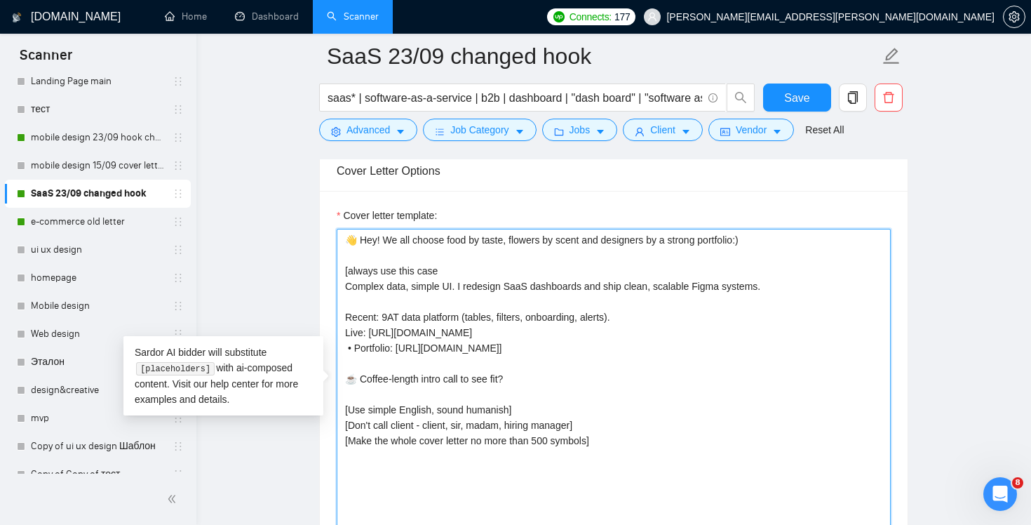
paste textarea "•"
type textarea "👋 Hey! We all choose food by taste, flowers by scent and designers by a strong …"
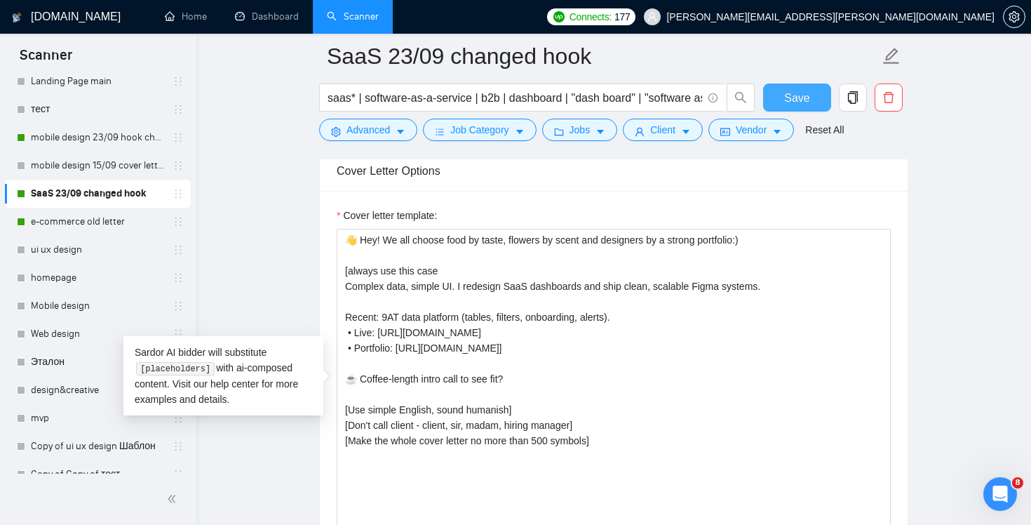
click at [799, 98] on span "Save" at bounding box center [796, 98] width 25 height 18
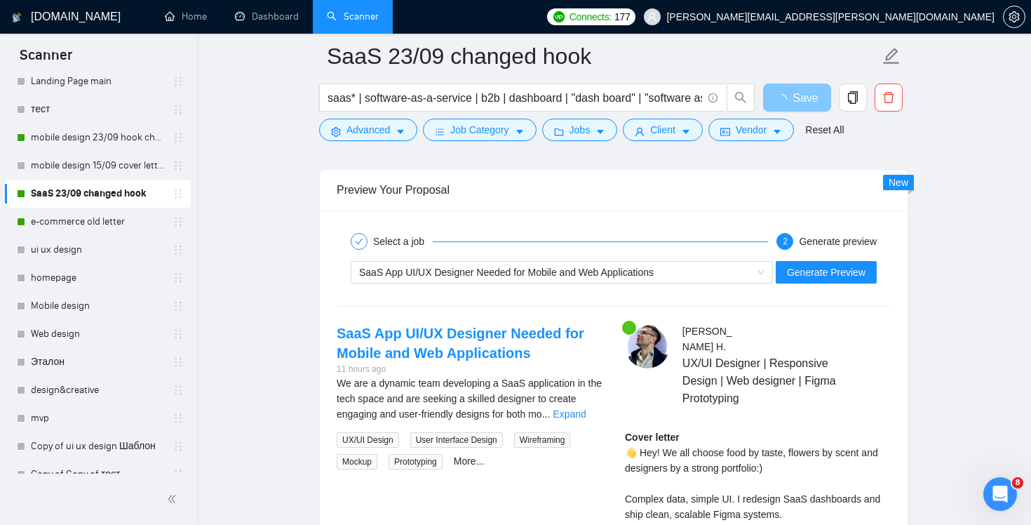
scroll to position [2634, 0]
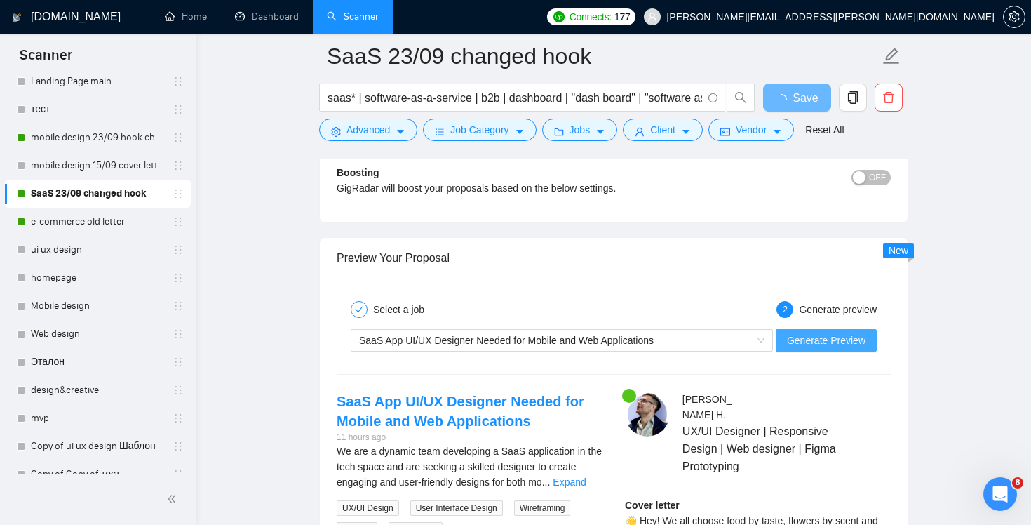
click at [835, 342] on span "Generate Preview" at bounding box center [826, 339] width 79 height 15
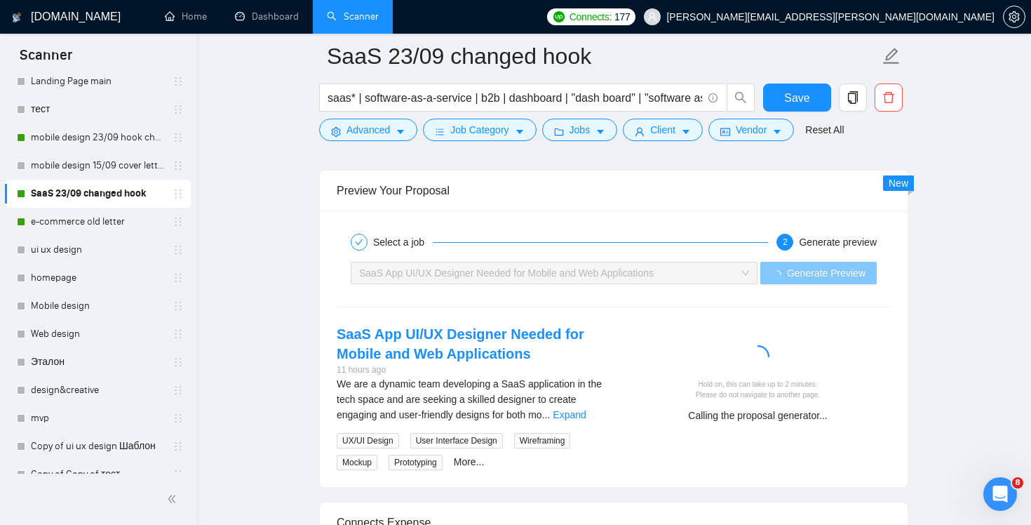
scroll to position [2839, 0]
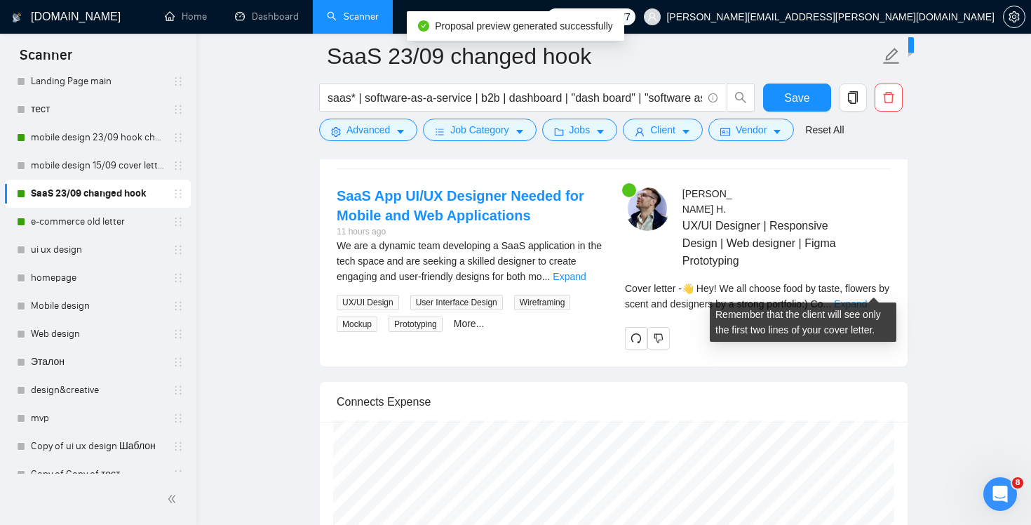
click at [867, 298] on link "Expand" at bounding box center [850, 303] width 33 height 11
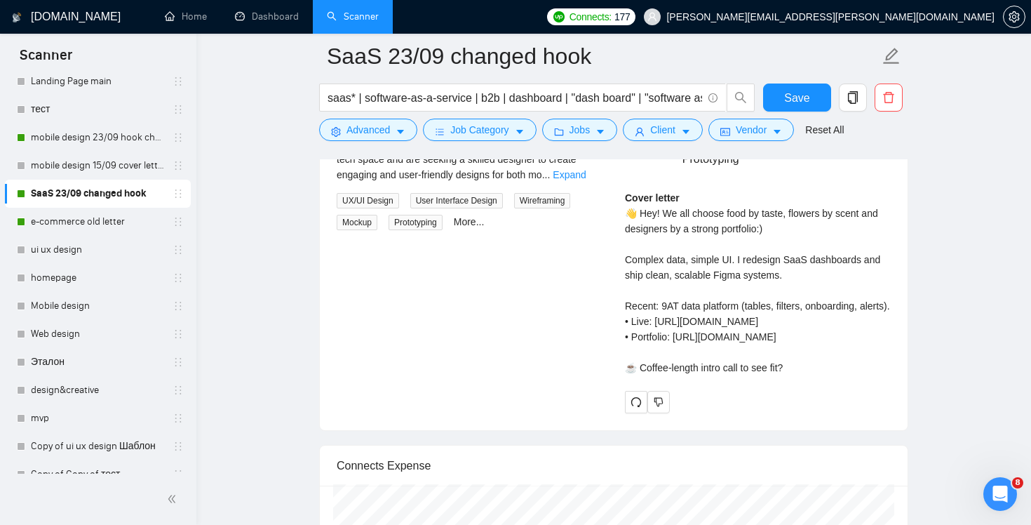
scroll to position [2929, 0]
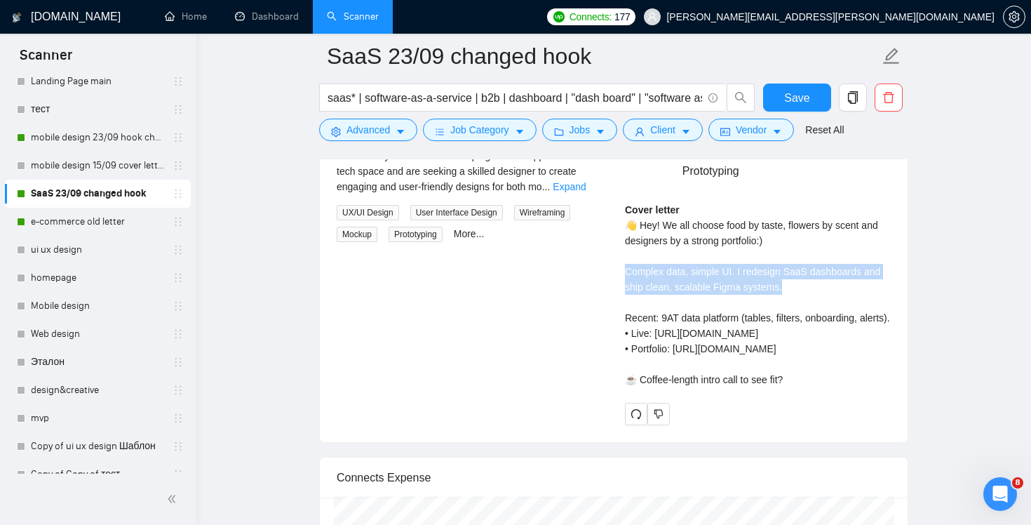
drag, startPoint x: 624, startPoint y: 255, endPoint x: 847, endPoint y: 276, distance: 224.8
click at [847, 276] on div "[PERSON_NAME] UX/UI Designer | Responsive Design | Web designer | Figma Prototy…" at bounding box center [758, 260] width 288 height 329
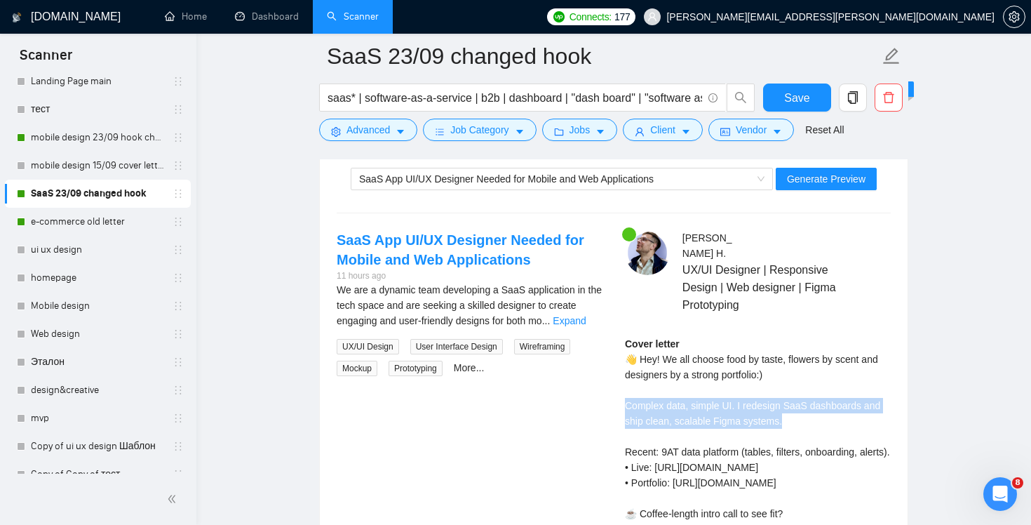
scroll to position [2801, 0]
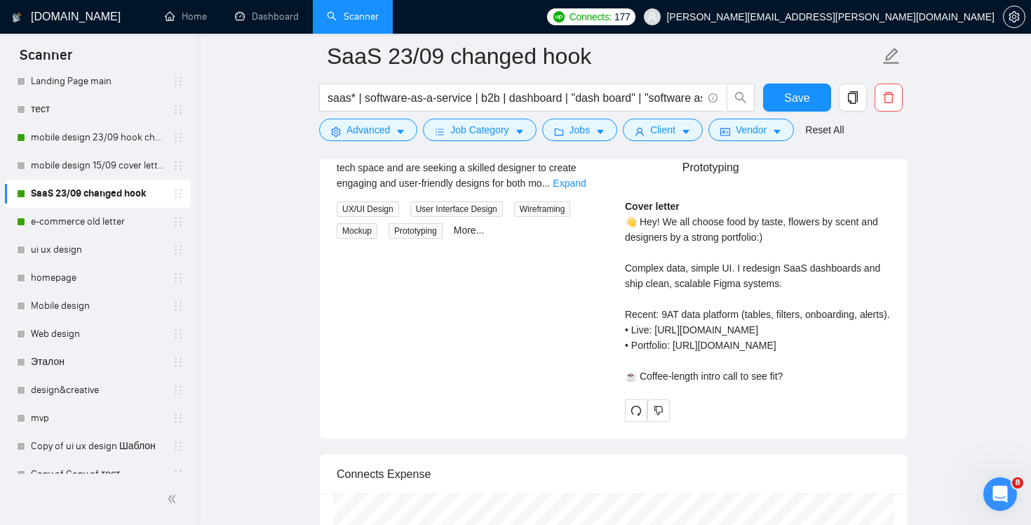
scroll to position [2935, 0]
drag, startPoint x: 823, startPoint y: 403, endPoint x: 604, endPoint y: 410, distance: 219.7
click at [604, 410] on div "SaaS App UI/UX Designer Needed for Mobile and Web Applications 11 hours ago We …" at bounding box center [613, 254] width 577 height 329
click at [561, 401] on div "SaaS App UI/UX Designer Needed for Mobile and Web Applications 11 hours ago We …" at bounding box center [613, 254] width 577 height 329
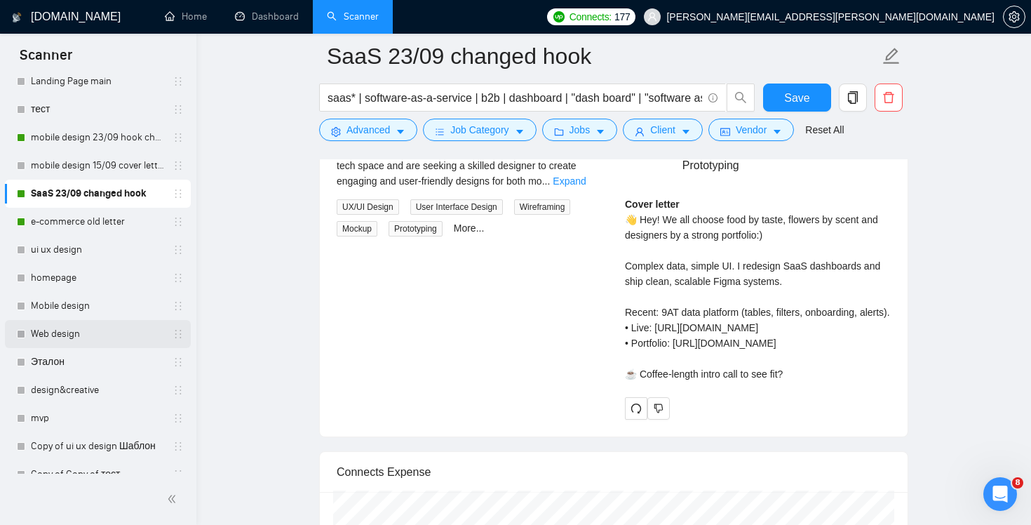
scroll to position [288, 0]
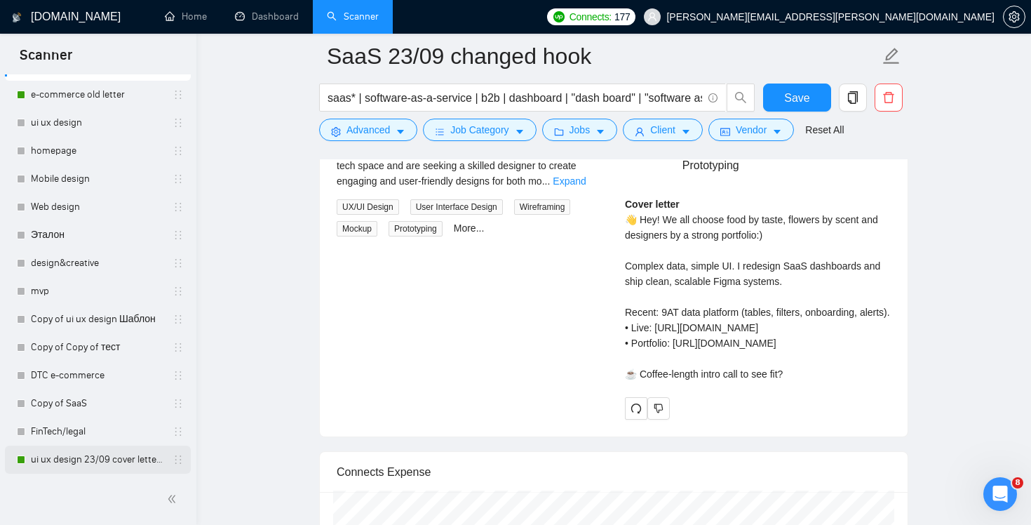
click at [88, 462] on link "ui ux design 23/09 cover letter changed & cases revised" at bounding box center [97, 459] width 133 height 28
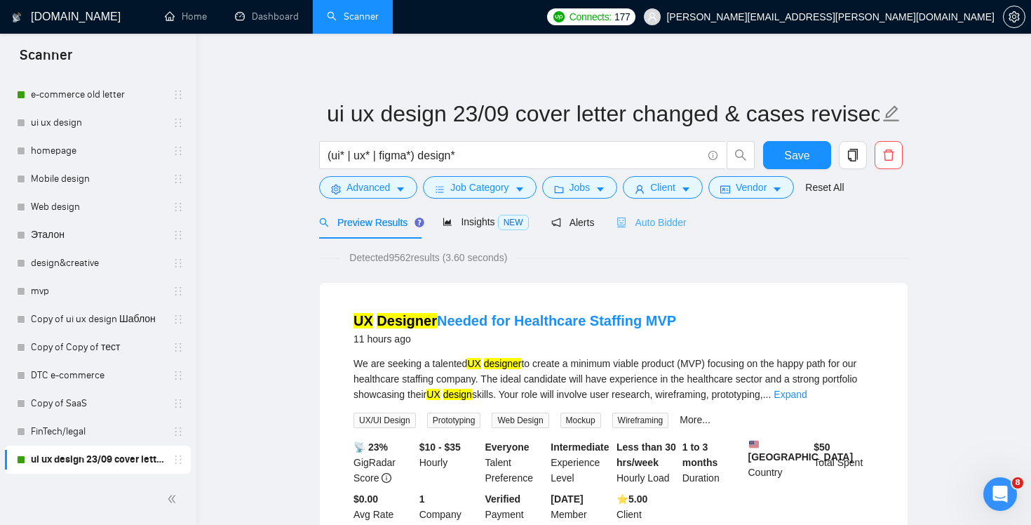
click at [654, 236] on div "Auto Bidder" at bounding box center [651, 222] width 69 height 33
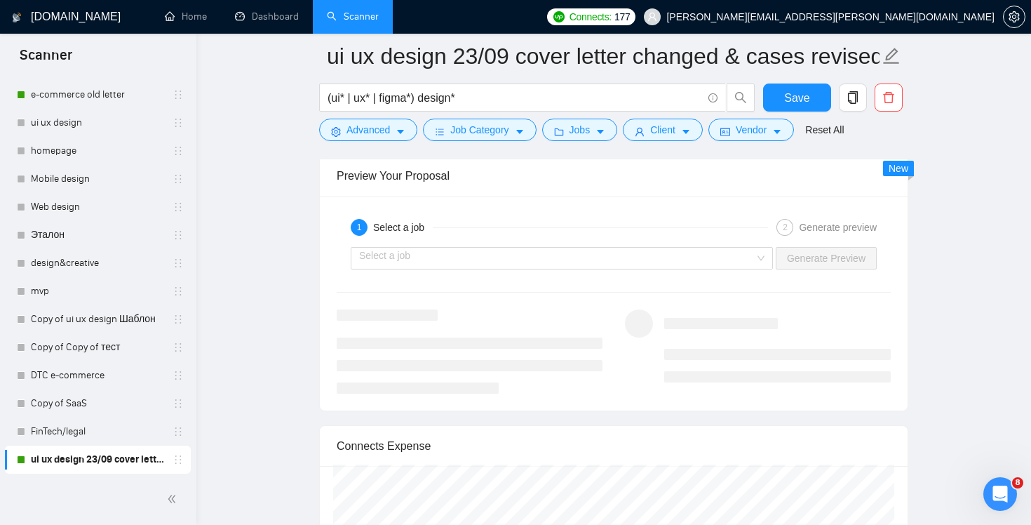
scroll to position [2756, 0]
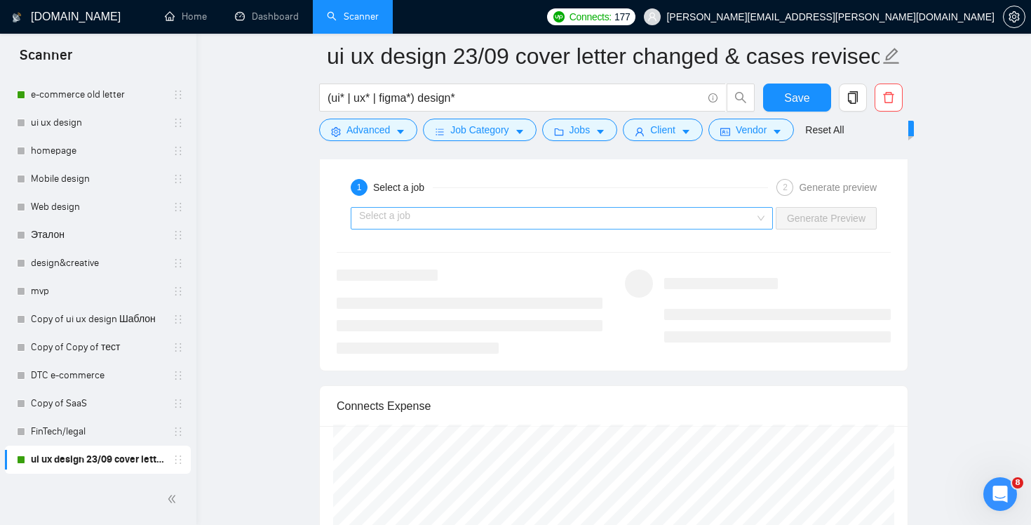
click at [753, 219] on div "Select a job" at bounding box center [562, 218] width 422 height 22
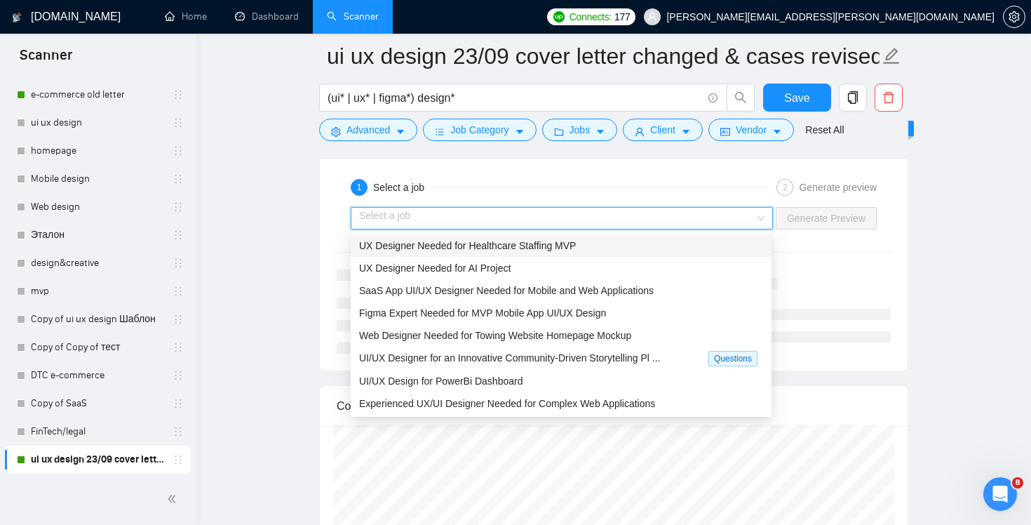
click at [716, 238] on div "UX Designer Needed for Healthcare Staffing MVP" at bounding box center [561, 245] width 404 height 15
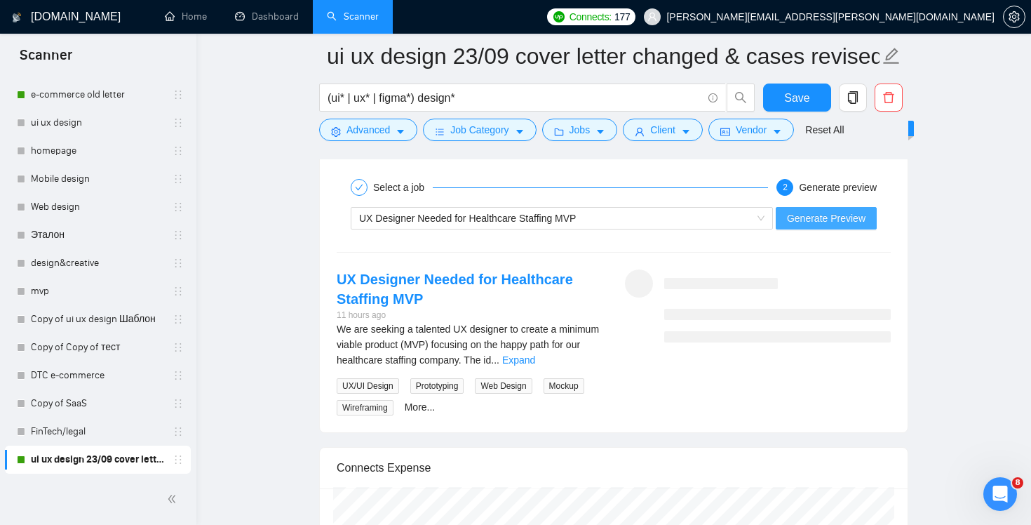
click at [815, 223] on span "Generate Preview" at bounding box center [826, 217] width 79 height 15
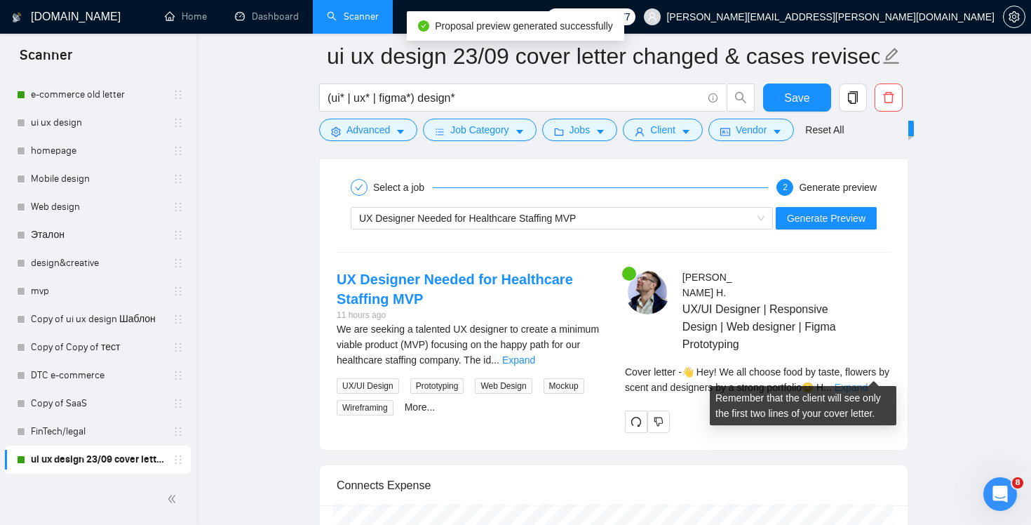
click at [868, 382] on link "Expand" at bounding box center [851, 387] width 33 height 11
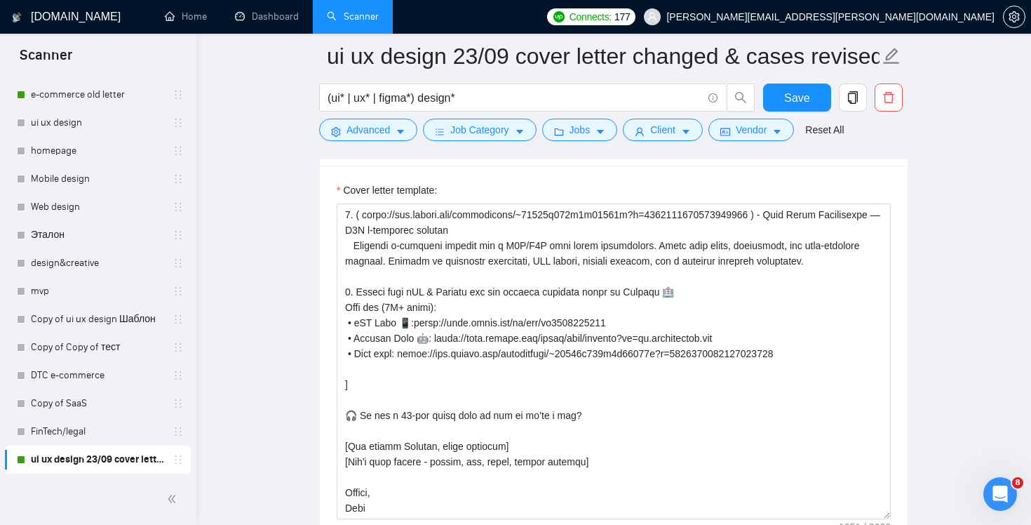
scroll to position [1716, 0]
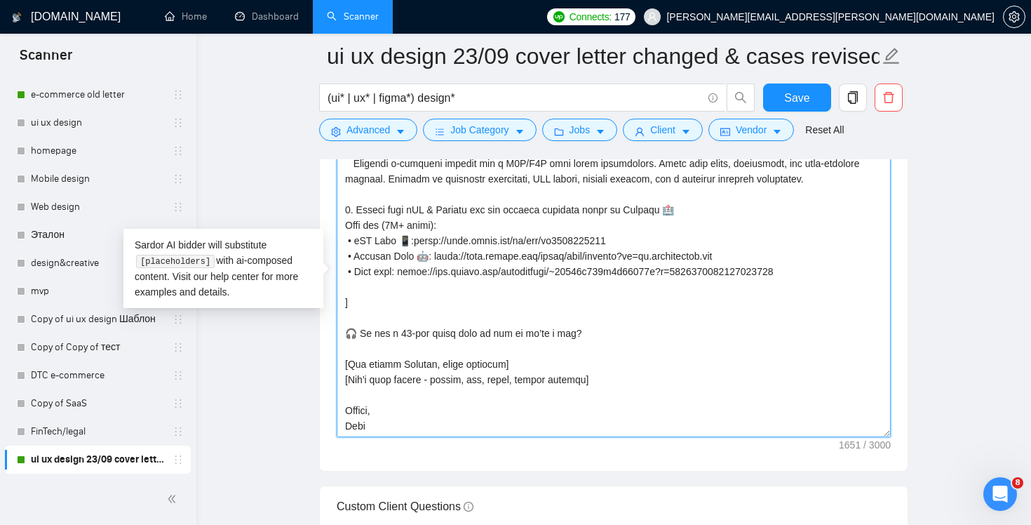
drag, startPoint x: 581, startPoint y: 335, endPoint x: 319, endPoint y: 336, distance: 261.6
click at [320, 336] on div "Cover letter template:" at bounding box center [614, 276] width 588 height 387
paste textarea "Speed-date the brief for 15 min? 🤝"
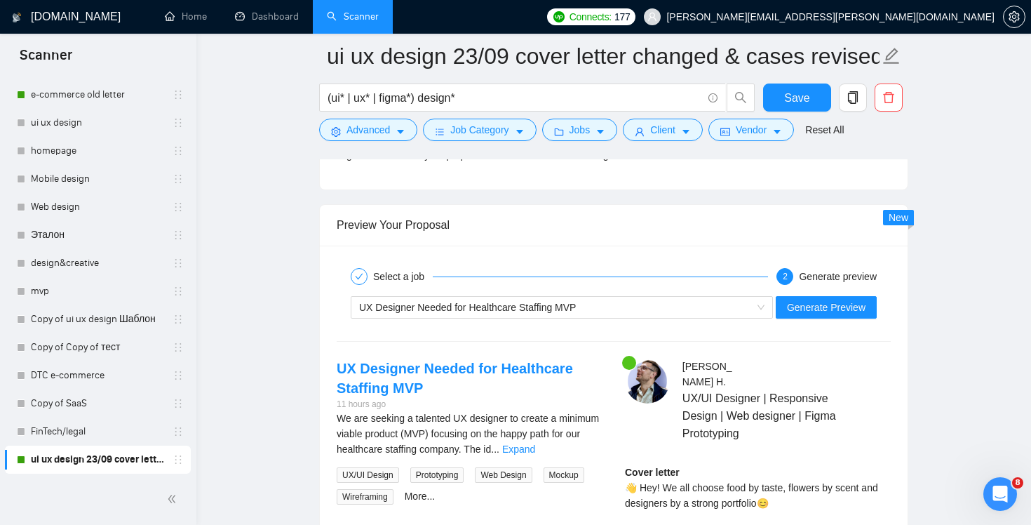
scroll to position [2669, 0]
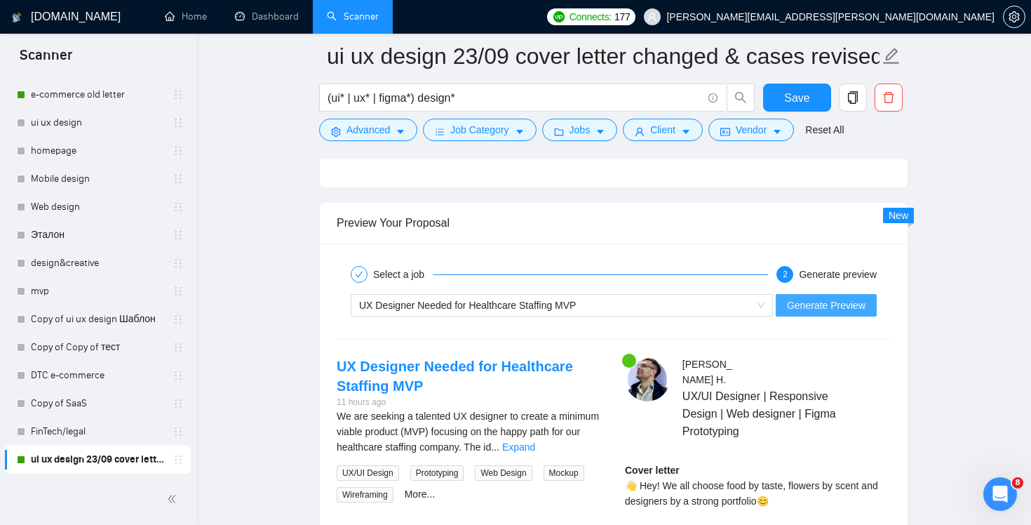
type textarea "👋 Lor! Ip dol sitame cons ad elits, doeiusm te incid utl etdolorem al e admini …"
click at [844, 309] on span "Generate Preview" at bounding box center [826, 304] width 79 height 15
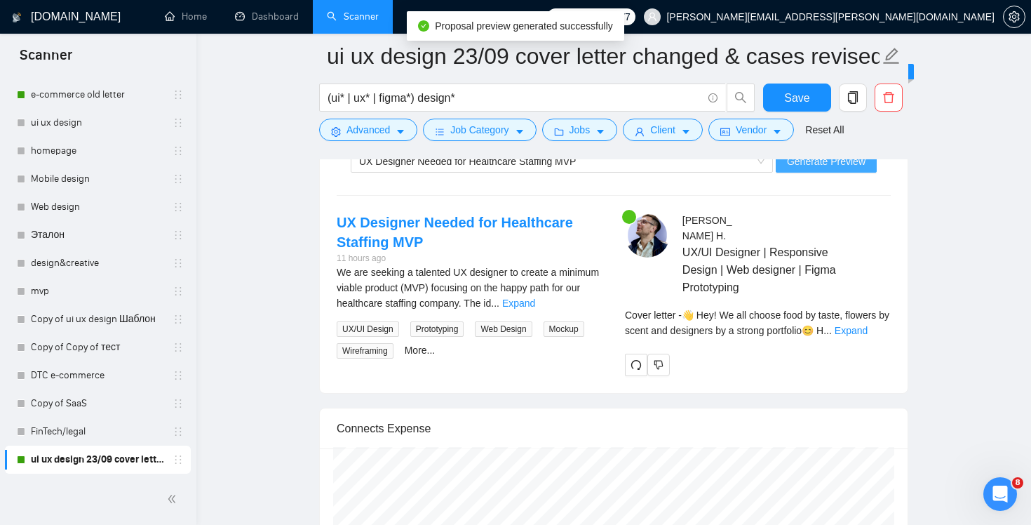
scroll to position [2884, 0]
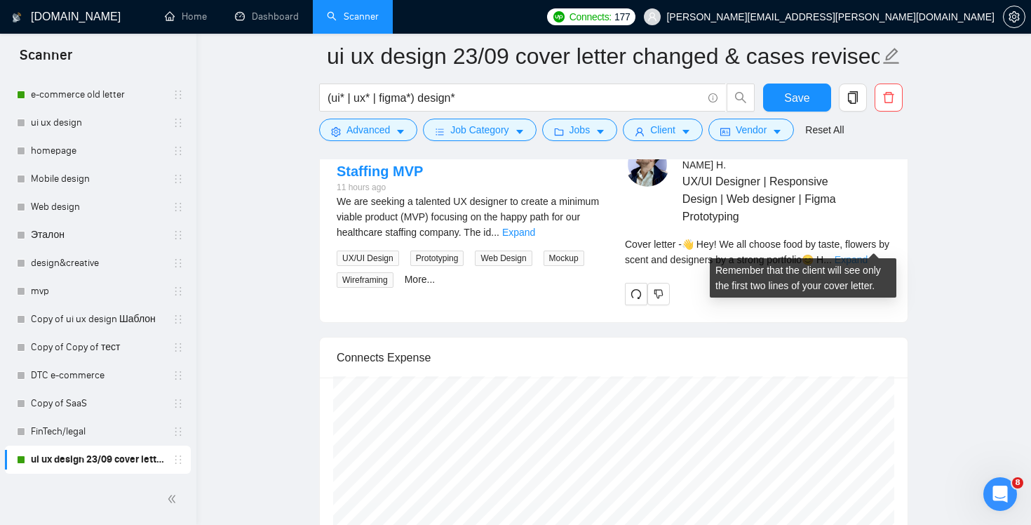
click at [868, 254] on link "Expand" at bounding box center [851, 259] width 33 height 11
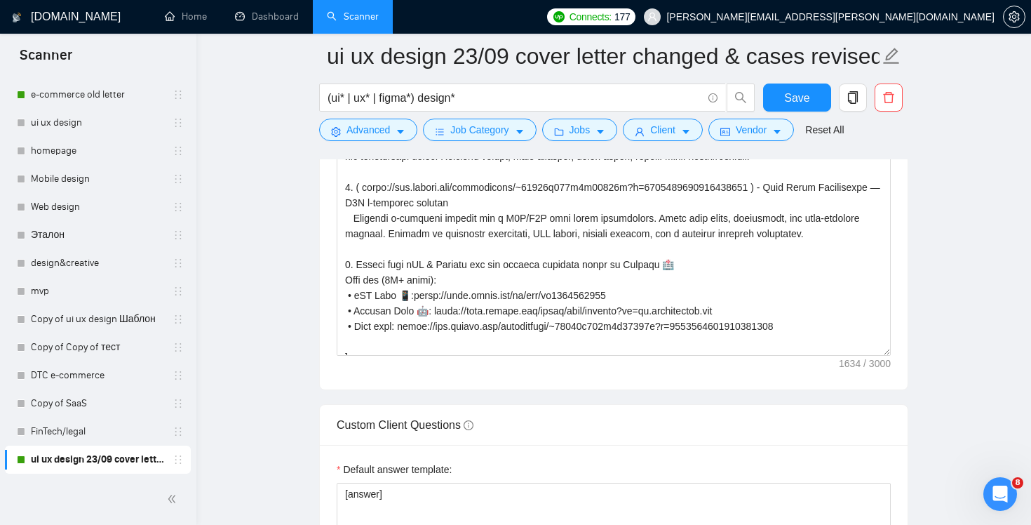
scroll to position [62, 0]
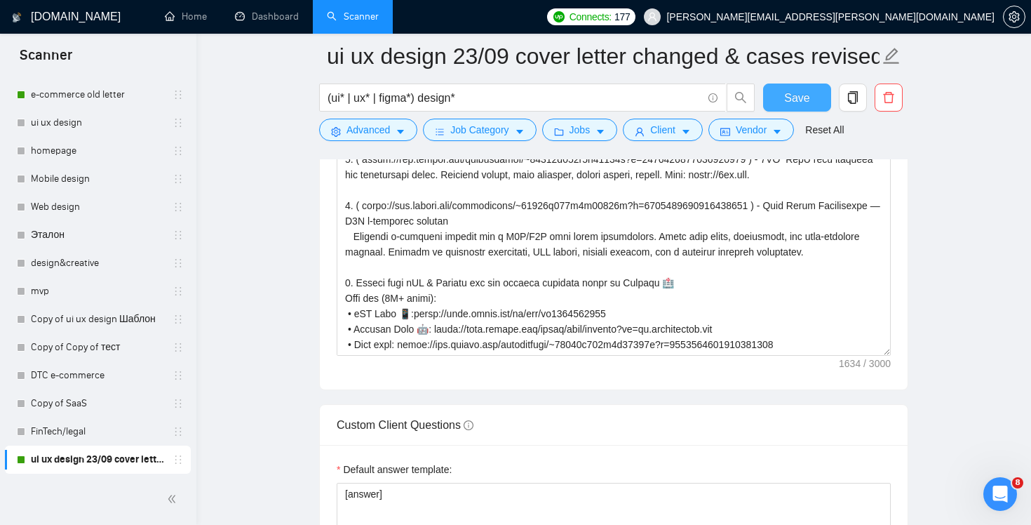
click at [795, 101] on span "Save" at bounding box center [796, 98] width 25 height 18
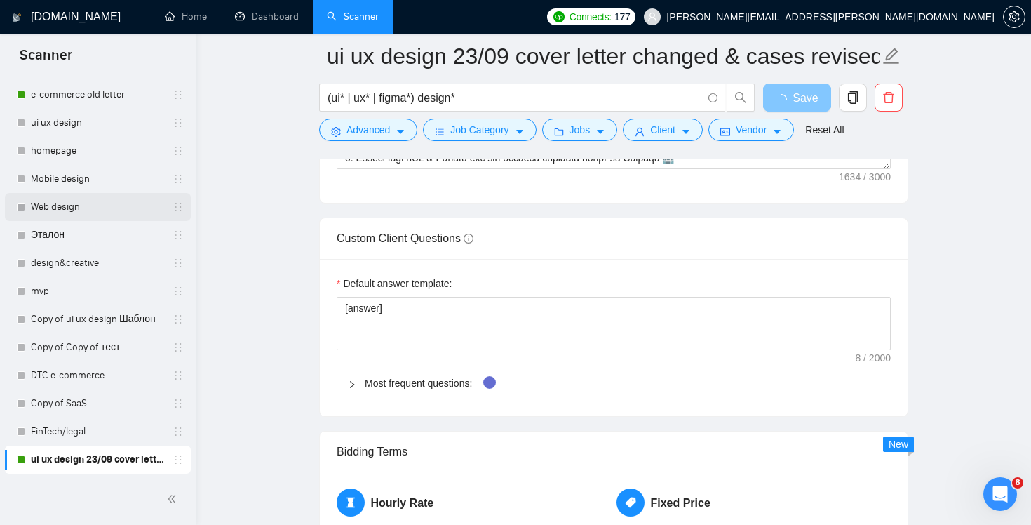
scroll to position [32, 0]
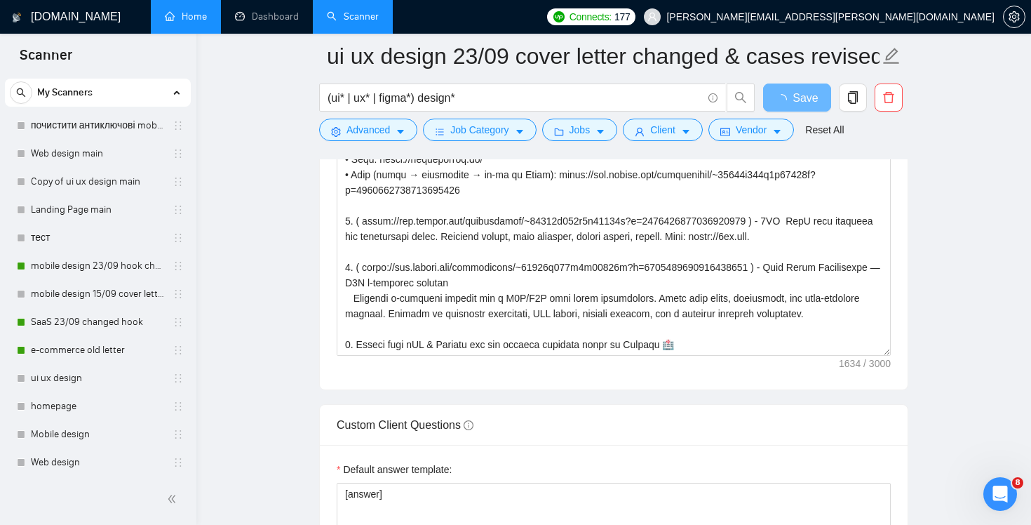
click at [188, 20] on link "Home" at bounding box center [186, 17] width 42 height 12
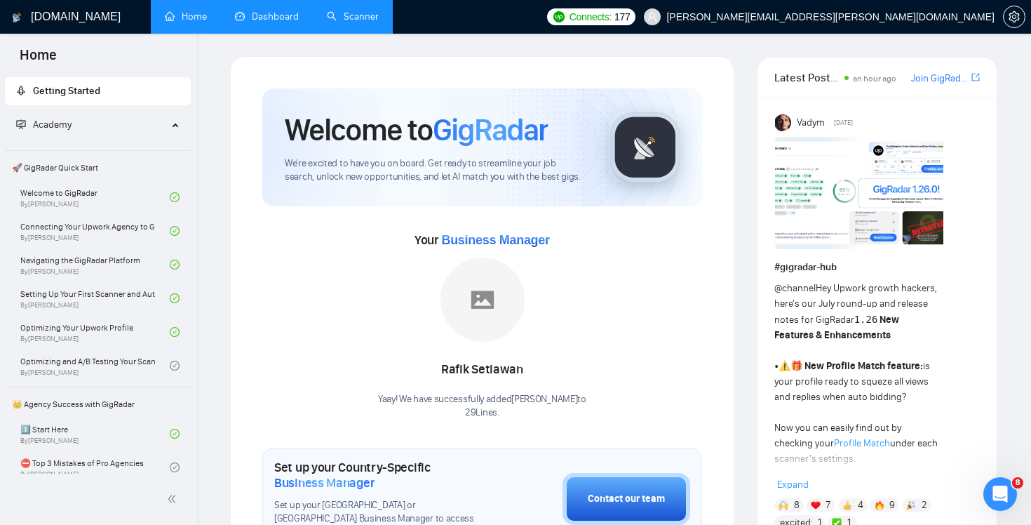
click at [261, 22] on link "Dashboard" at bounding box center [267, 17] width 64 height 12
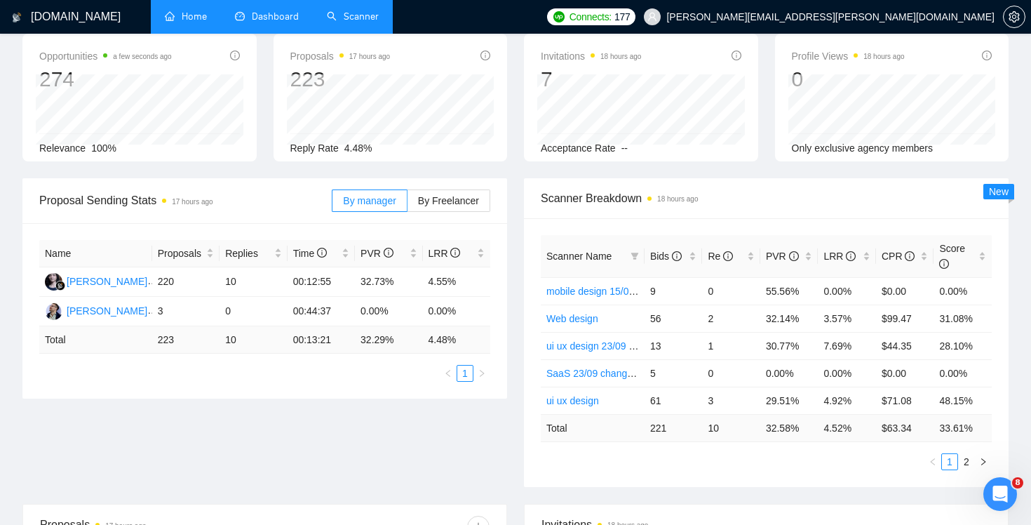
scroll to position [128, 0]
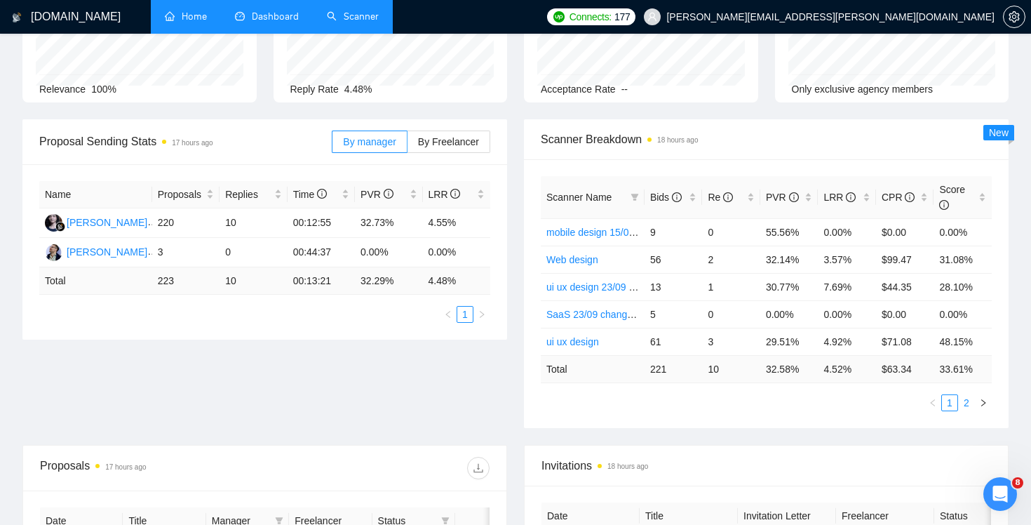
click at [969, 398] on link "2" at bounding box center [966, 402] width 15 height 15
click at [946, 402] on link "1" at bounding box center [949, 402] width 15 height 15
click at [968, 402] on link "2" at bounding box center [966, 402] width 15 height 15
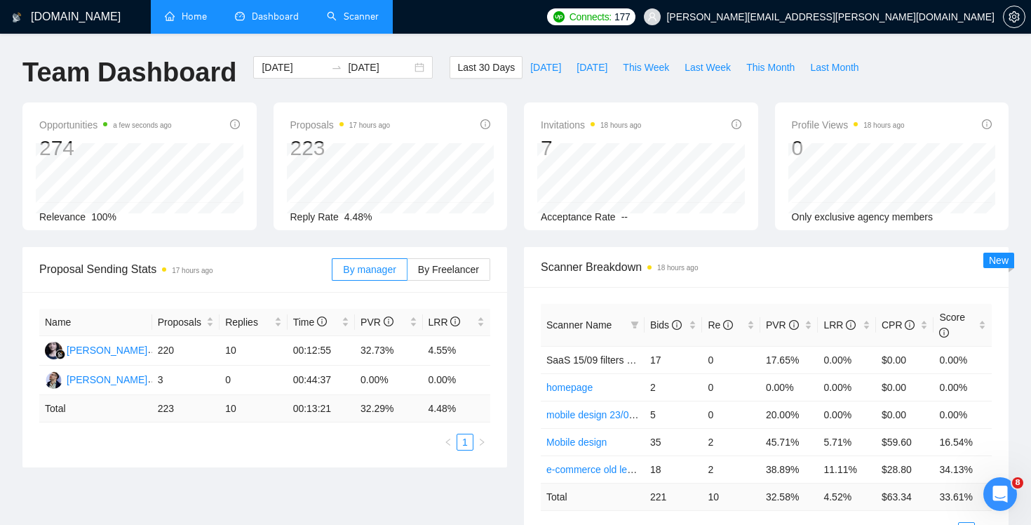
click at [351, 11] on link "Scanner" at bounding box center [353, 17] width 52 height 12
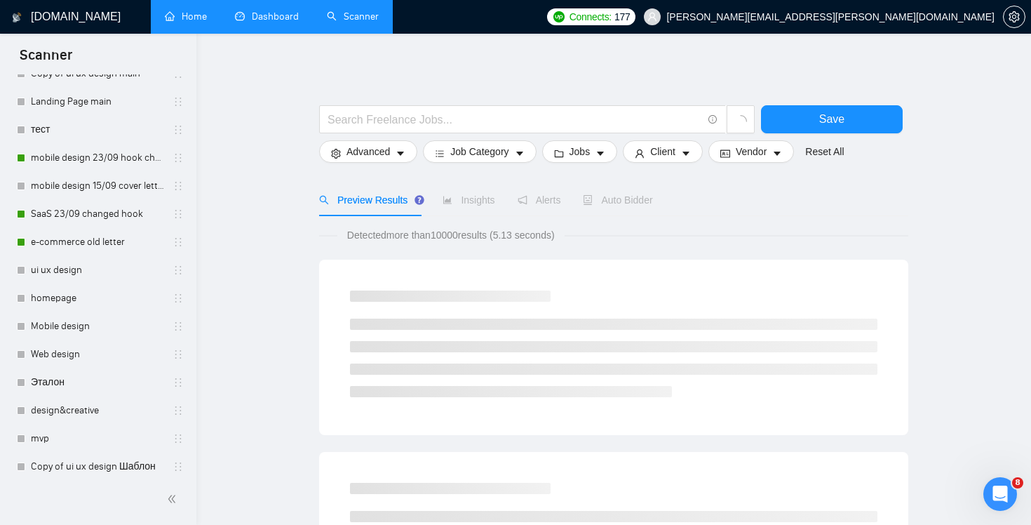
scroll to position [84, 0]
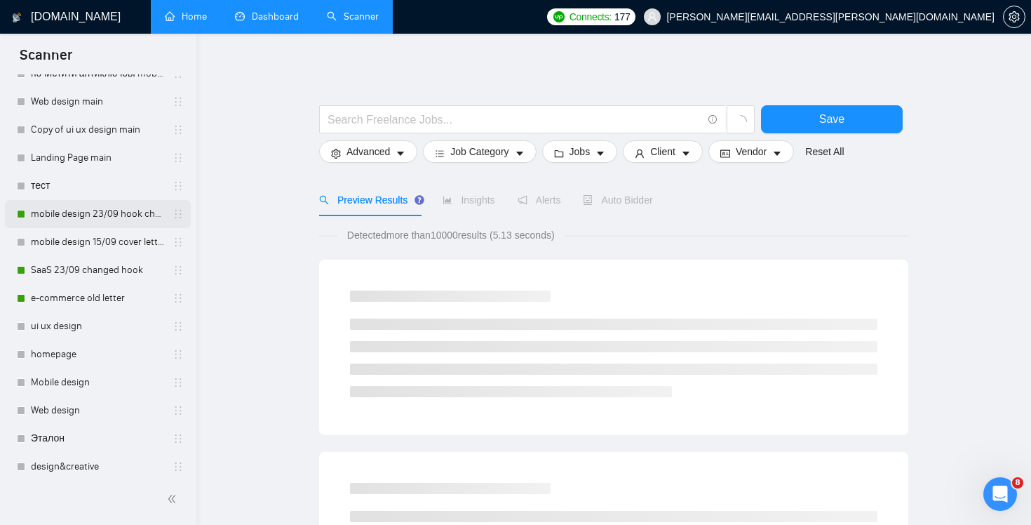
click at [109, 215] on link "mobile design 23/09 hook changed" at bounding box center [97, 214] width 133 height 28
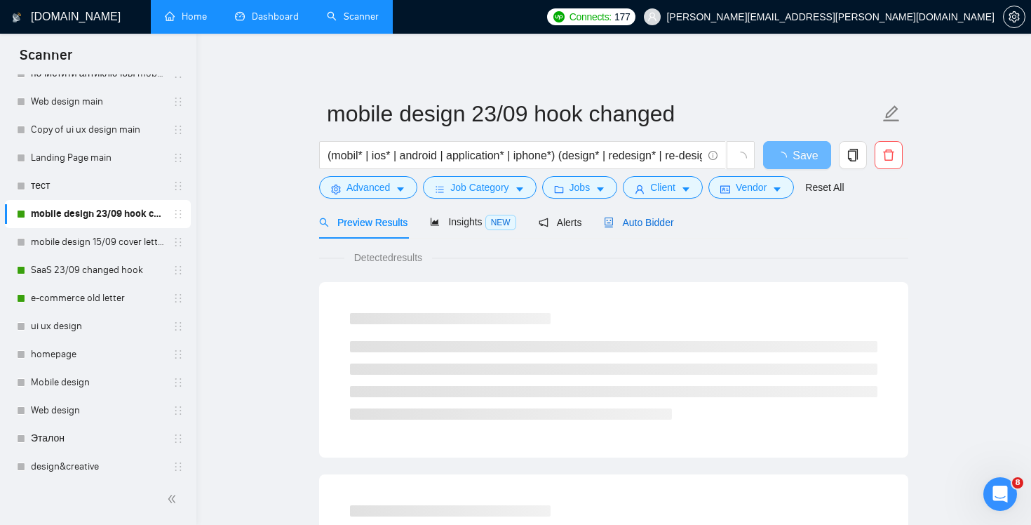
click at [638, 222] on span "Auto Bidder" at bounding box center [638, 222] width 69 height 11
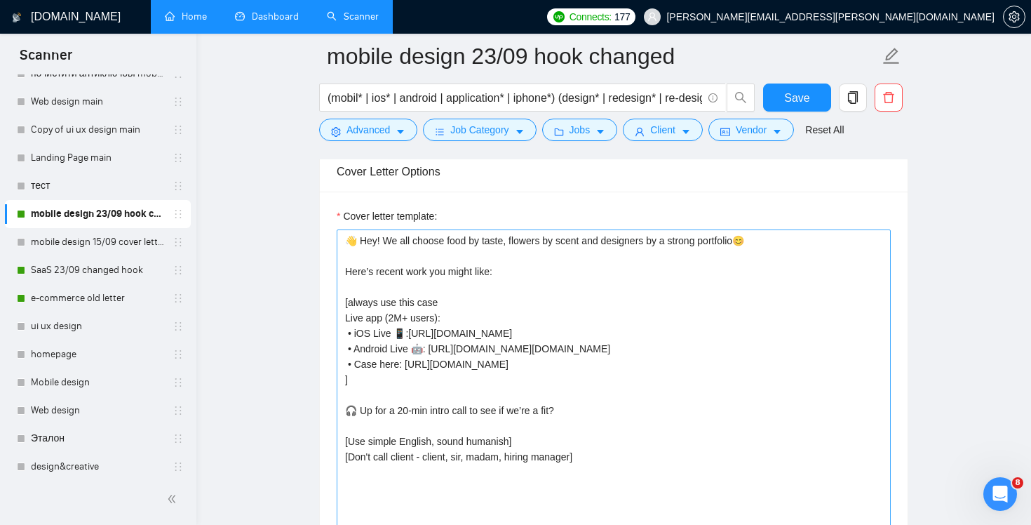
scroll to position [1514, 0]
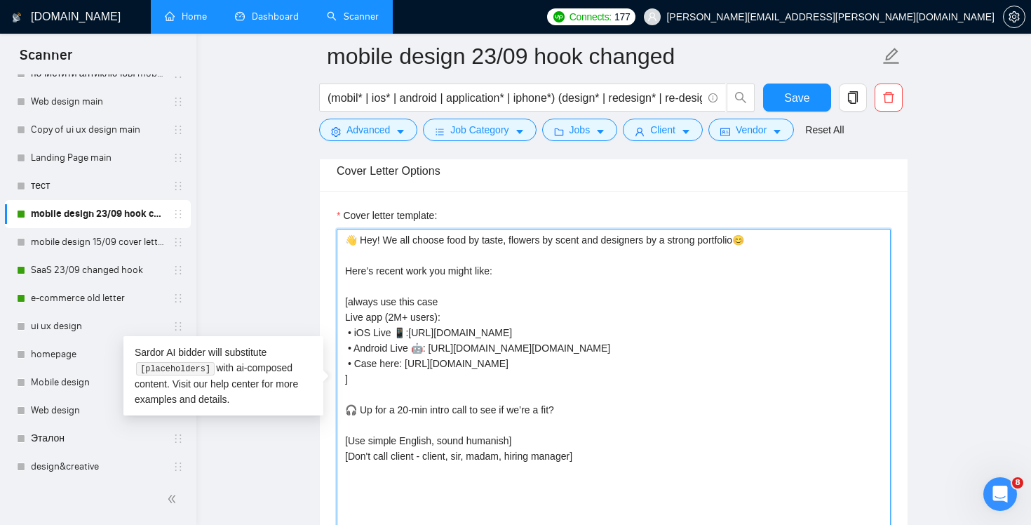
drag, startPoint x: 609, startPoint y: 412, endPoint x: 344, endPoint y: 409, distance: 264.5
click at [344, 409] on textarea "👋 Hey! We all choose food by taste, flowers by scent and designers by a strong …" at bounding box center [614, 387] width 554 height 316
paste textarea "Speed-date the brief for 15 min? 🤝"
type textarea "👋 Hey! We all choose food by taste, flowers by scent and designers by a strong …"
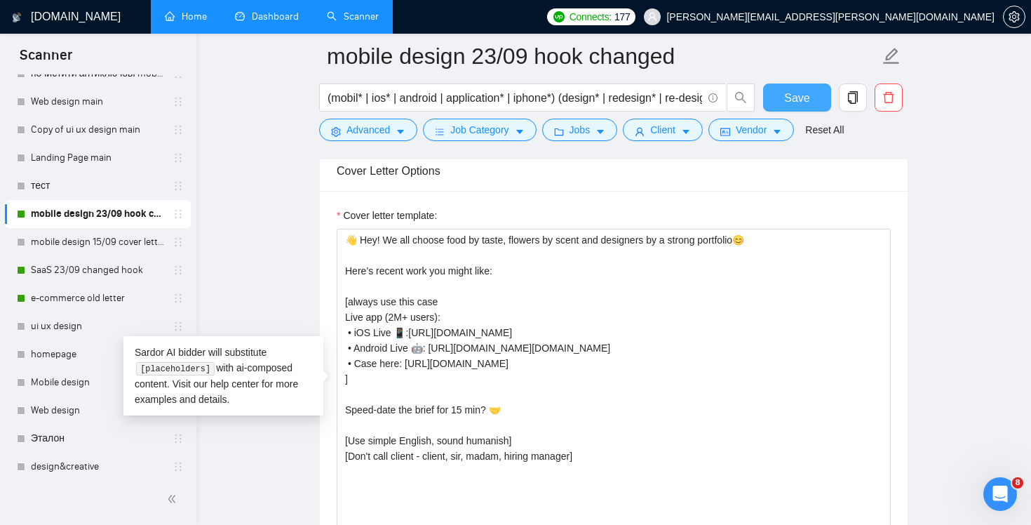
click at [802, 100] on span "Save" at bounding box center [796, 98] width 25 height 18
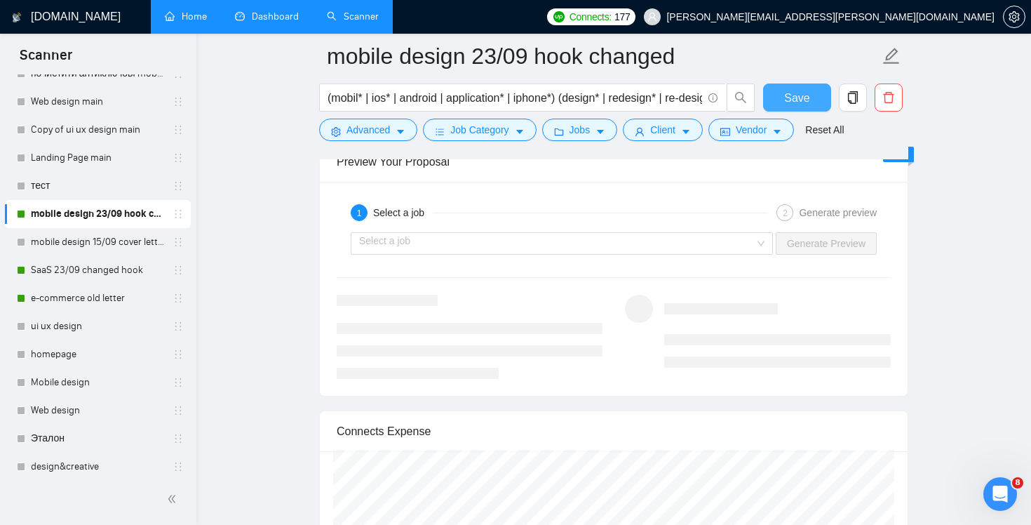
scroll to position [2675, 0]
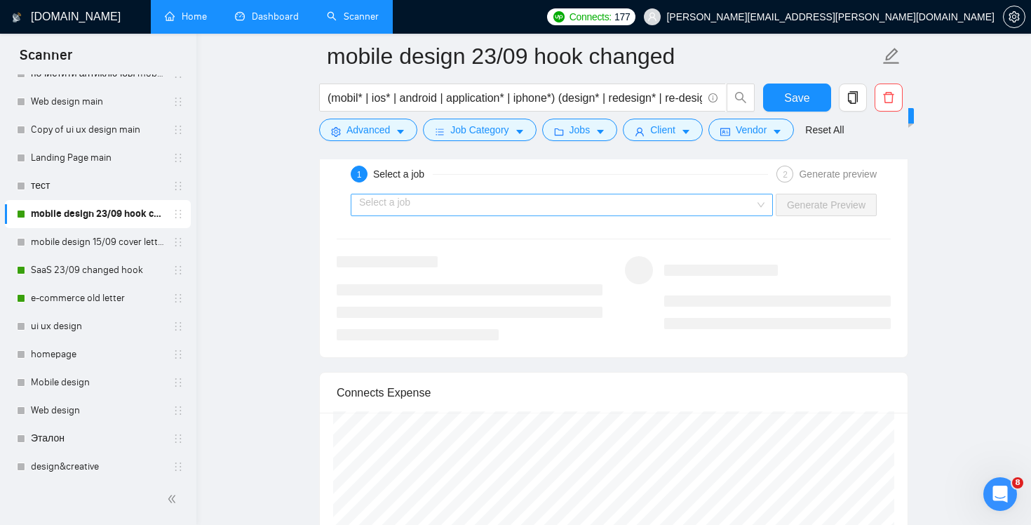
click at [660, 202] on input "search" at bounding box center [557, 204] width 396 height 21
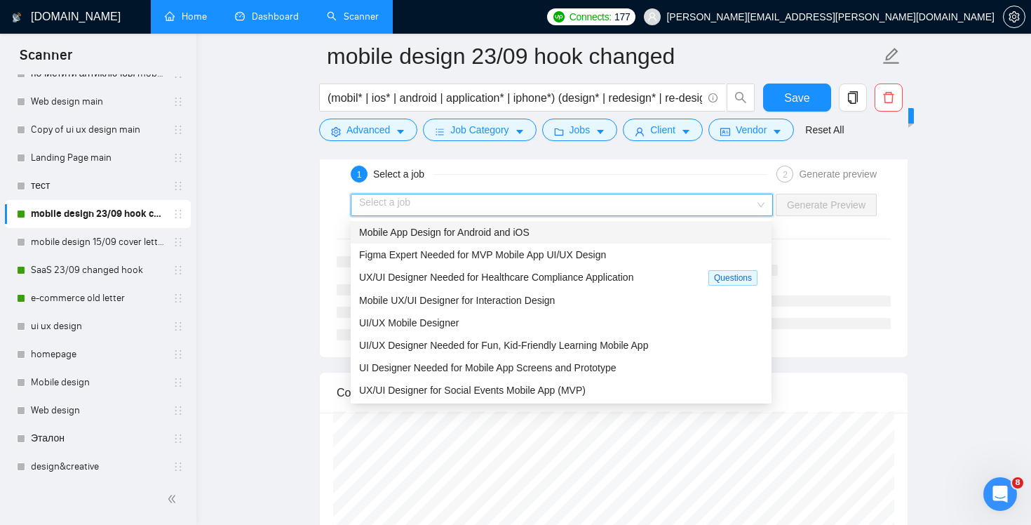
click at [658, 227] on div "Mobile App Design for Android and iOS" at bounding box center [561, 231] width 404 height 15
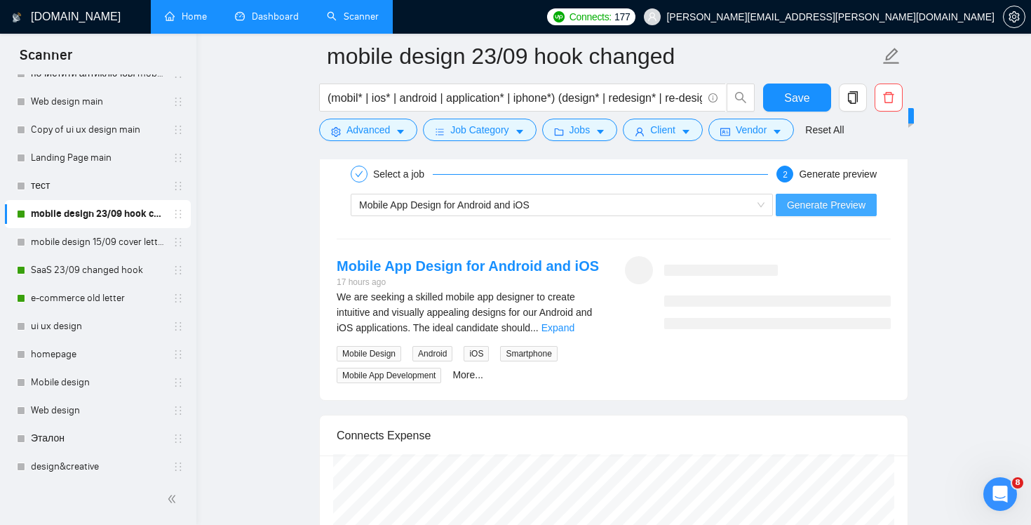
click at [821, 202] on span "Generate Preview" at bounding box center [826, 204] width 79 height 15
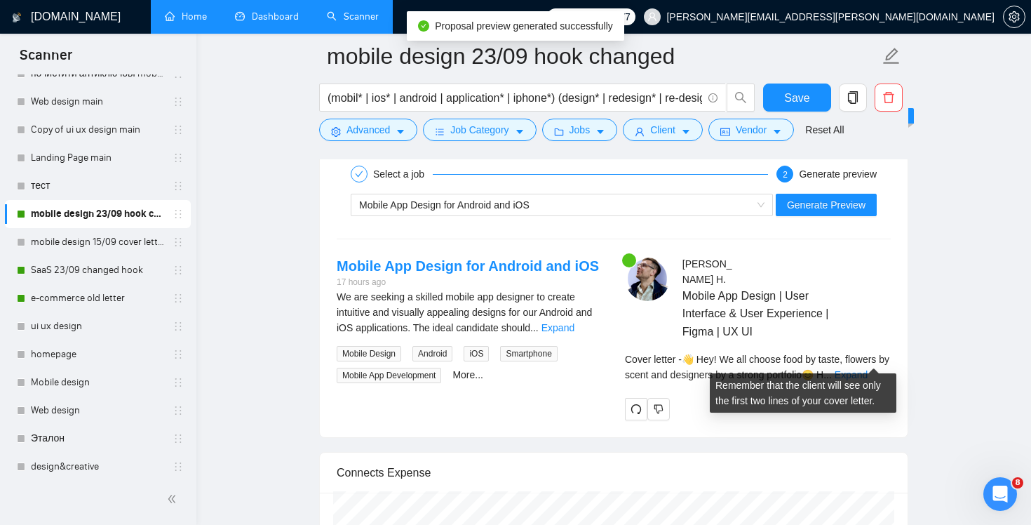
click at [867, 365] on div "Cover letter - 👋 Hey! We all choose food by taste, flowers by scent and designe…" at bounding box center [758, 366] width 266 height 31
click at [868, 369] on link "Expand" at bounding box center [851, 374] width 33 height 11
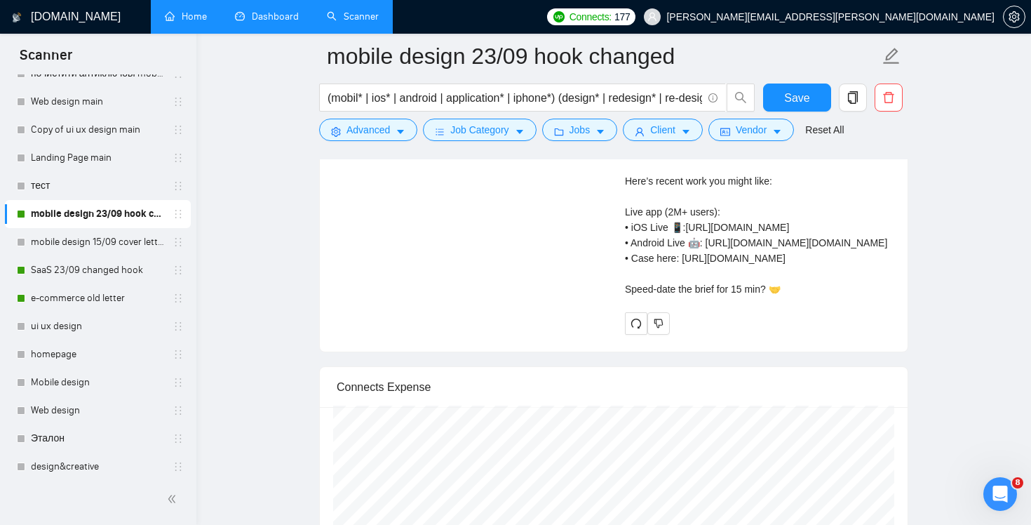
scroll to position [2829, 0]
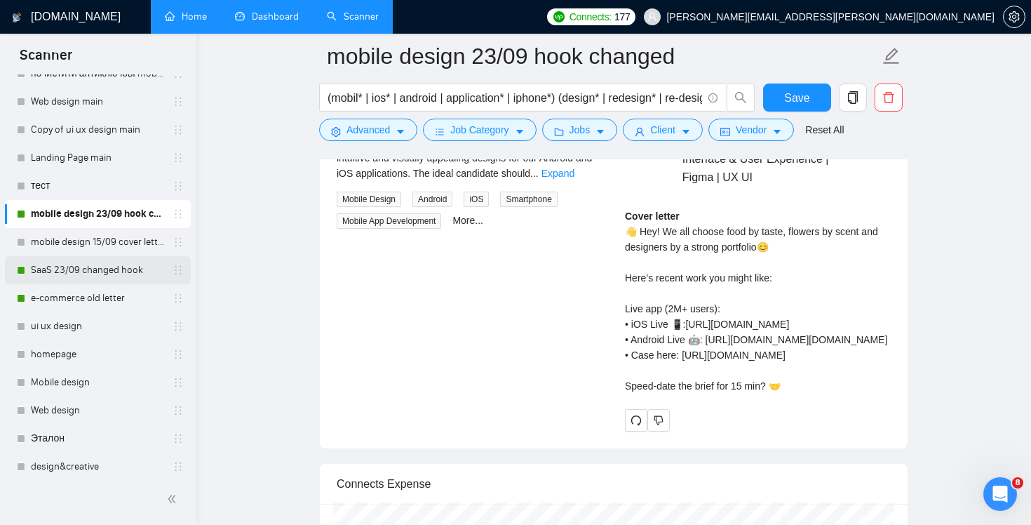
click at [70, 277] on link "SaaS 23/09 changed hook" at bounding box center [97, 270] width 133 height 28
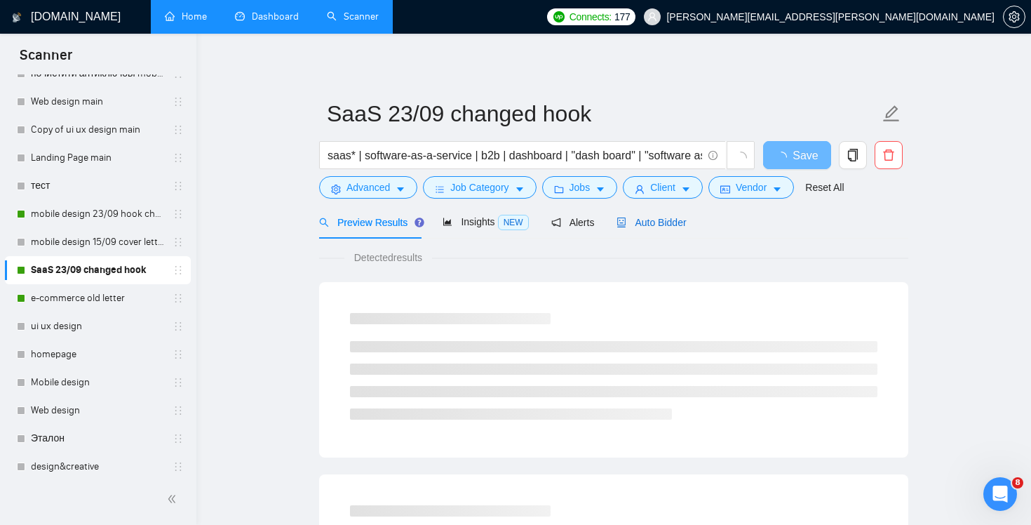
click at [676, 220] on span "Auto Bidder" at bounding box center [651, 222] width 69 height 11
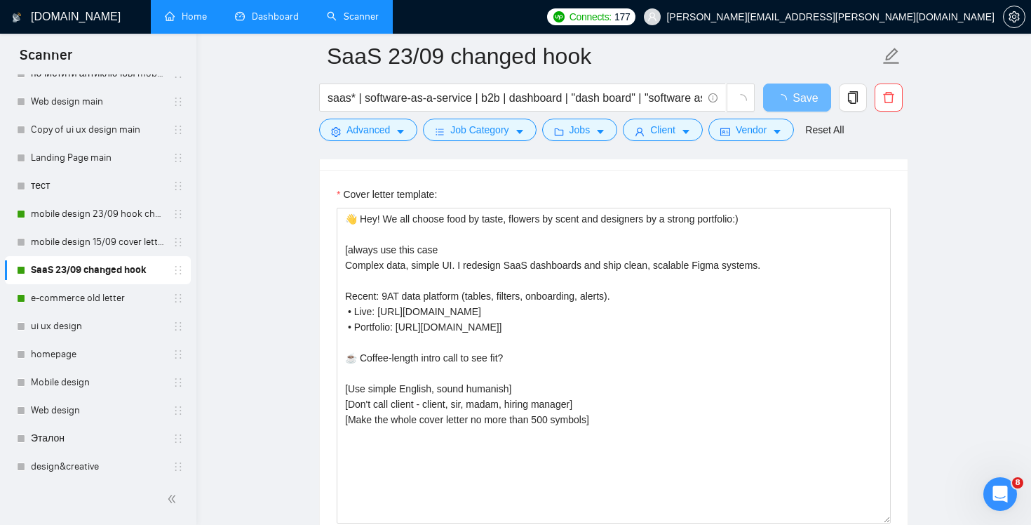
scroll to position [1445, 0]
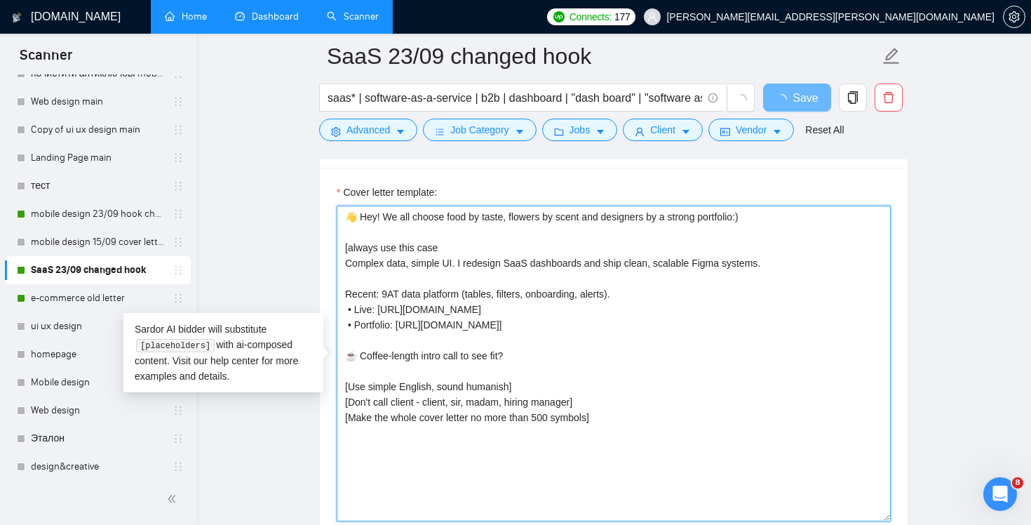
drag, startPoint x: 756, startPoint y: 216, endPoint x: 358, endPoint y: 219, distance: 397.7
click at [358, 219] on textarea "👋 Hey! We all choose food by taste, flowers by scent and designers by a strong …" at bounding box center [614, 364] width 554 height 316
paste textarea "i! I turn “where do I click?” into “that was fast.”"
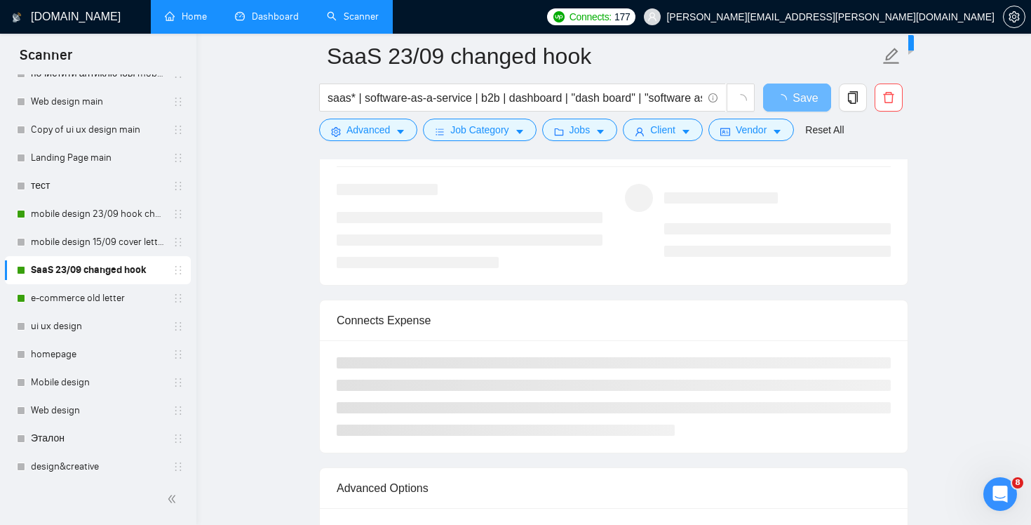
scroll to position [2619, 0]
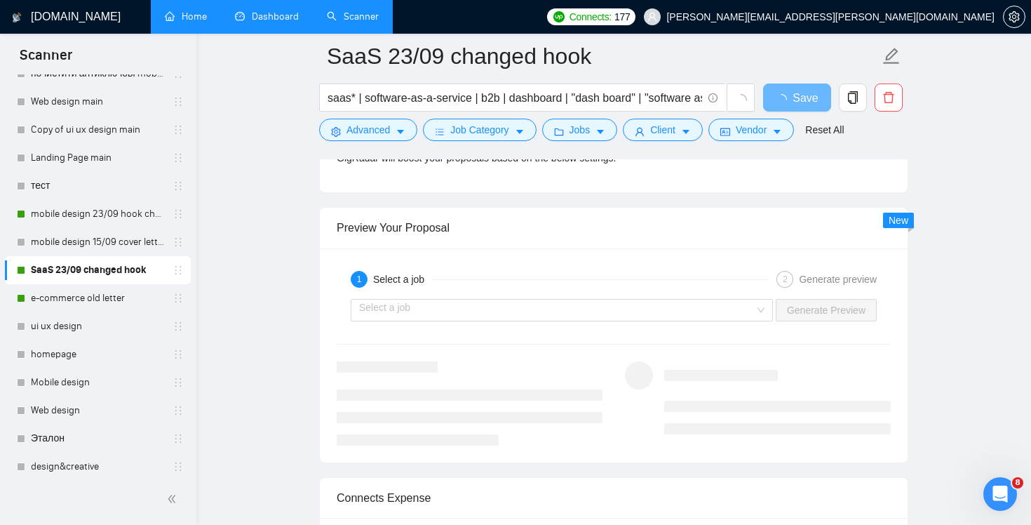
type textarea "👋 Hi! I turn “where do I click?” into “that was fast!” [always use this case Co…"
click at [753, 323] on div "Select a job Generate Preview" at bounding box center [613, 310] width 557 height 34
click at [755, 311] on div "Select a job" at bounding box center [562, 310] width 422 height 22
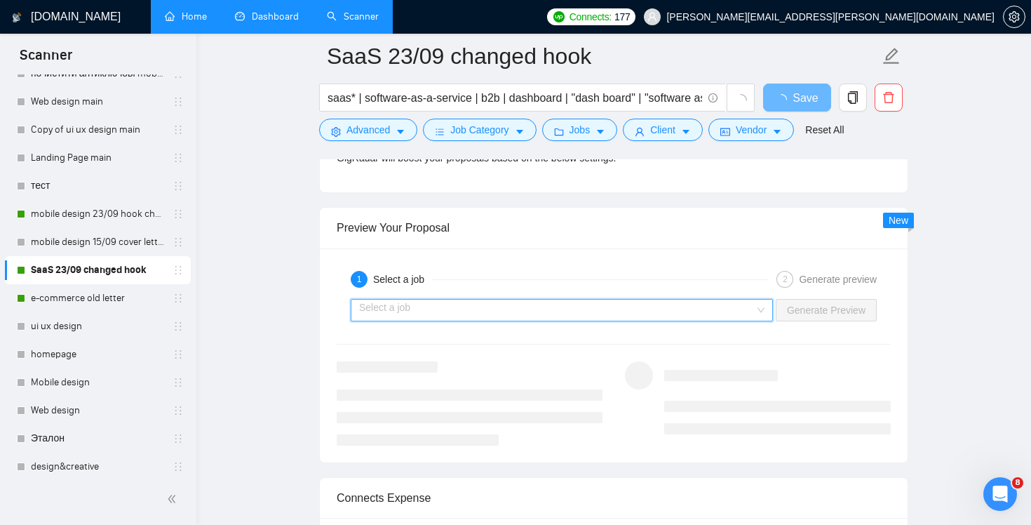
click at [654, 314] on input "search" at bounding box center [557, 310] width 396 height 21
click at [647, 260] on div "1 Select a job 2 Generate preview Select a job Generate Preview" at bounding box center [614, 355] width 588 height 214
click at [671, 301] on input "search" at bounding box center [557, 310] width 396 height 21
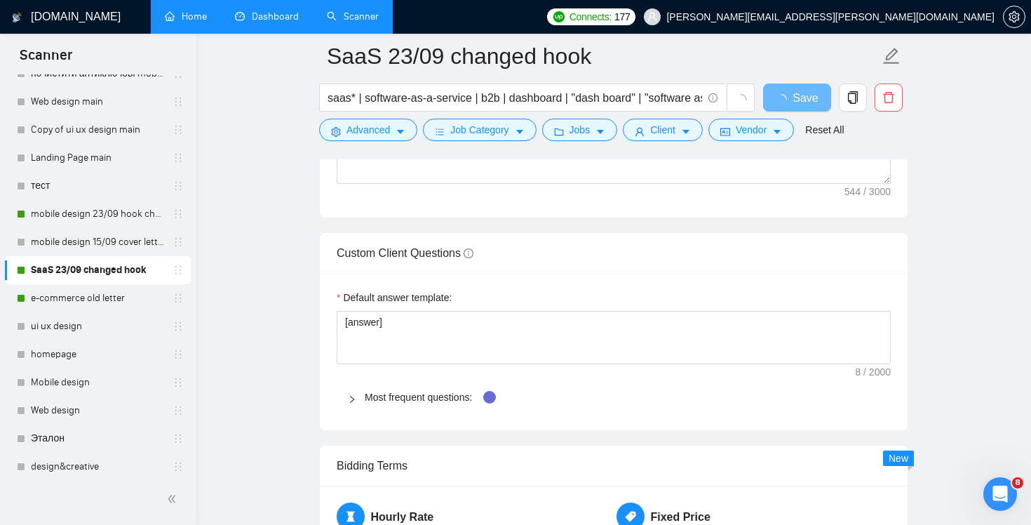
scroll to position [1724, 0]
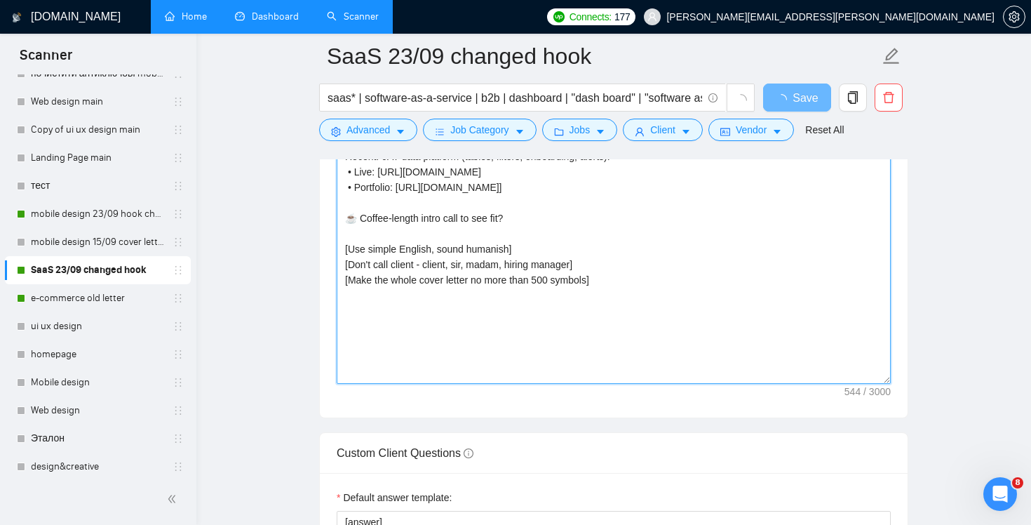
click at [751, 312] on textarea "👋 Hi! I turn “where do I click?” into “that was fast!” [always use this case Co…" at bounding box center [614, 226] width 554 height 316
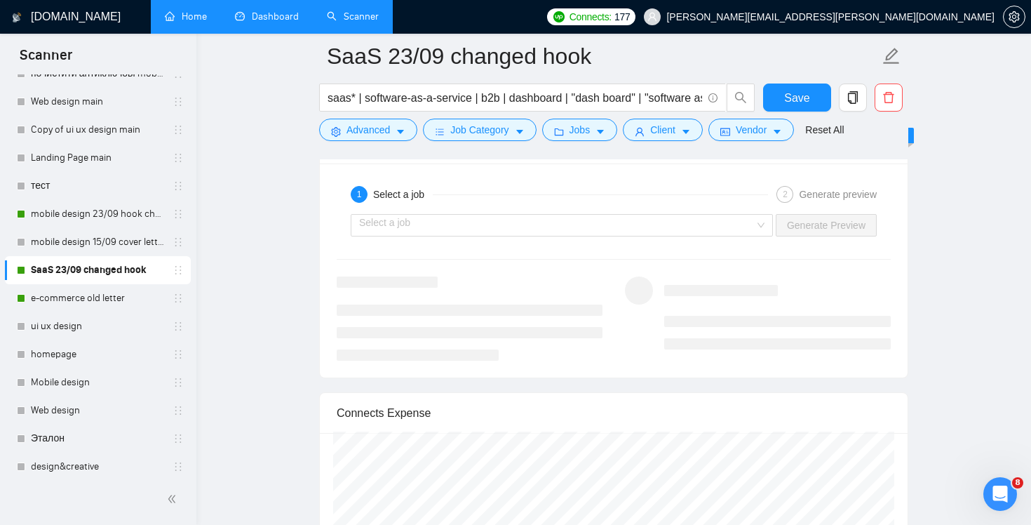
scroll to position [2676, 0]
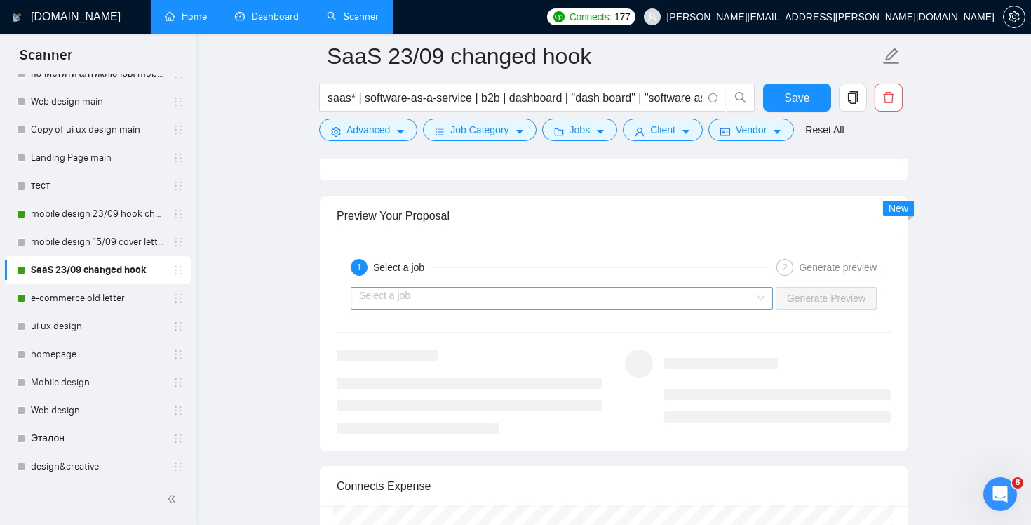
click at [717, 290] on input "search" at bounding box center [557, 298] width 396 height 21
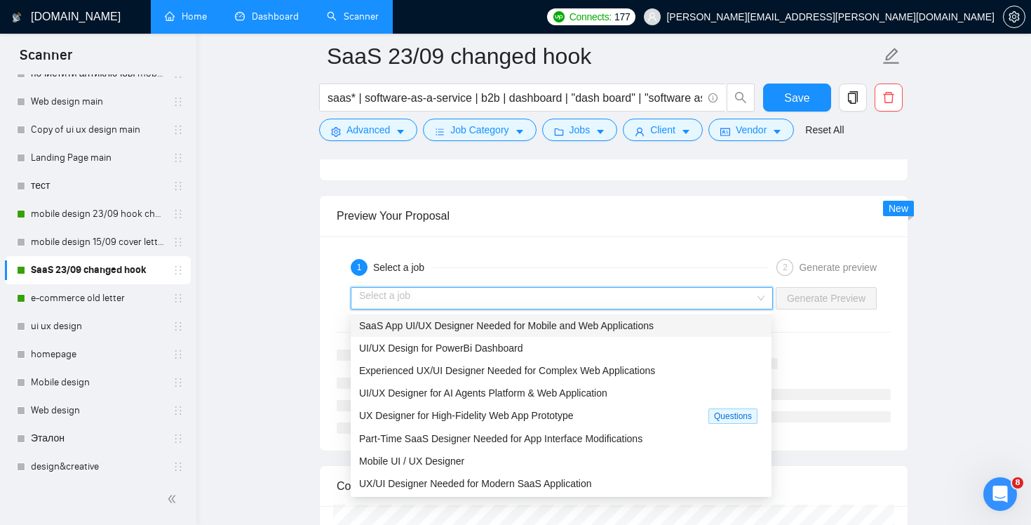
click at [695, 323] on div "SaaS App UI/UX Designer Needed for Mobile and Web Applications" at bounding box center [561, 325] width 404 height 15
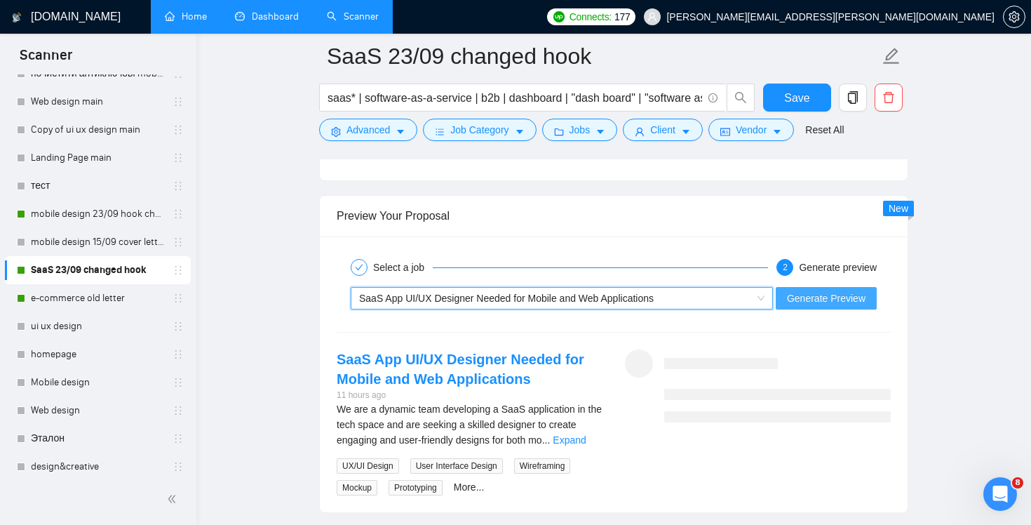
click at [844, 299] on span "Generate Preview" at bounding box center [826, 297] width 79 height 15
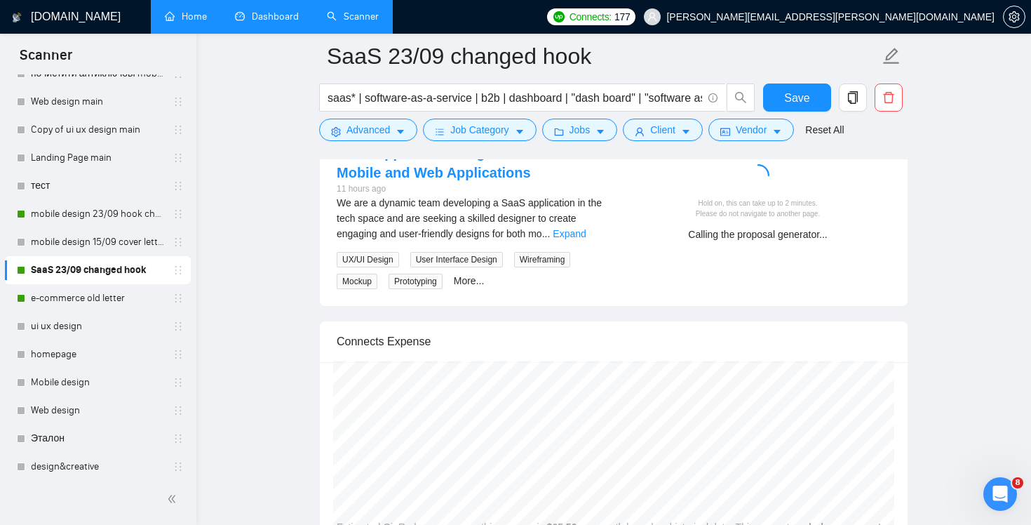
scroll to position [2830, 0]
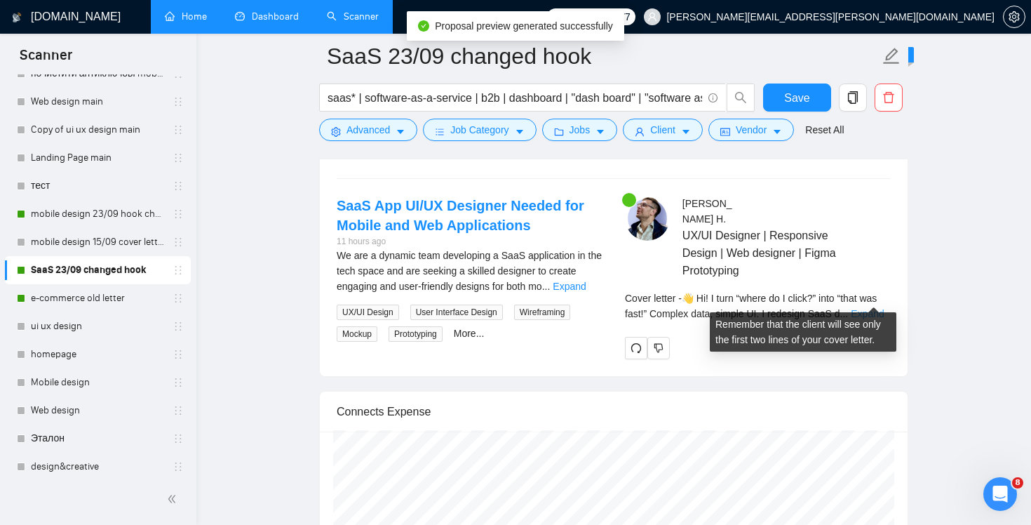
click at [878, 308] on link "Expand" at bounding box center [867, 313] width 33 height 11
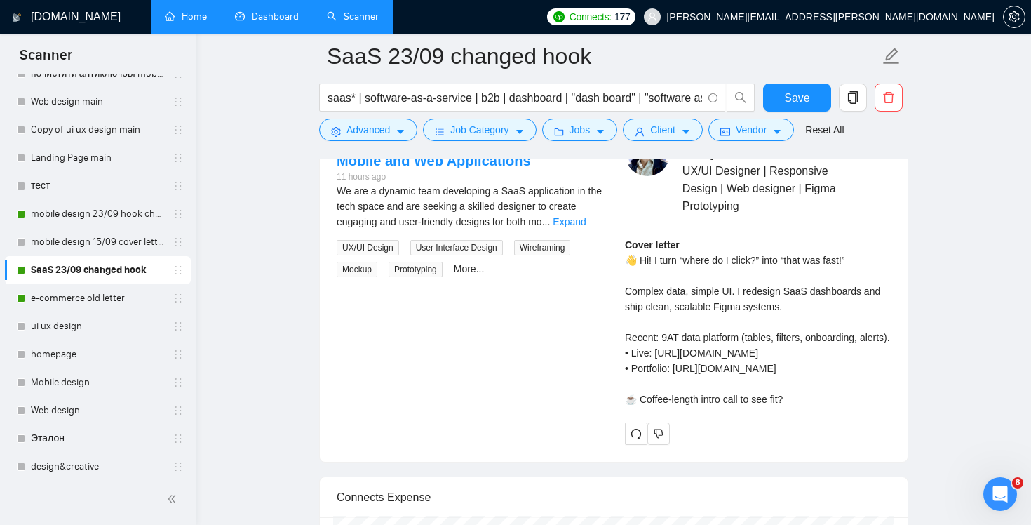
scroll to position [2889, 0]
